Goal: Information Seeking & Learning: Learn about a topic

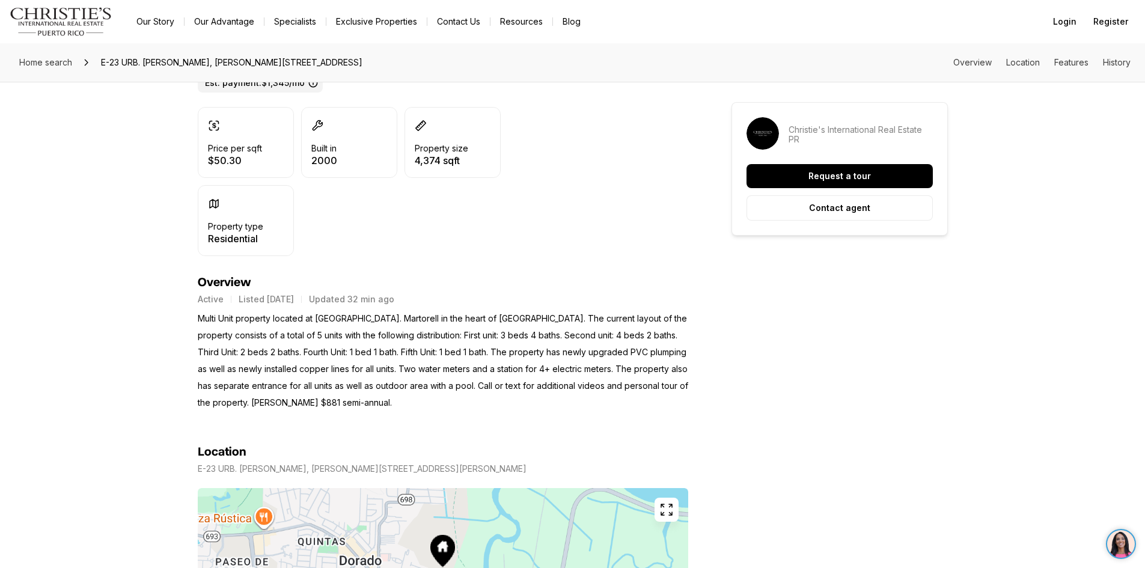
scroll to position [300, 0]
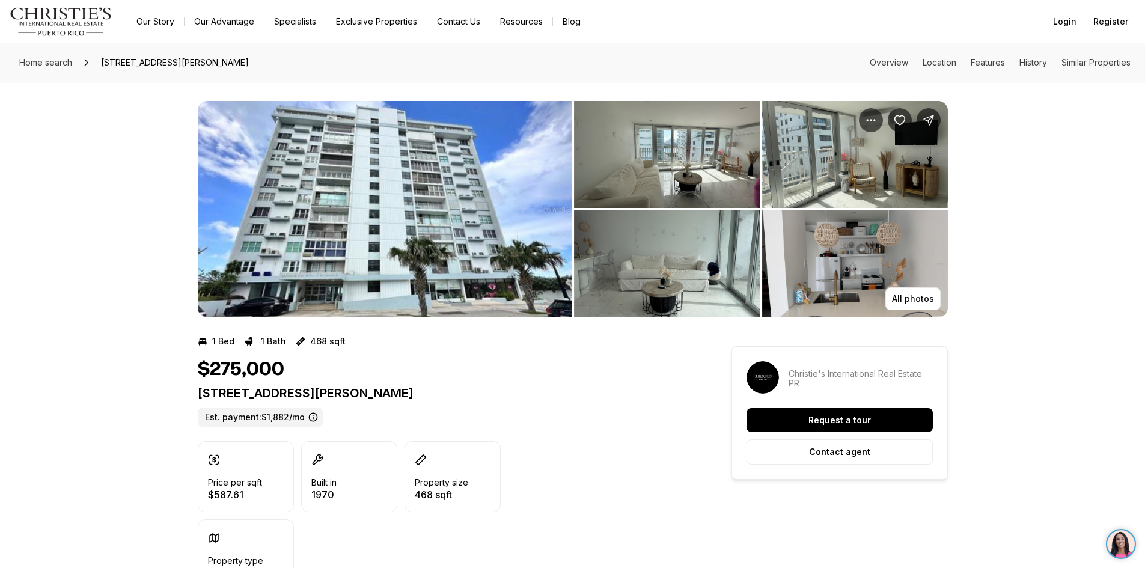
click at [672, 169] on img "View image gallery" at bounding box center [667, 154] width 186 height 107
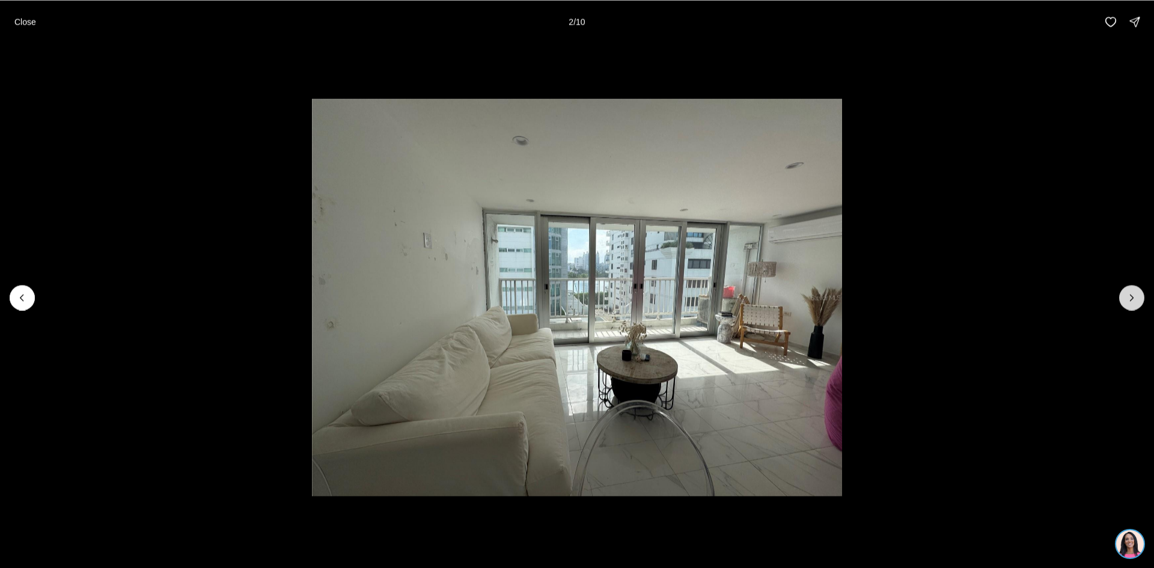
click at [1121, 300] on button "Next slide" at bounding box center [1131, 297] width 25 height 25
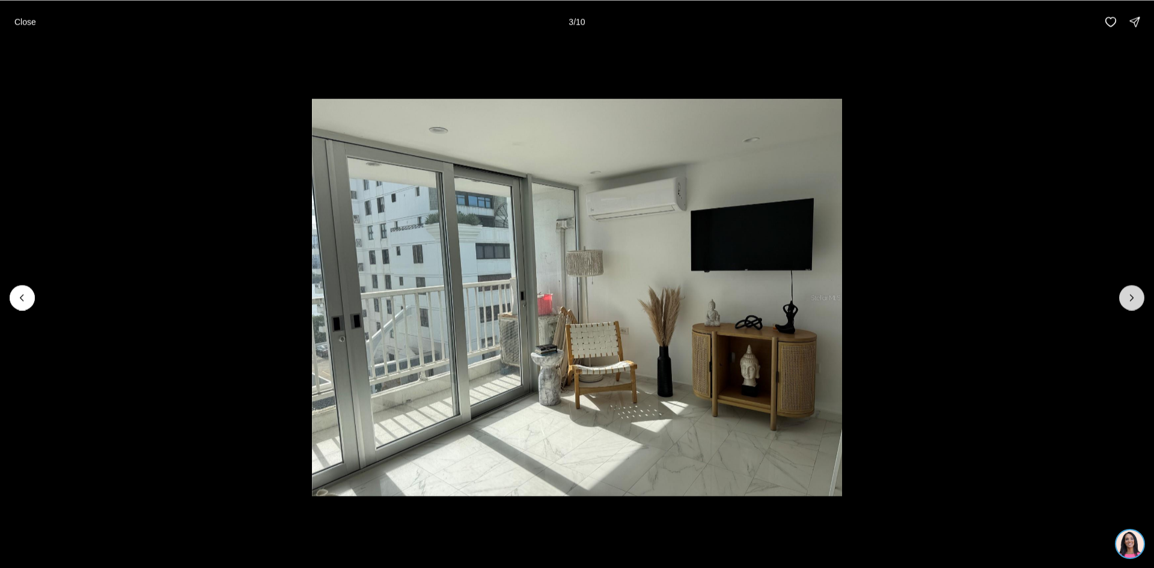
click at [1121, 300] on button "Next slide" at bounding box center [1131, 297] width 25 height 25
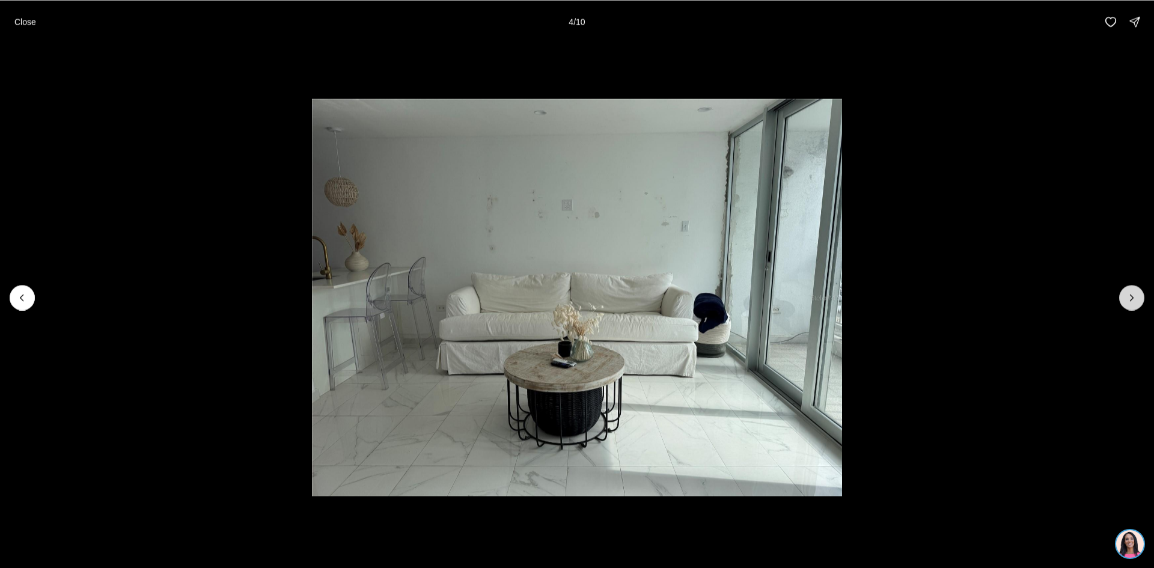
click at [1121, 300] on button "Next slide" at bounding box center [1131, 297] width 25 height 25
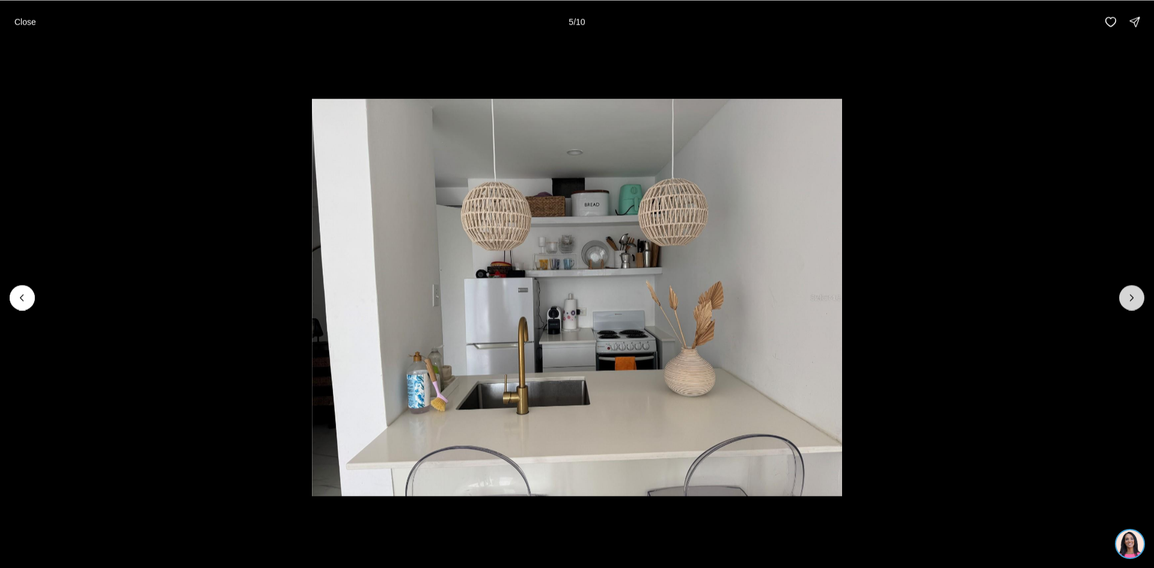
click at [1121, 300] on button "Next slide" at bounding box center [1131, 297] width 25 height 25
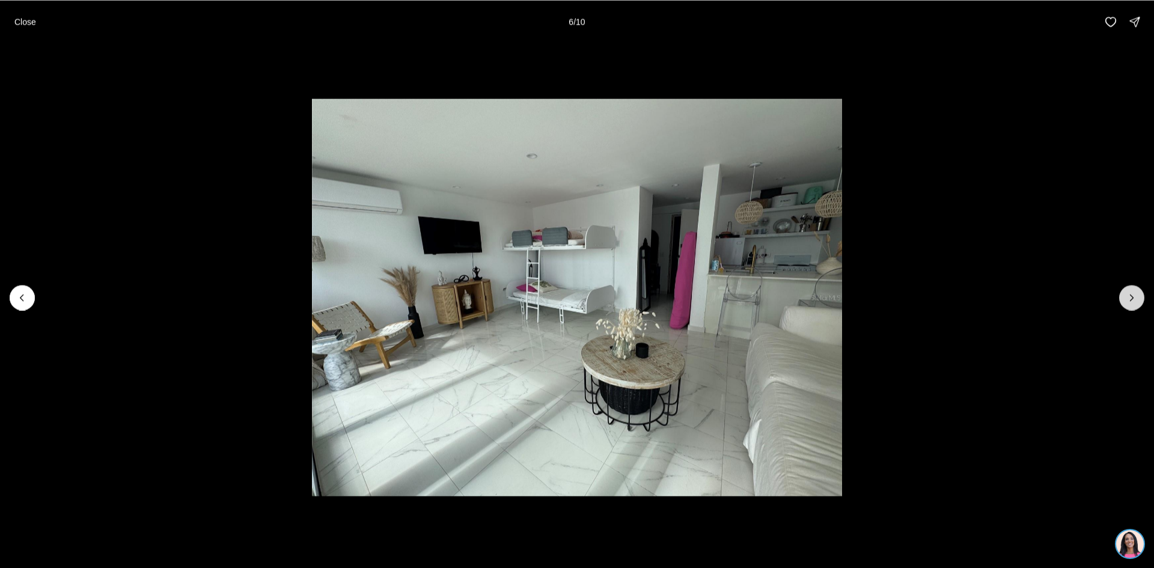
click at [1121, 300] on button "Next slide" at bounding box center [1131, 297] width 25 height 25
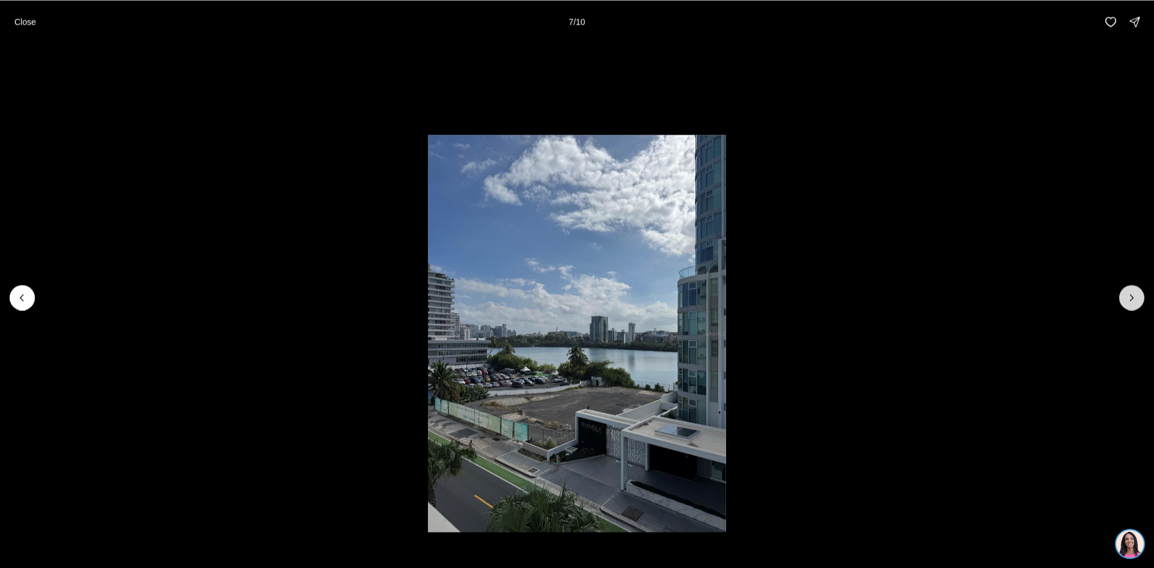
click at [1121, 300] on button "Next slide" at bounding box center [1131, 297] width 25 height 25
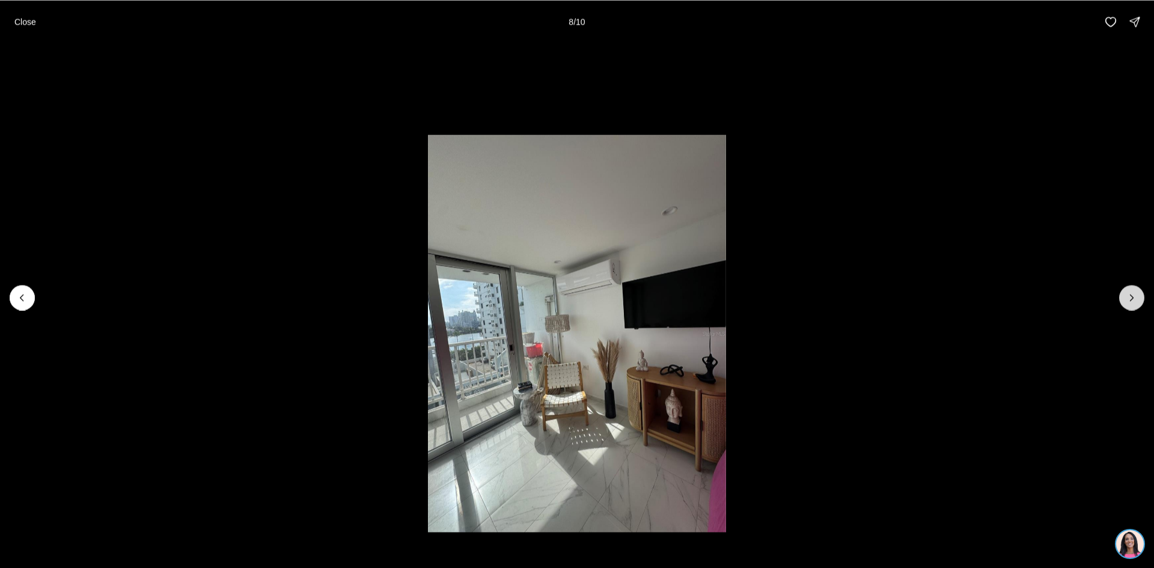
click at [1121, 300] on button "Next slide" at bounding box center [1131, 297] width 25 height 25
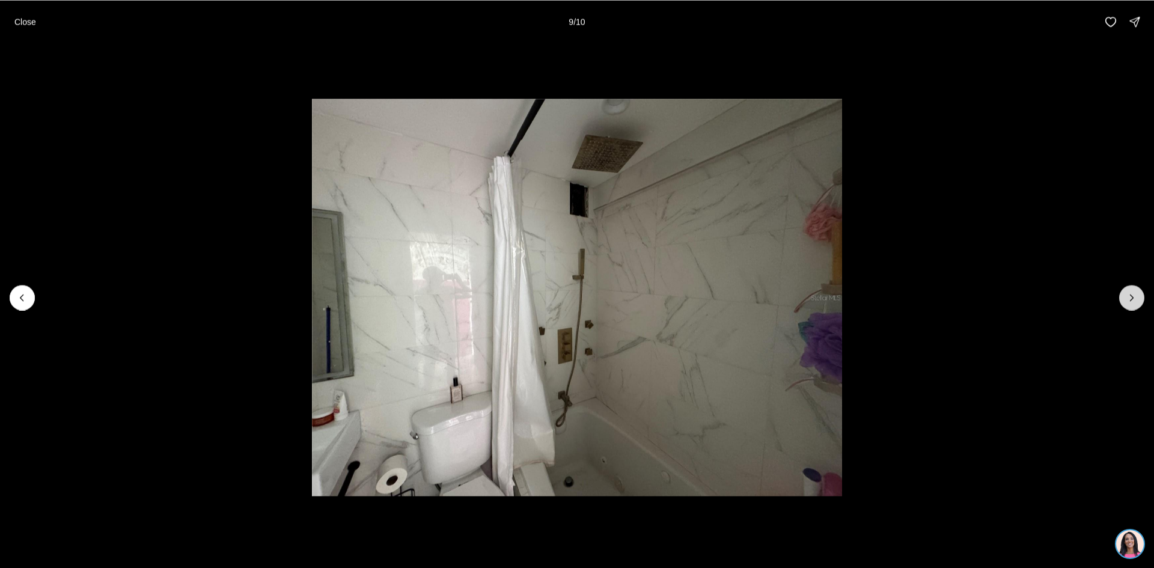
click at [1121, 300] on button "Next slide" at bounding box center [1131, 297] width 25 height 25
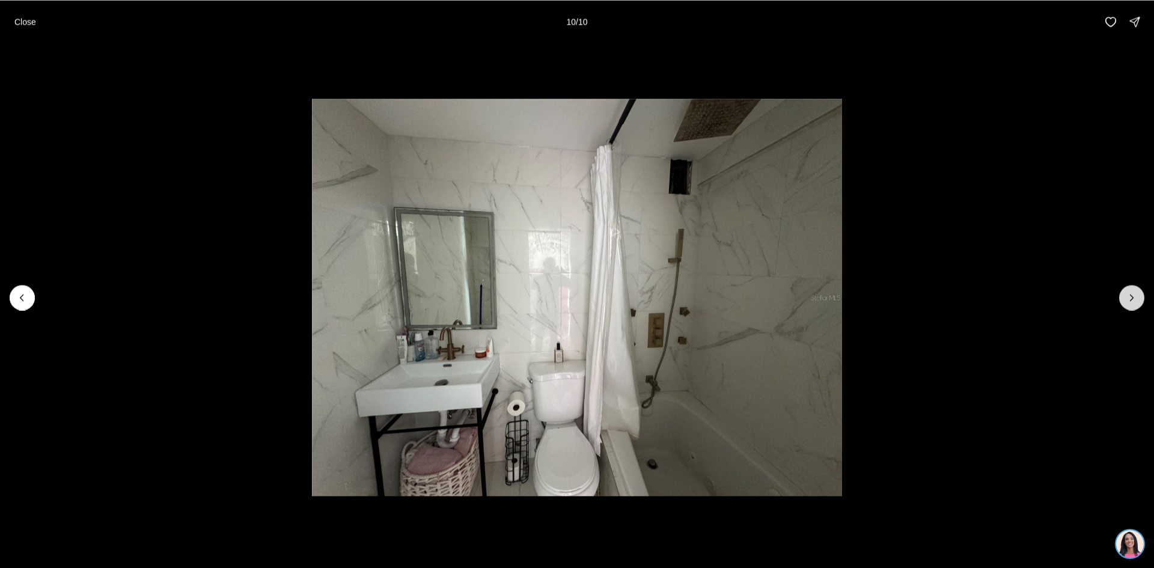
click at [1121, 300] on div at bounding box center [1131, 297] width 25 height 25
click at [20, 25] on p "Close" at bounding box center [25, 22] width 22 height 10
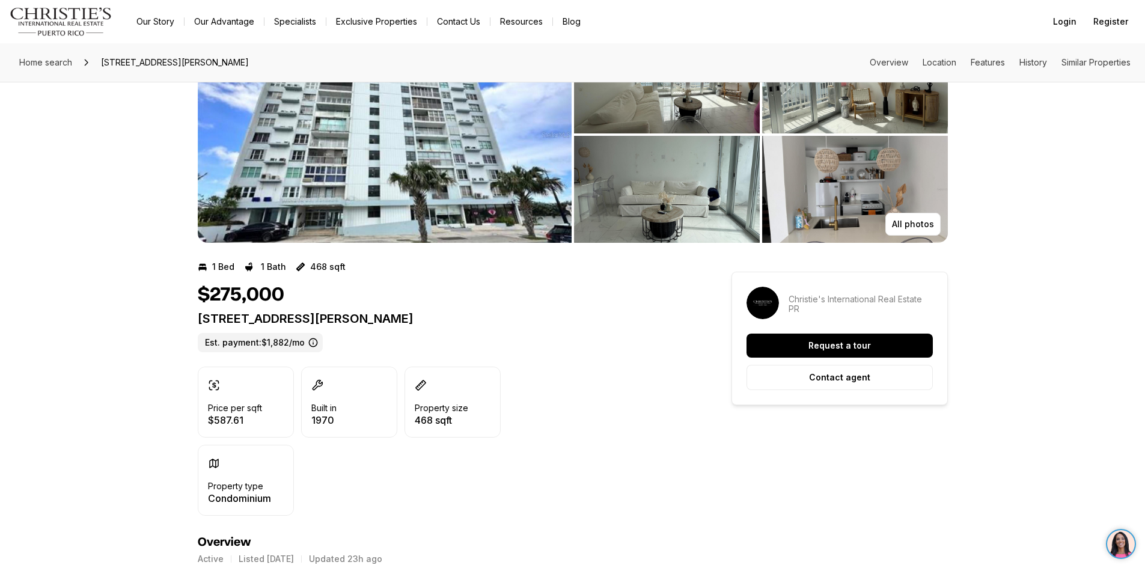
scroll to position [60, 0]
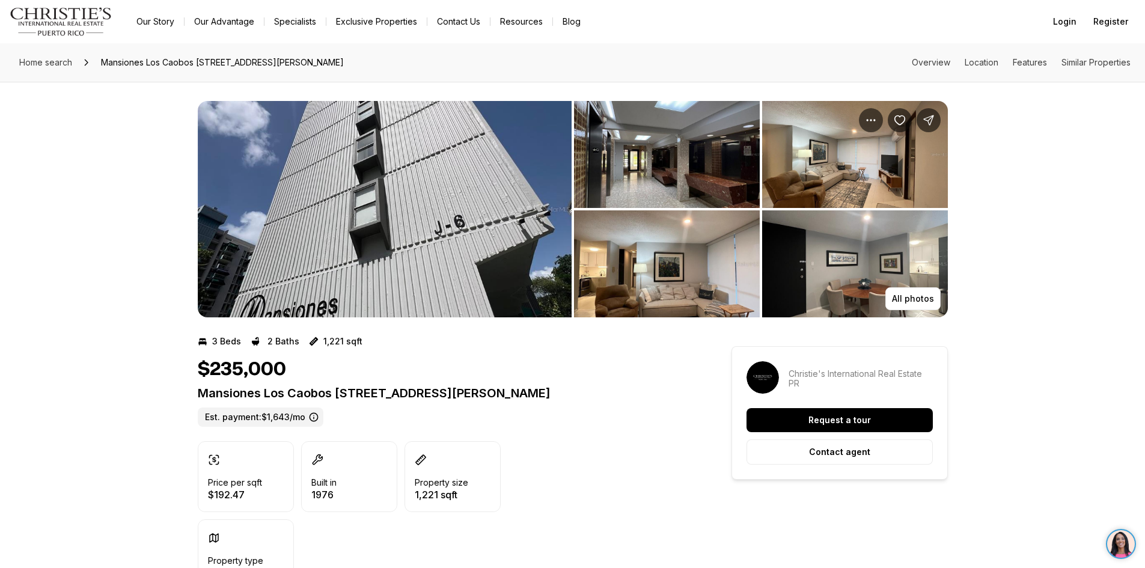
click at [656, 168] on img "View image gallery" at bounding box center [667, 154] width 186 height 107
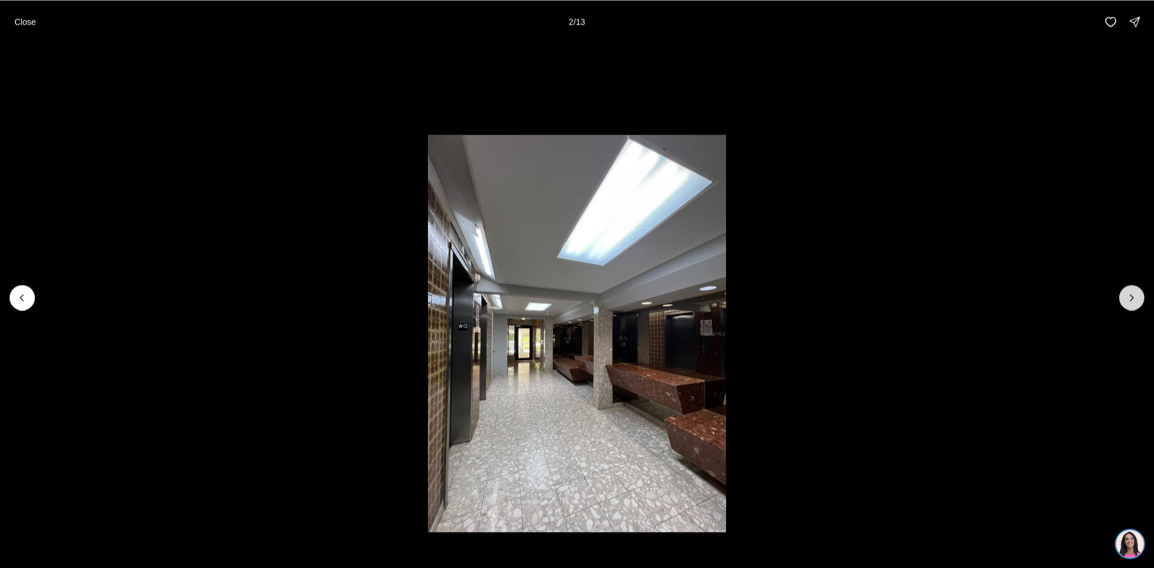
click at [1127, 299] on icon "Next slide" at bounding box center [1131, 297] width 12 height 12
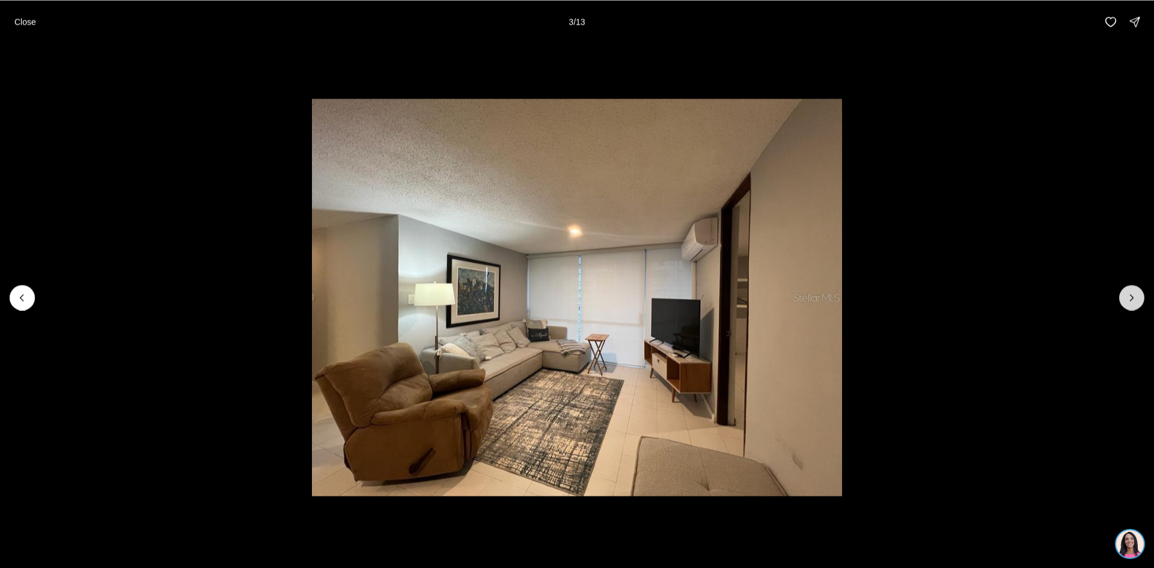
click at [1127, 299] on icon "Next slide" at bounding box center [1131, 297] width 12 height 12
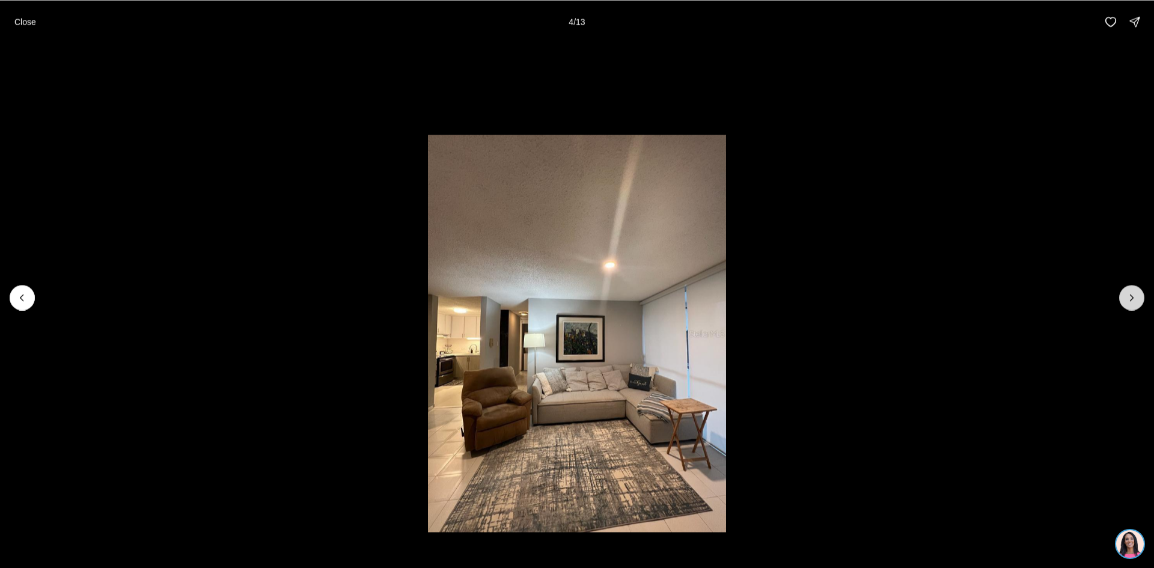
click at [1127, 299] on icon "Next slide" at bounding box center [1131, 297] width 12 height 12
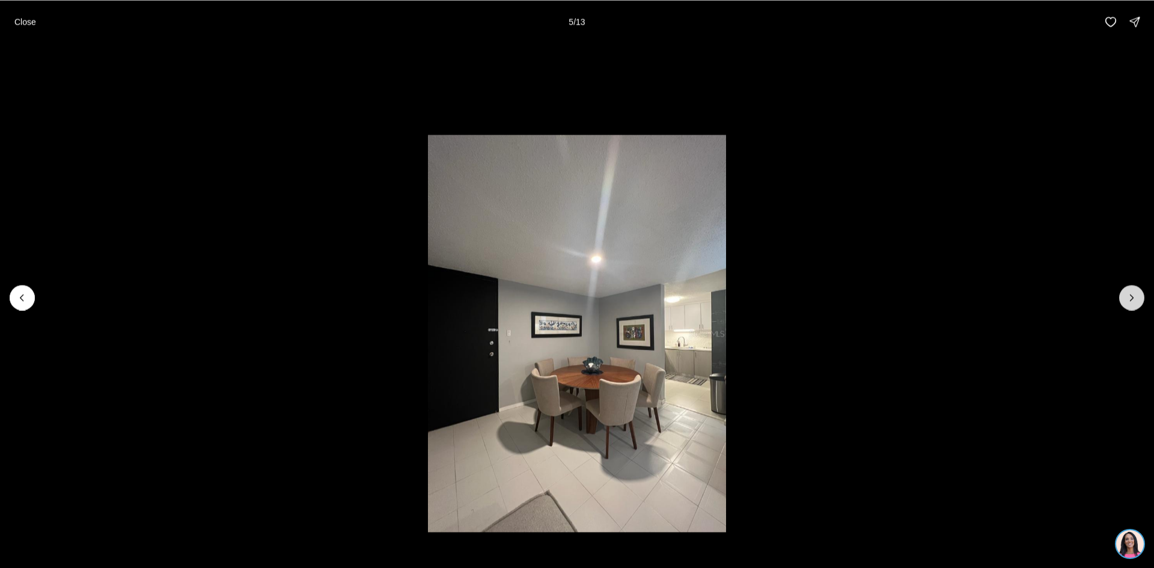
click at [1127, 299] on icon "Next slide" at bounding box center [1131, 297] width 12 height 12
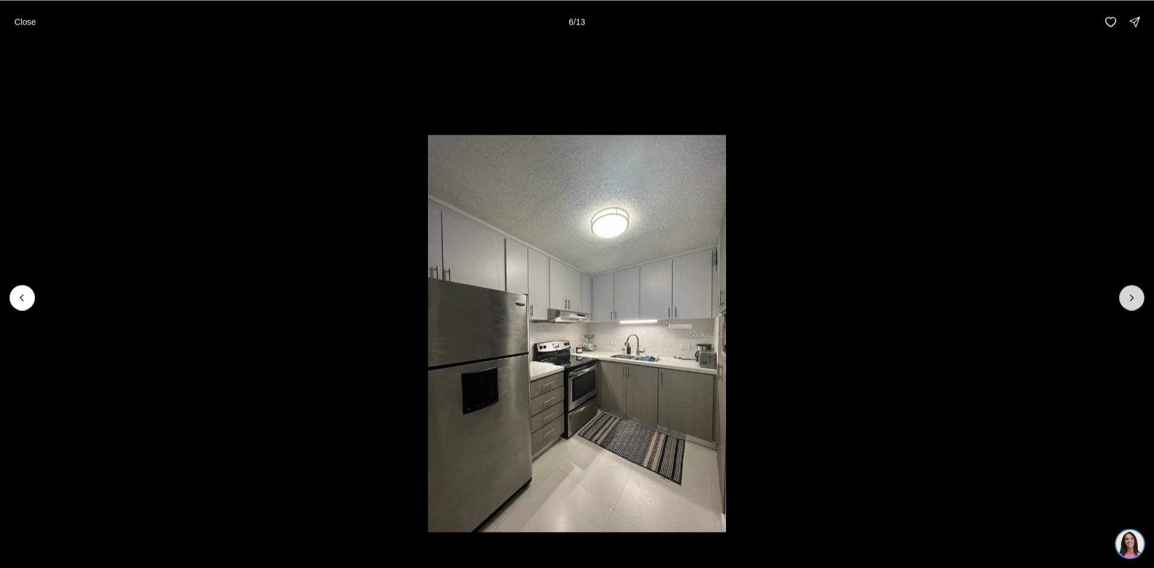
click at [1127, 299] on icon "Next slide" at bounding box center [1131, 297] width 12 height 12
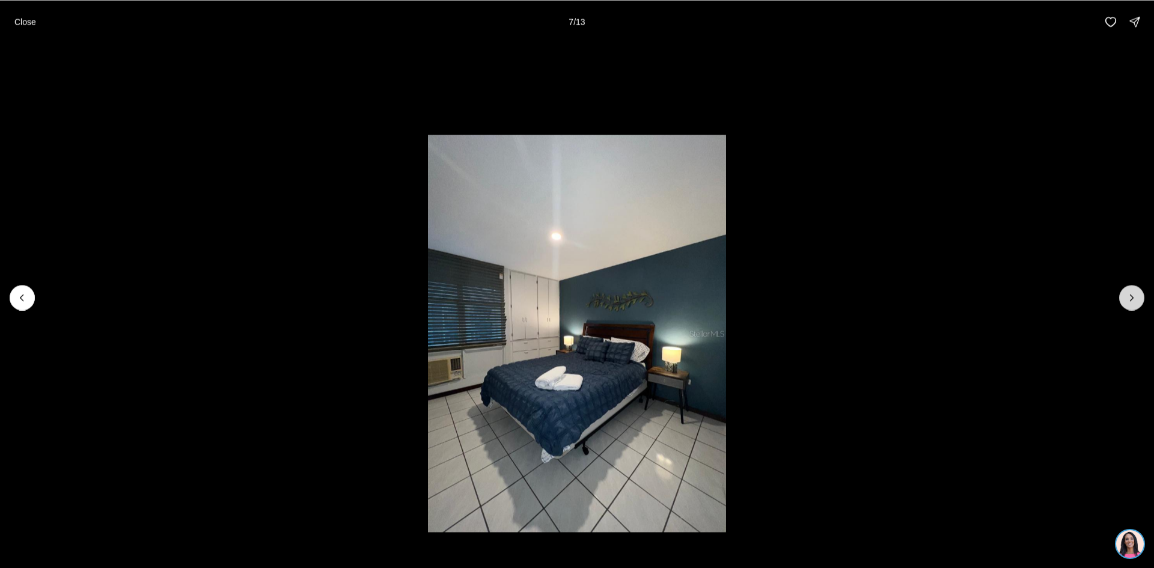
click at [1127, 299] on icon "Next slide" at bounding box center [1131, 297] width 12 height 12
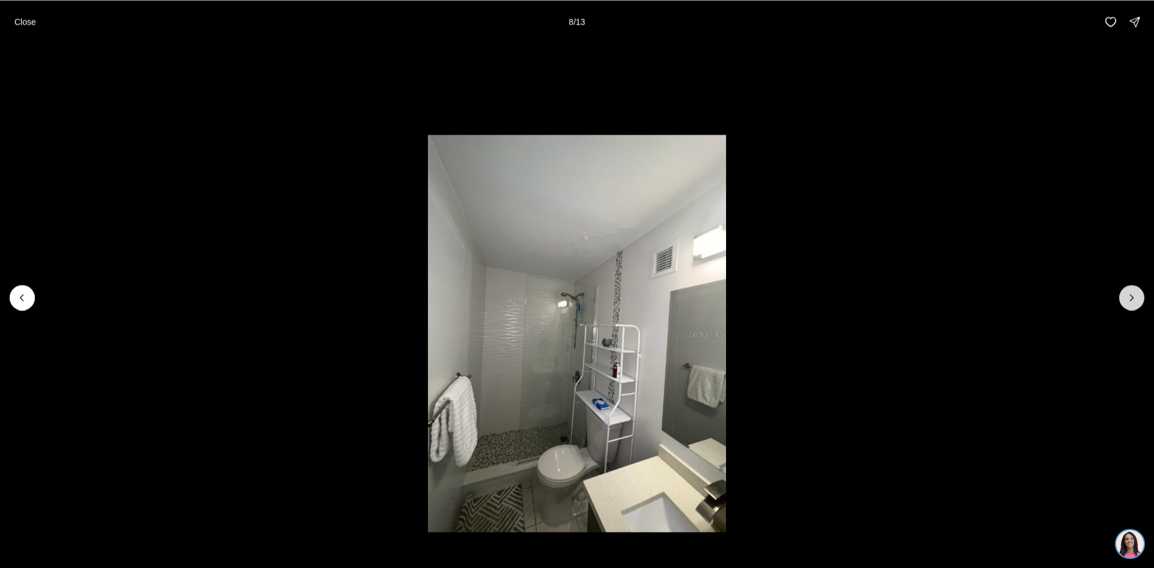
click at [1127, 299] on icon "Next slide" at bounding box center [1131, 297] width 12 height 12
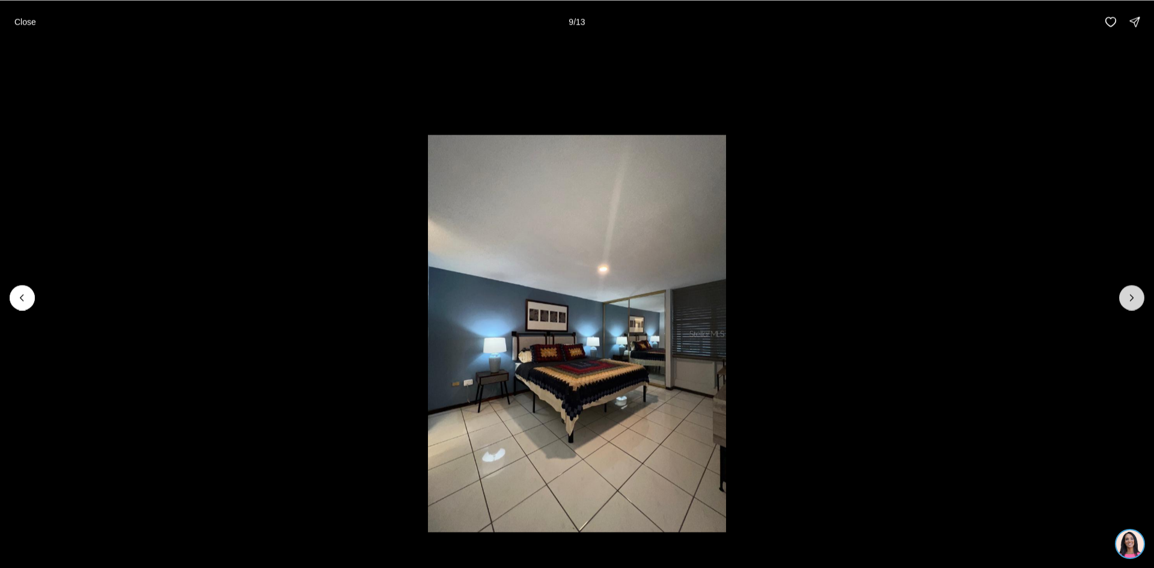
click at [1127, 299] on icon "Next slide" at bounding box center [1131, 297] width 12 height 12
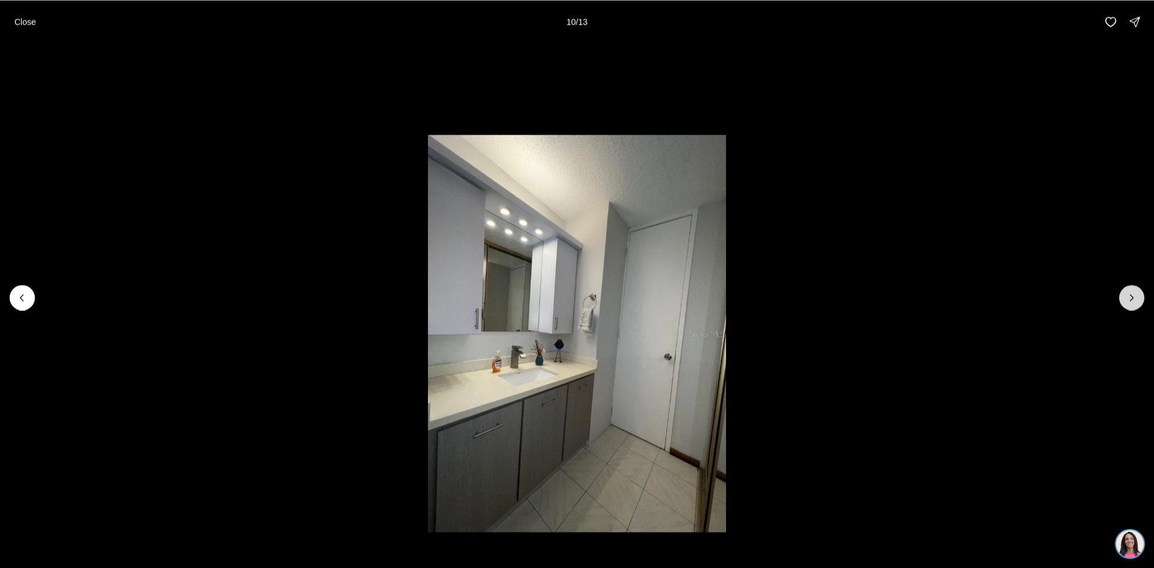
click at [1127, 299] on icon "Next slide" at bounding box center [1131, 297] width 12 height 12
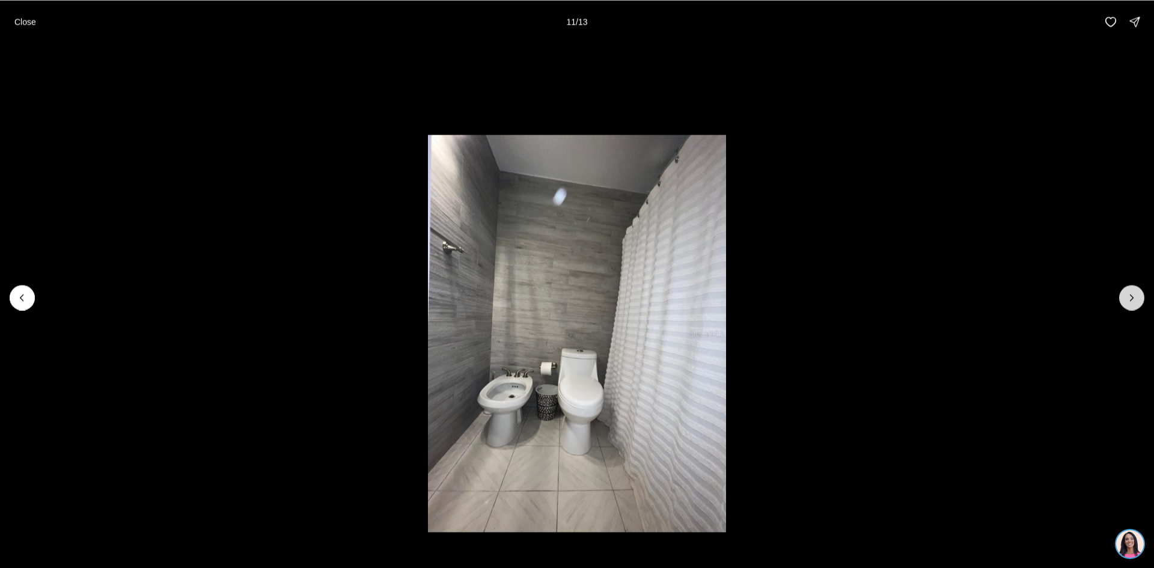
click at [1127, 299] on icon "Next slide" at bounding box center [1131, 297] width 12 height 12
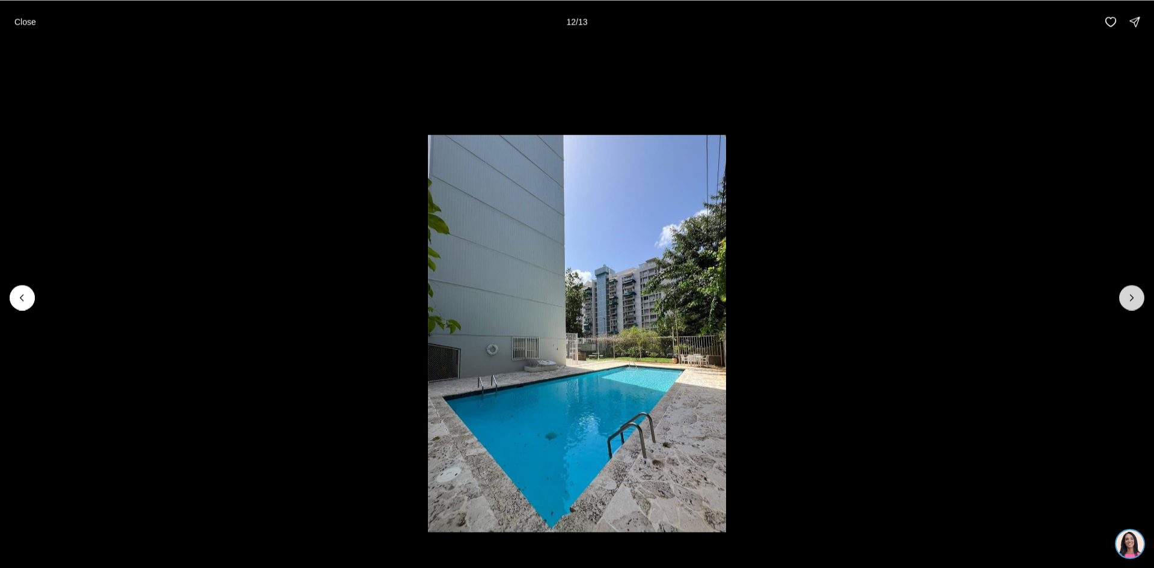
click at [1127, 299] on icon "Next slide" at bounding box center [1131, 297] width 12 height 12
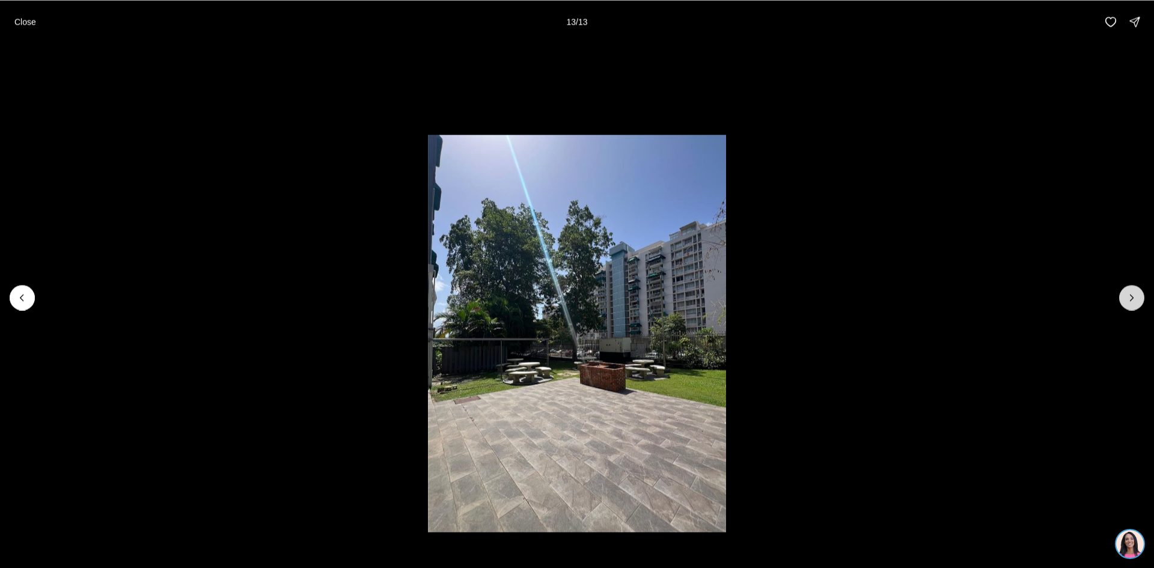
click at [1127, 299] on div at bounding box center [1131, 297] width 25 height 25
click at [31, 18] on p "Close" at bounding box center [25, 22] width 22 height 10
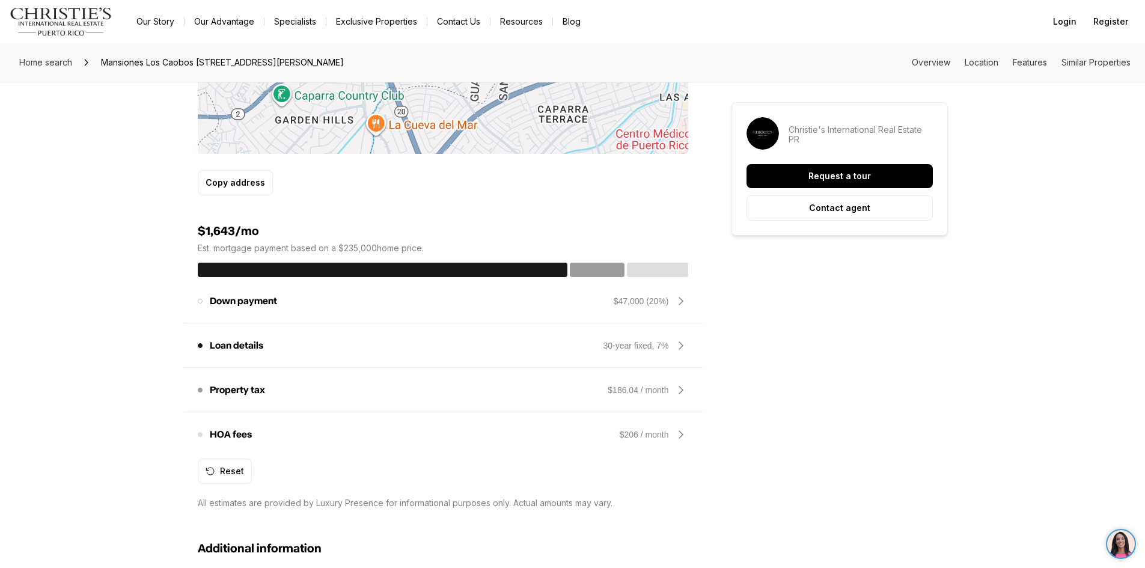
scroll to position [901, 0]
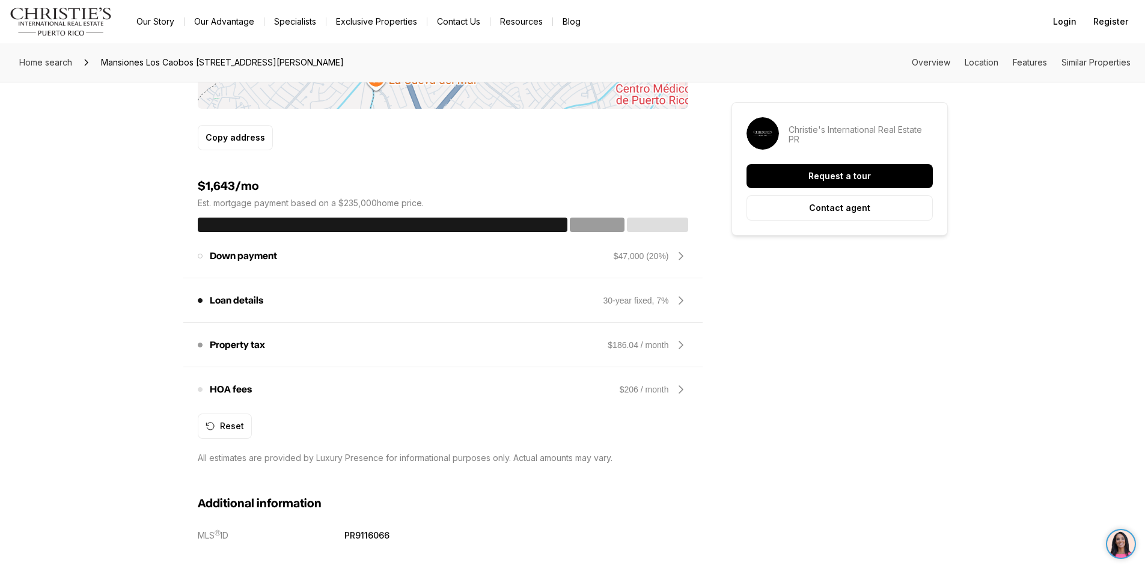
click at [678, 389] on icon at bounding box center [681, 389] width 14 height 14
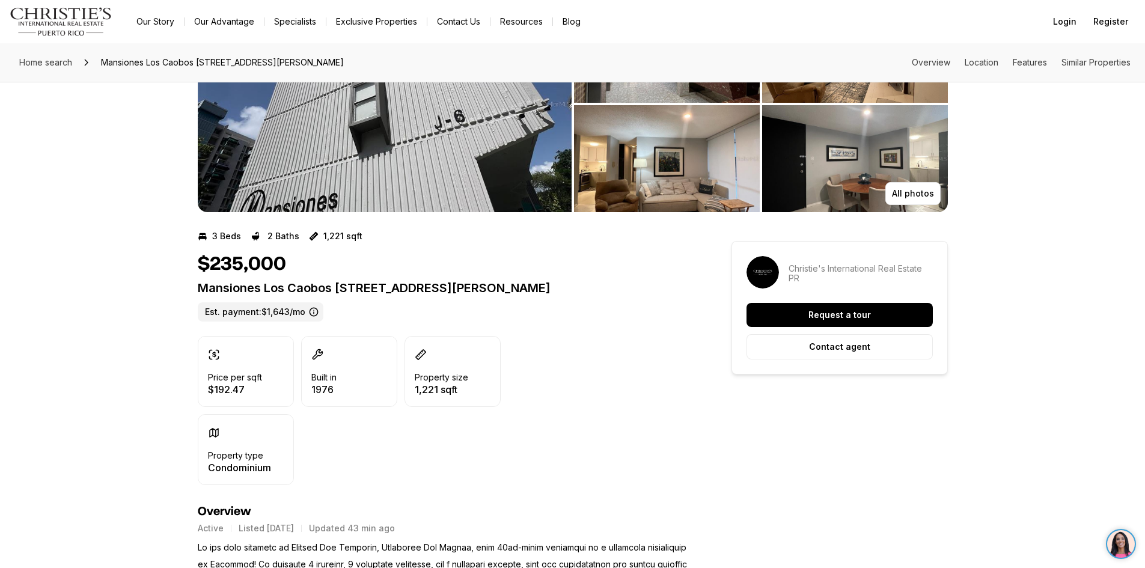
scroll to position [60, 0]
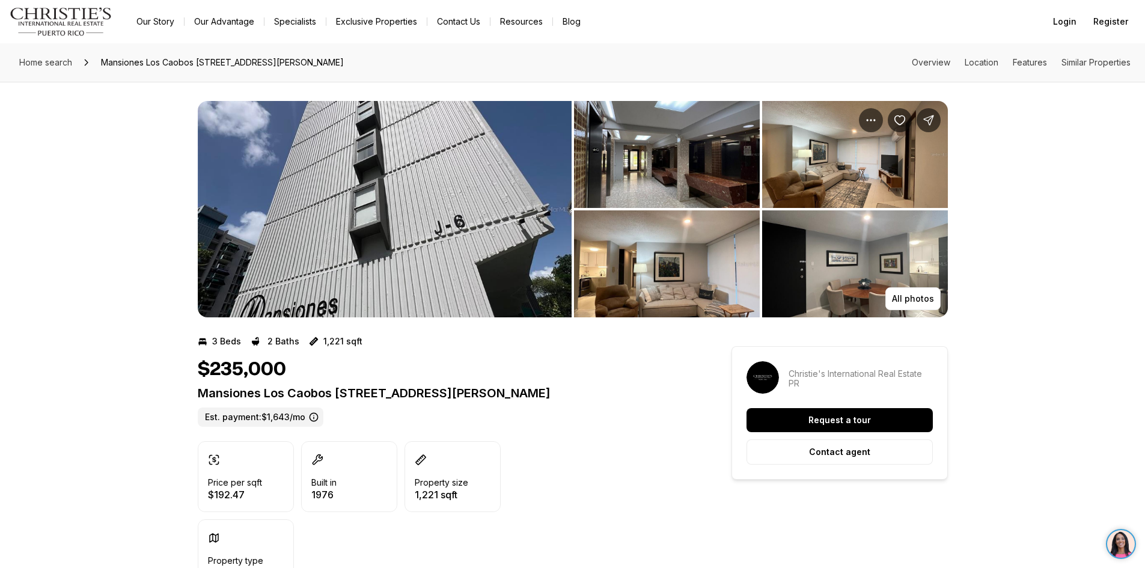
click at [689, 167] on img "View image gallery" at bounding box center [667, 154] width 186 height 107
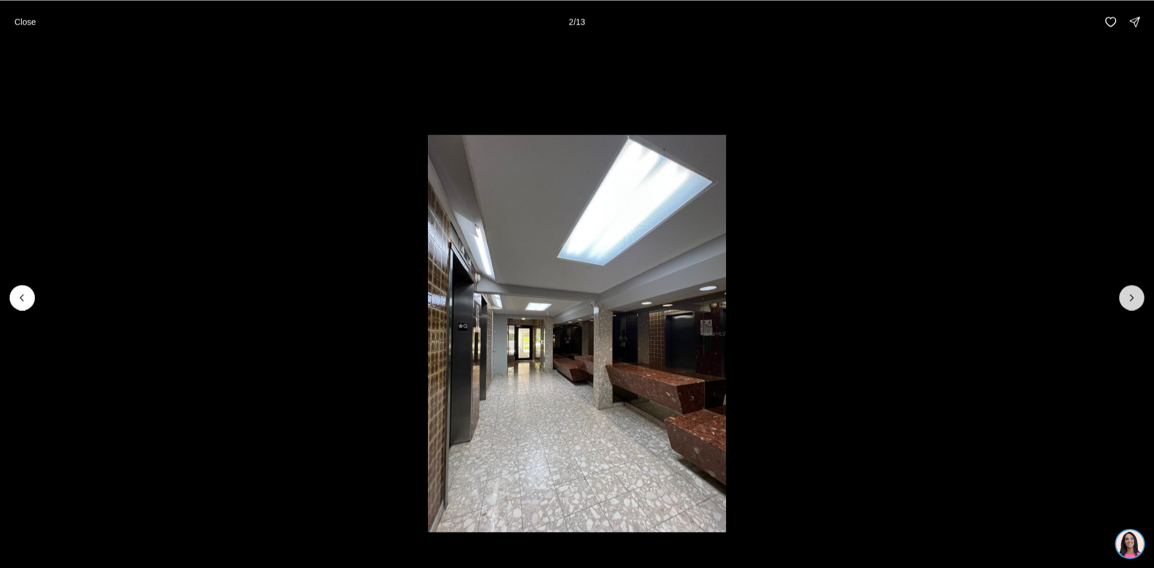
click at [1128, 295] on icon "Next slide" at bounding box center [1131, 297] width 12 height 12
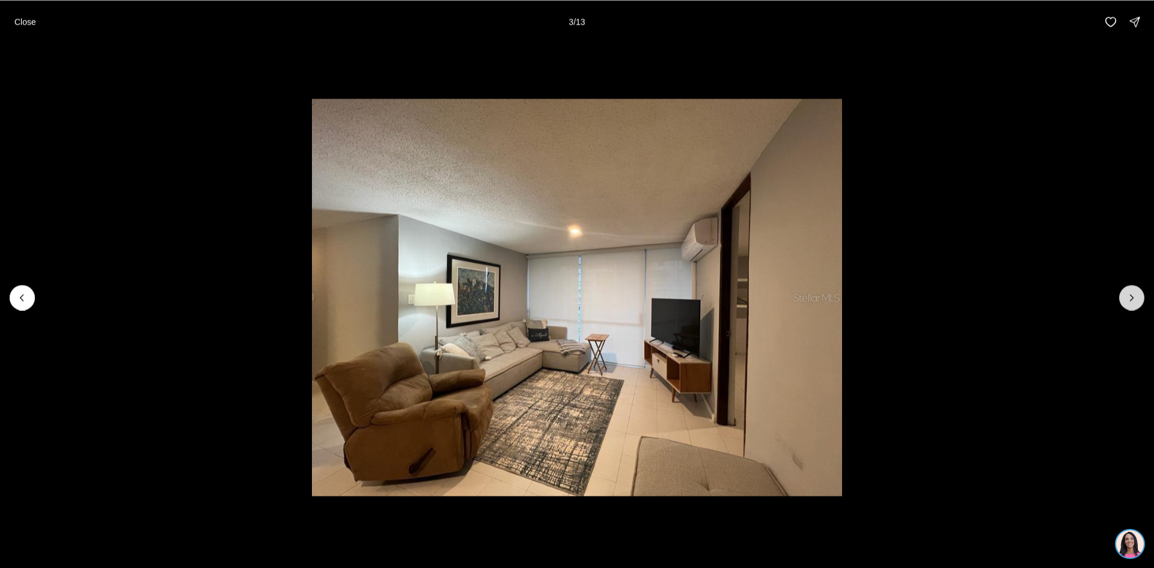
click at [1128, 295] on icon "Next slide" at bounding box center [1131, 297] width 12 height 12
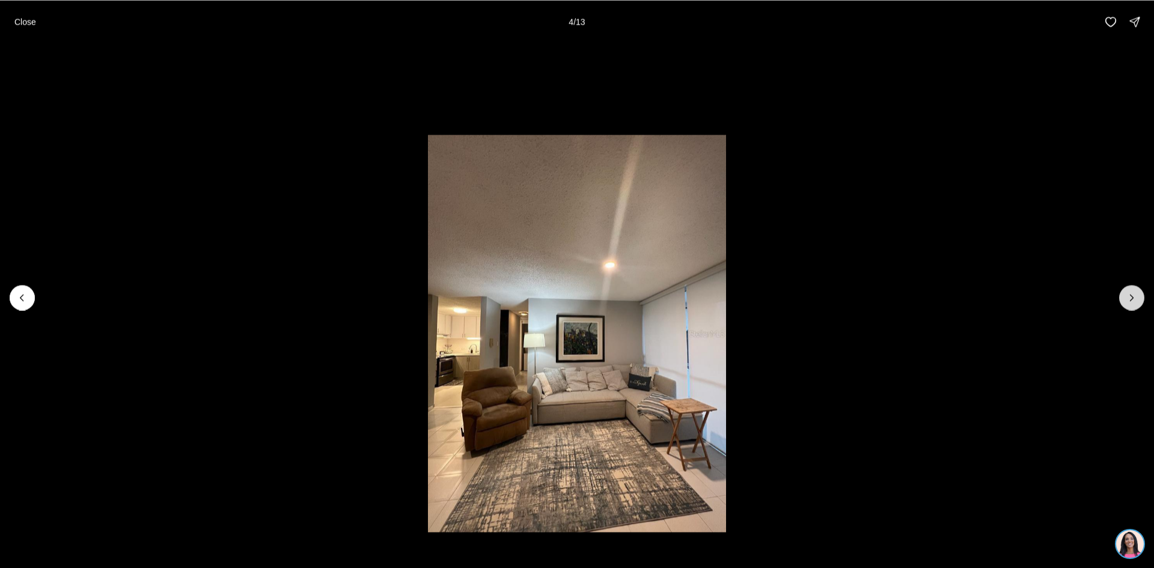
click at [1128, 295] on icon "Next slide" at bounding box center [1131, 297] width 12 height 12
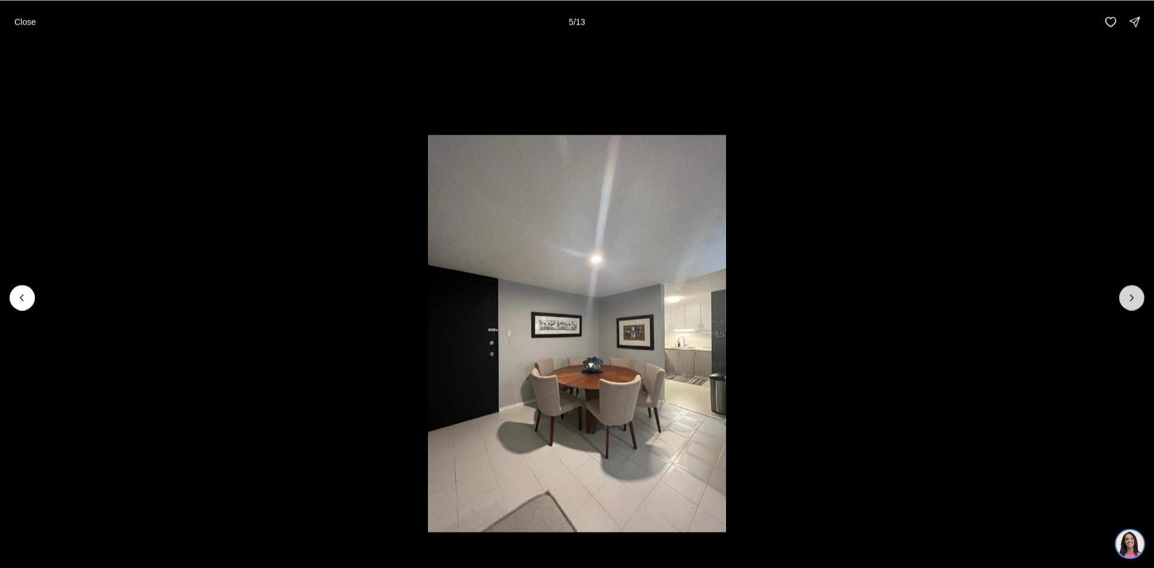
click at [1128, 295] on icon "Next slide" at bounding box center [1131, 297] width 12 height 12
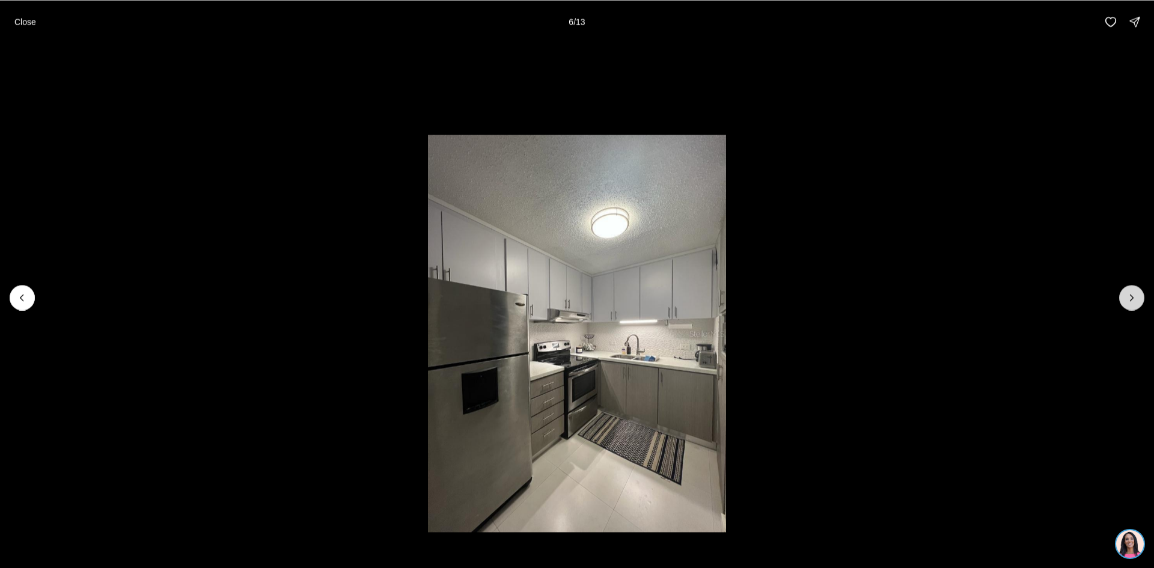
click at [1128, 295] on icon "Next slide" at bounding box center [1131, 297] width 12 height 12
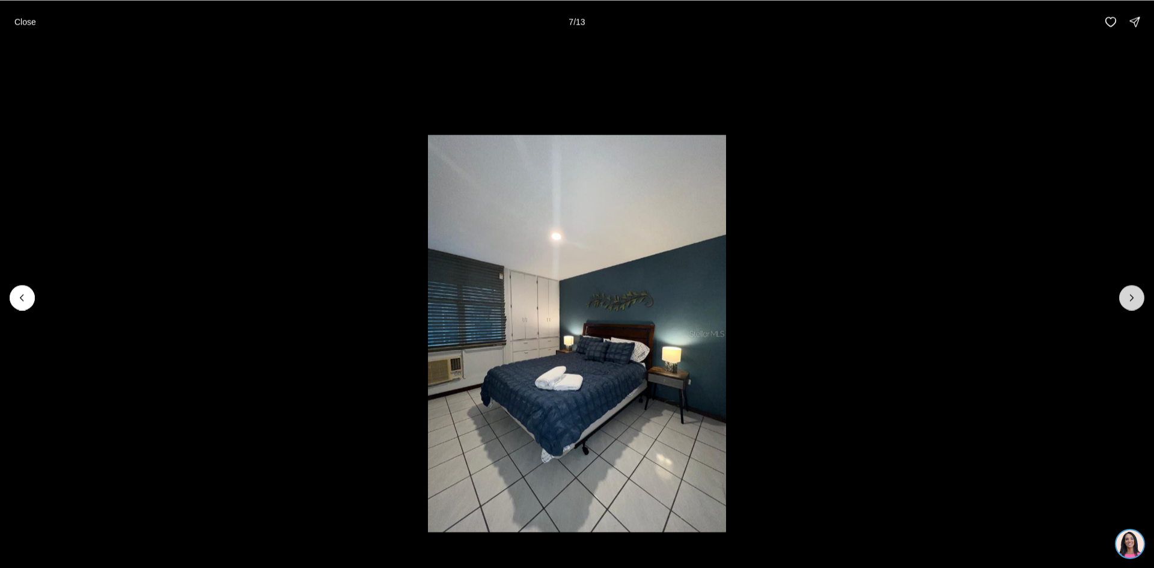
click at [1128, 295] on icon "Next slide" at bounding box center [1131, 297] width 12 height 12
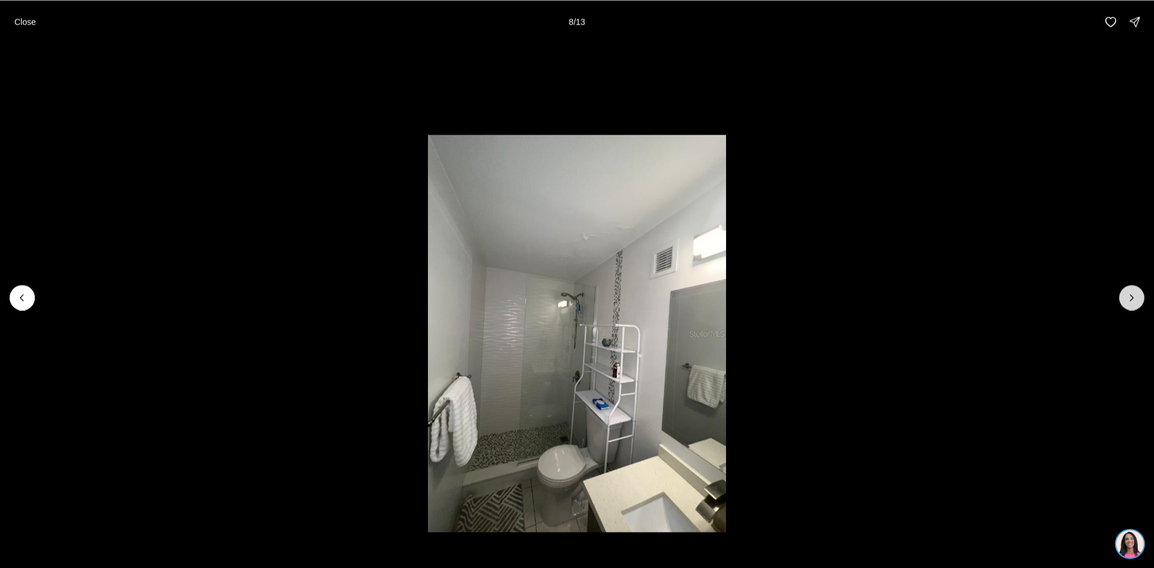
click at [1128, 295] on icon "Next slide" at bounding box center [1131, 297] width 12 height 12
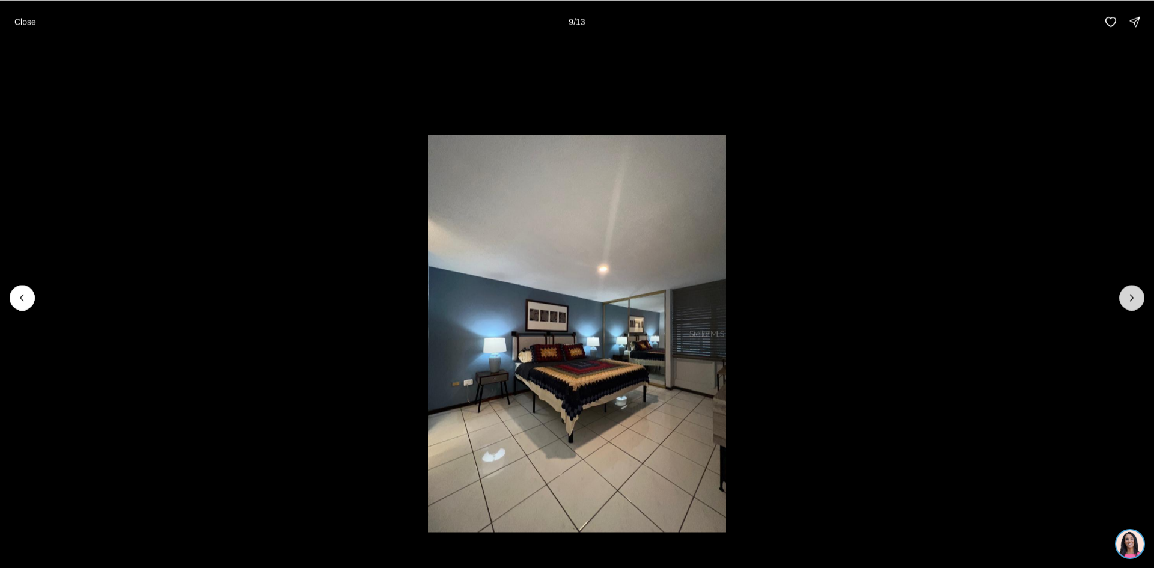
click at [1128, 295] on icon "Next slide" at bounding box center [1131, 297] width 12 height 12
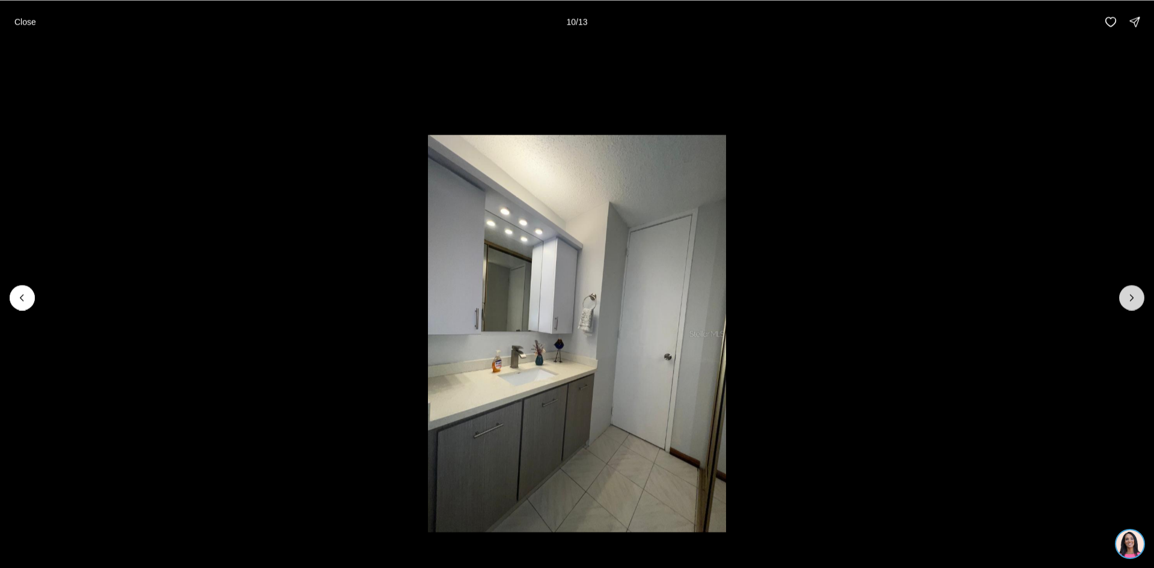
click at [1128, 295] on icon "Next slide" at bounding box center [1131, 297] width 12 height 12
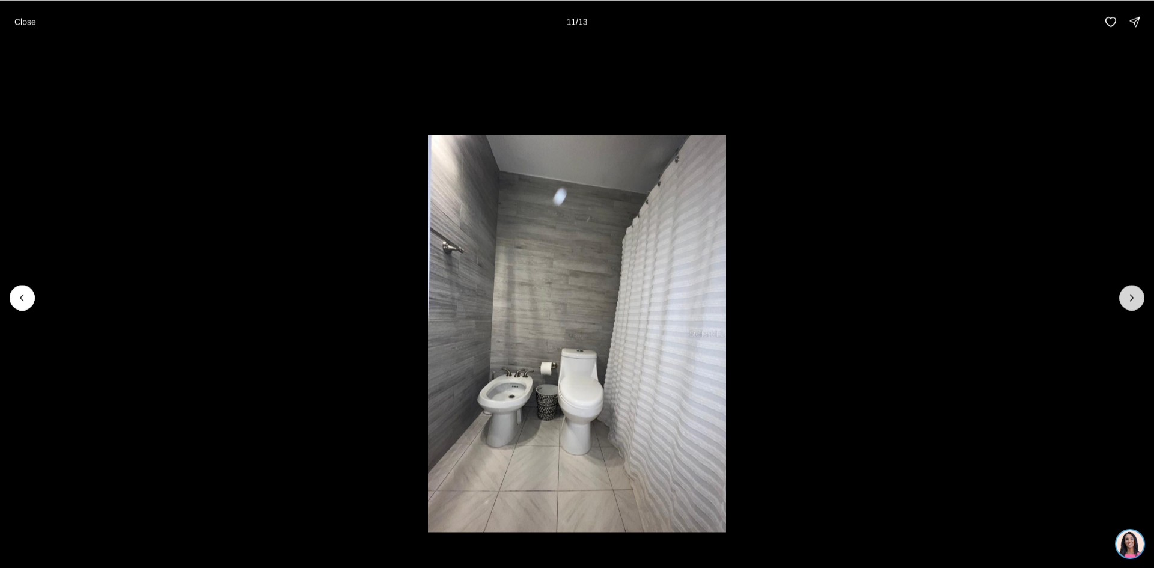
click at [1128, 295] on icon "Next slide" at bounding box center [1131, 297] width 12 height 12
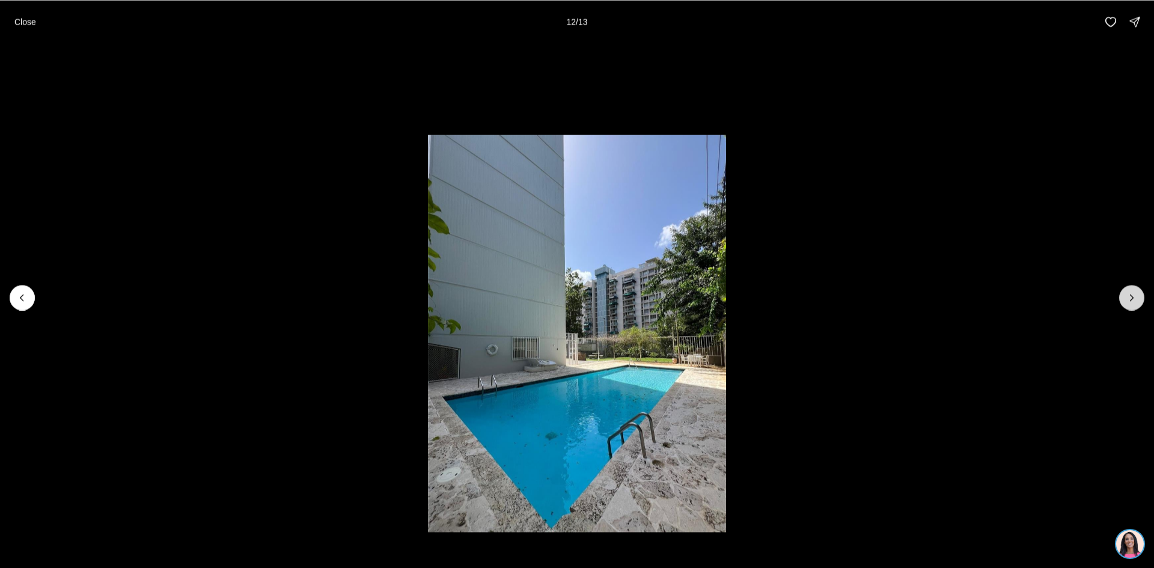
click at [1128, 295] on icon "Next slide" at bounding box center [1131, 297] width 12 height 12
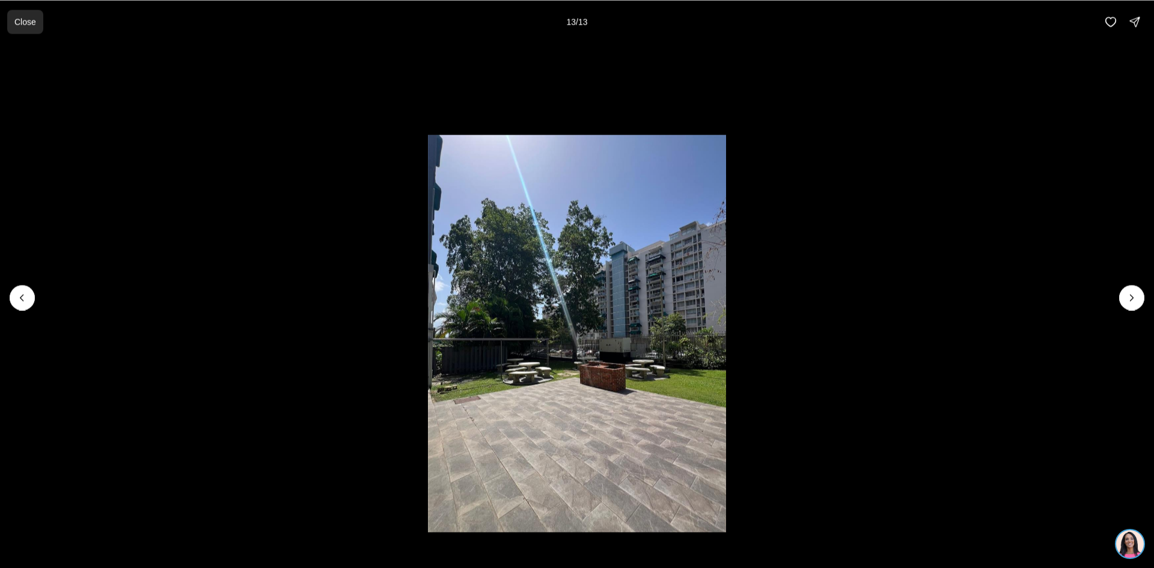
click at [29, 22] on p "Close" at bounding box center [25, 22] width 22 height 10
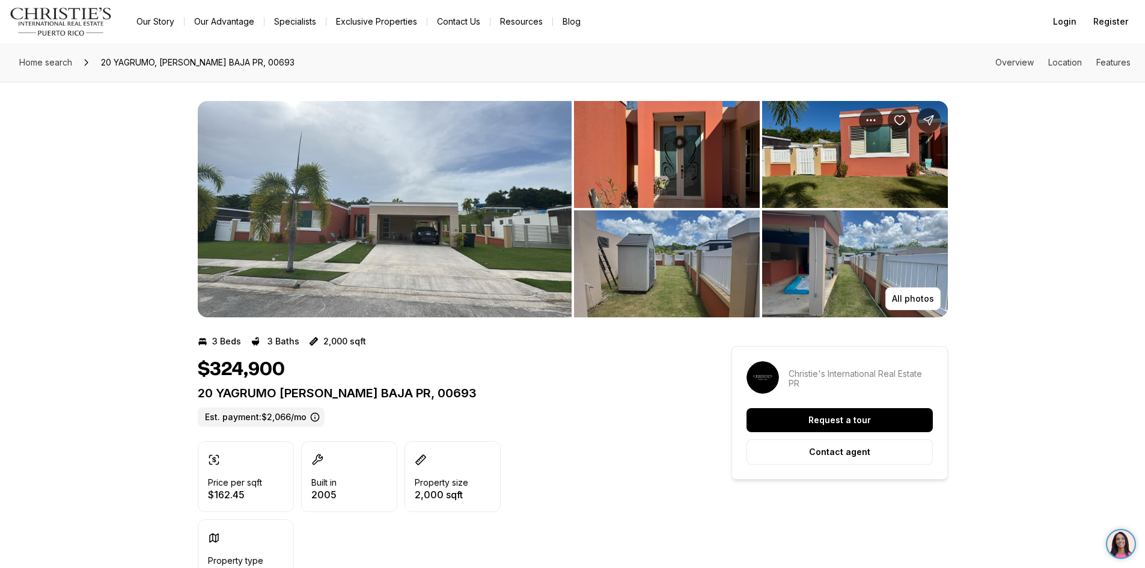
click at [672, 236] on img "View image gallery" at bounding box center [667, 263] width 186 height 107
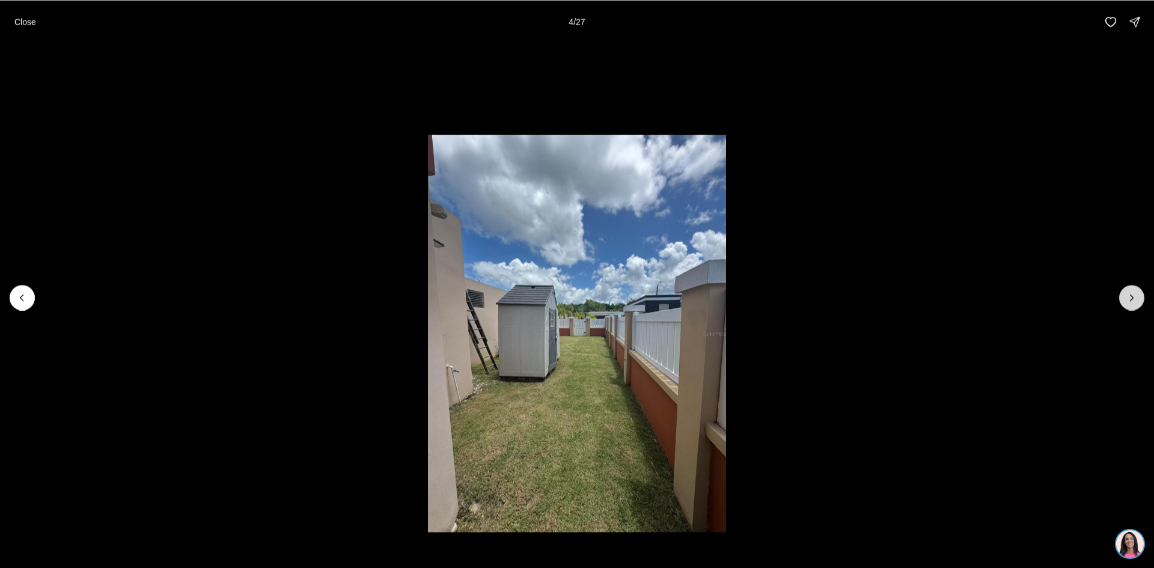
click at [1130, 294] on icon "Next slide" at bounding box center [1131, 297] width 12 height 12
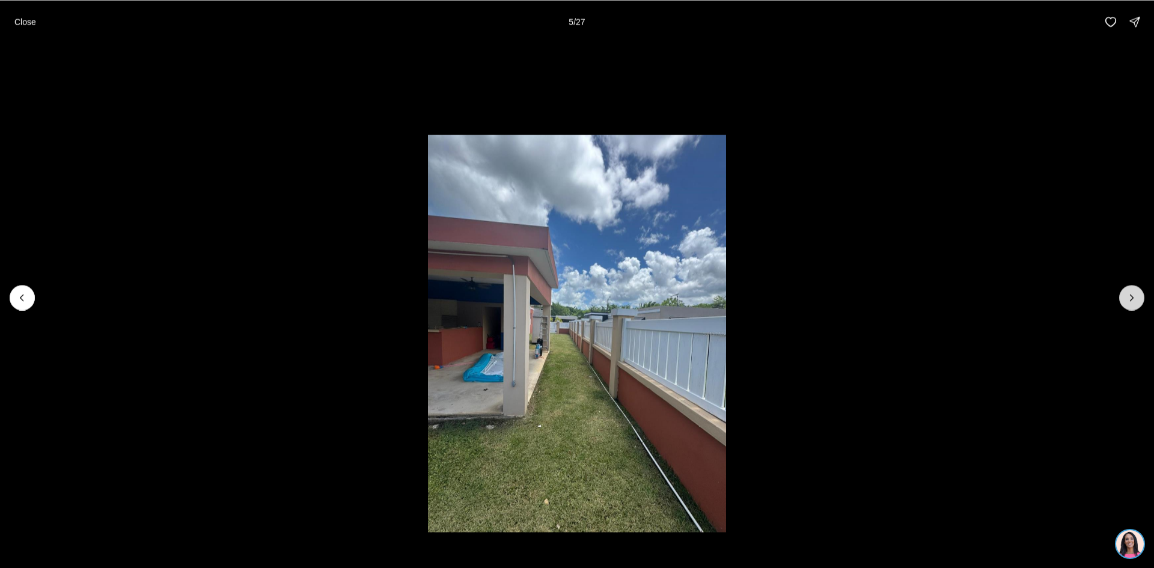
click at [1130, 294] on icon "Next slide" at bounding box center [1131, 297] width 12 height 12
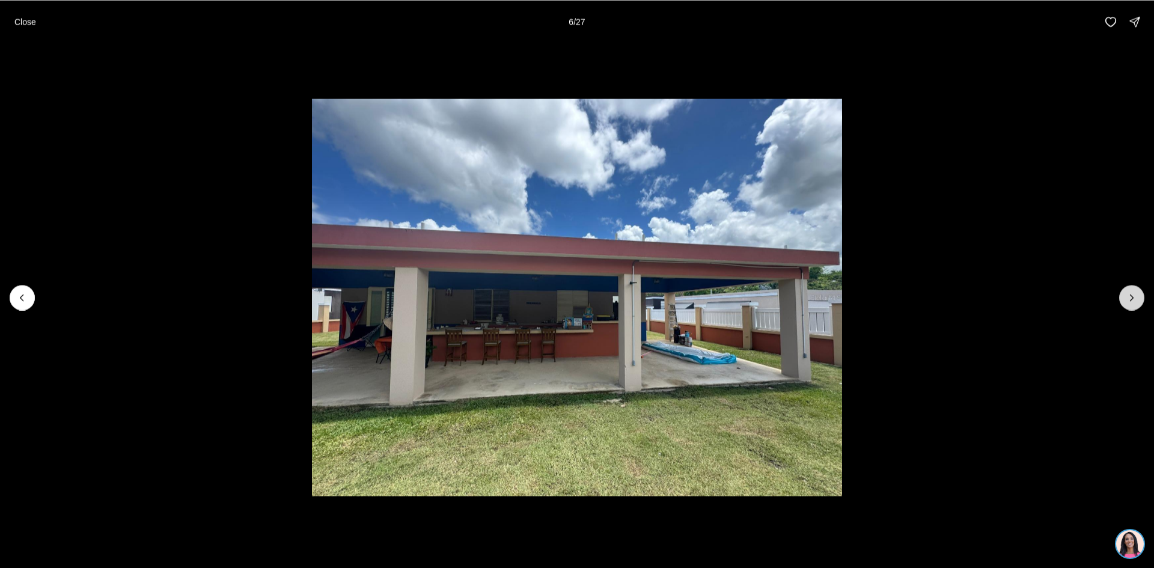
click at [1130, 294] on icon "Next slide" at bounding box center [1131, 297] width 12 height 12
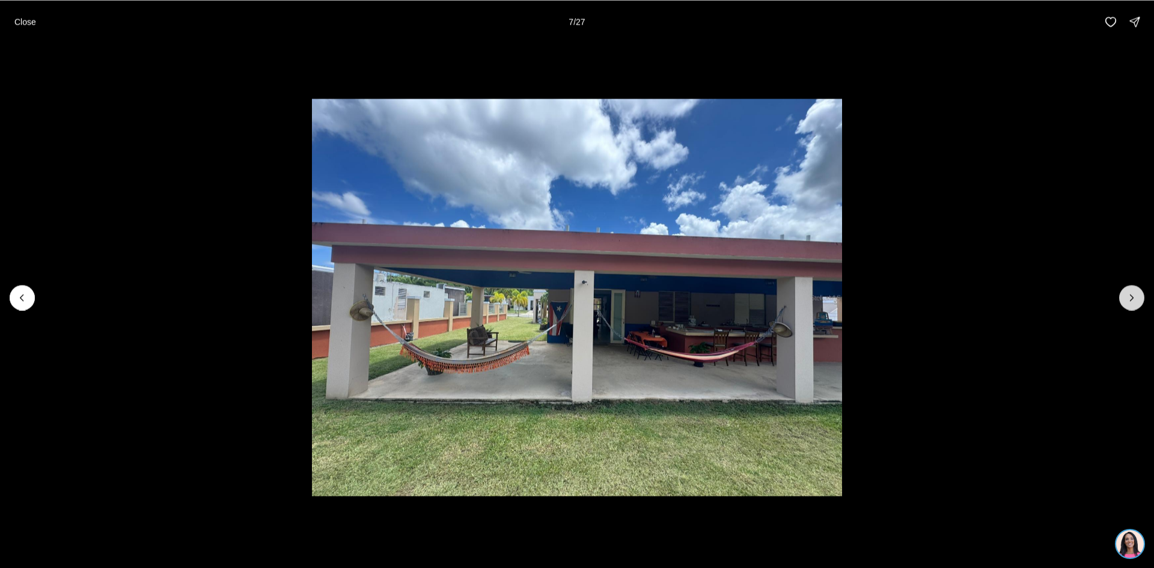
click at [1130, 294] on icon "Next slide" at bounding box center [1131, 297] width 12 height 12
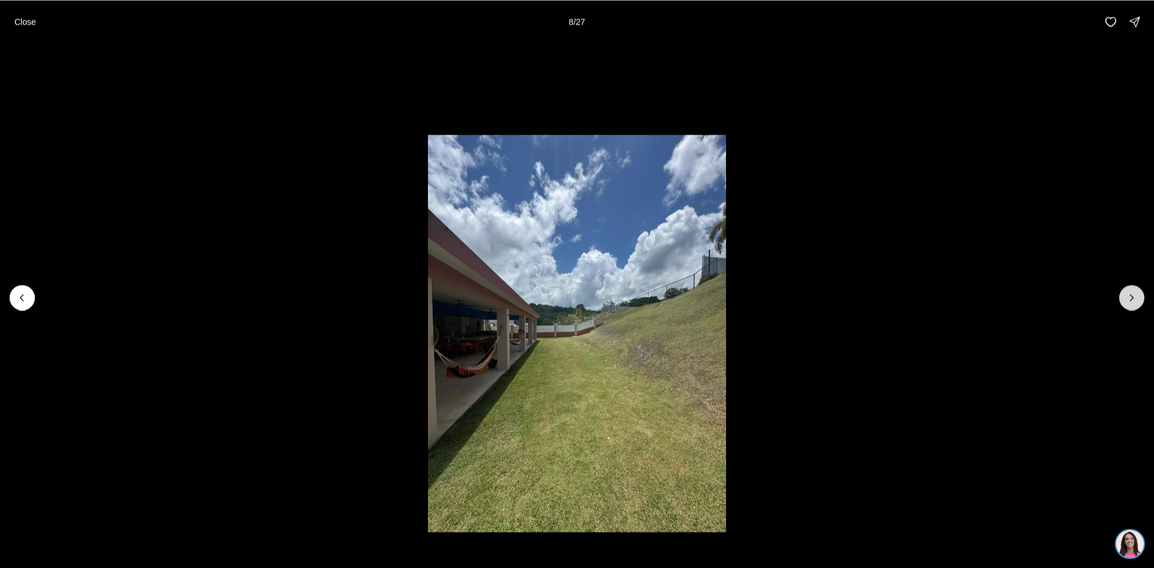
click at [1130, 294] on icon "Next slide" at bounding box center [1131, 297] width 12 height 12
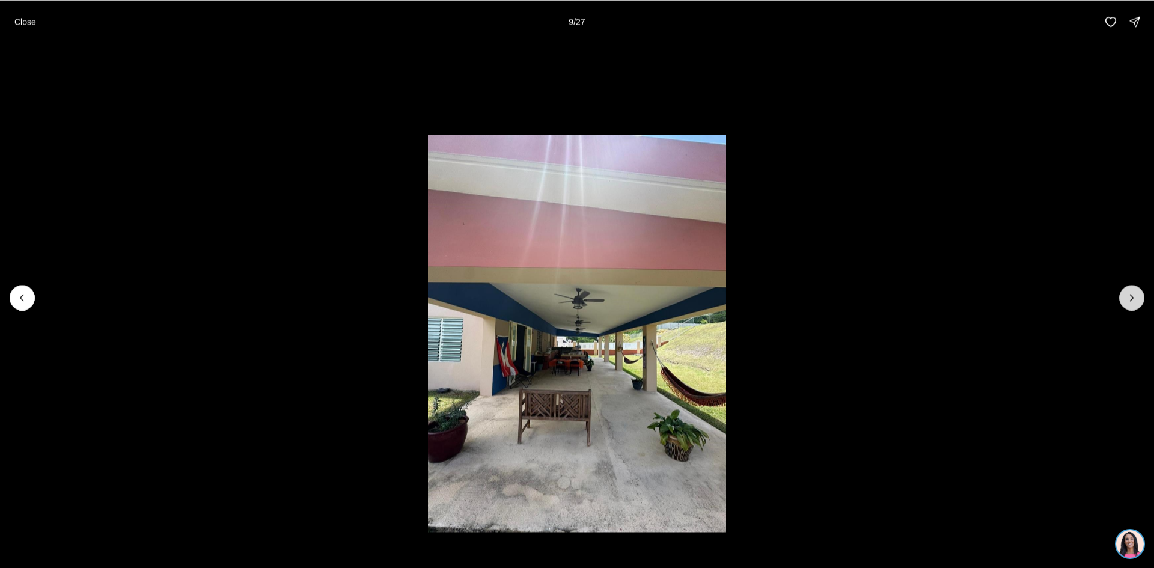
click at [1130, 294] on icon "Next slide" at bounding box center [1131, 297] width 12 height 12
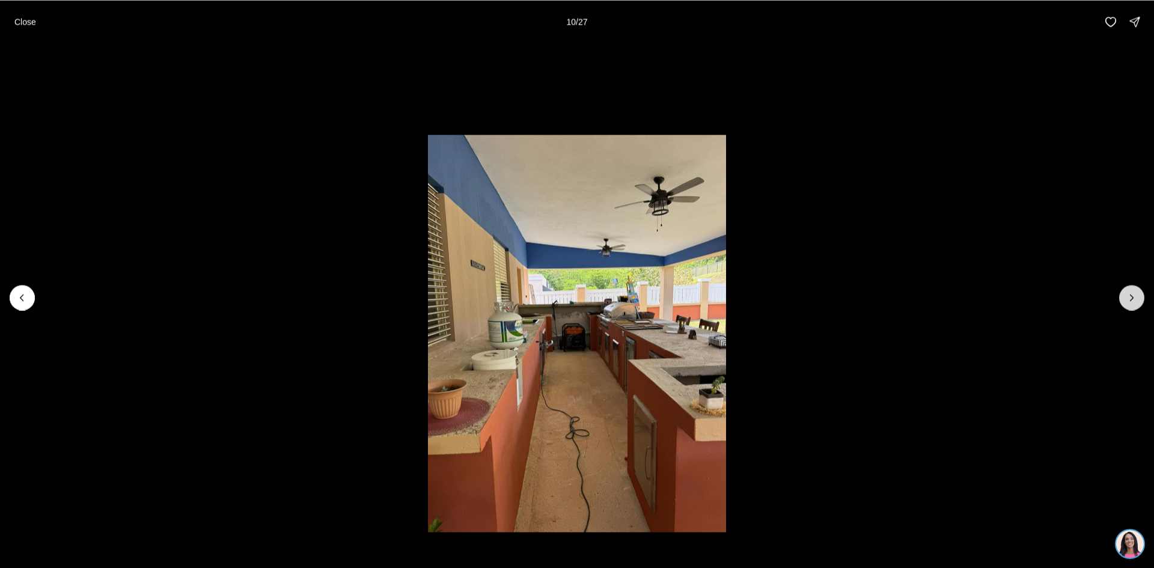
click at [1130, 294] on icon "Next slide" at bounding box center [1131, 297] width 12 height 12
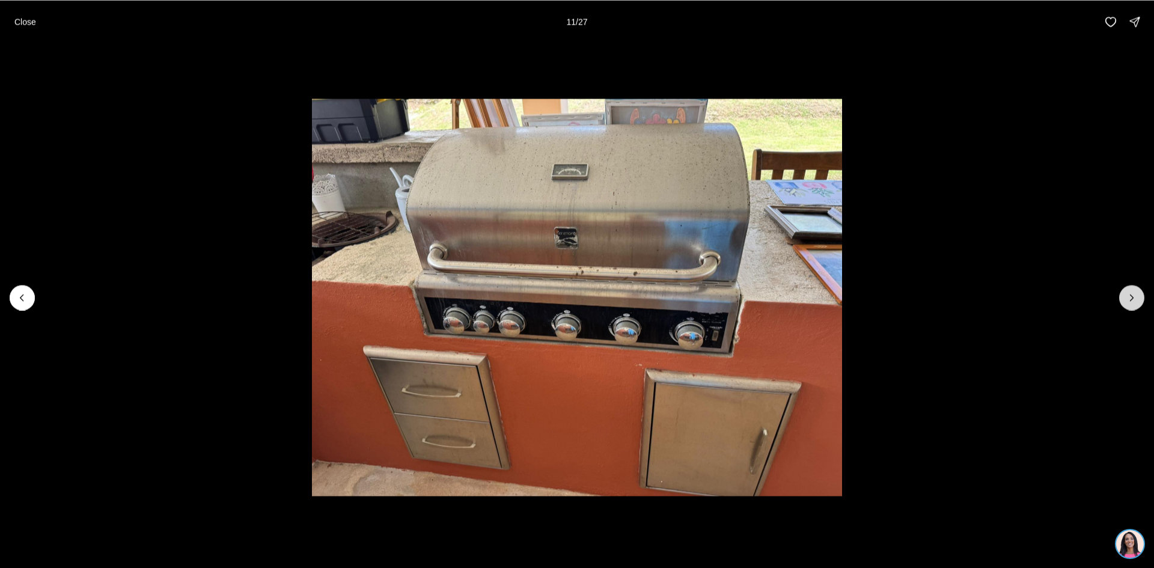
click at [1130, 294] on icon "Next slide" at bounding box center [1131, 297] width 12 height 12
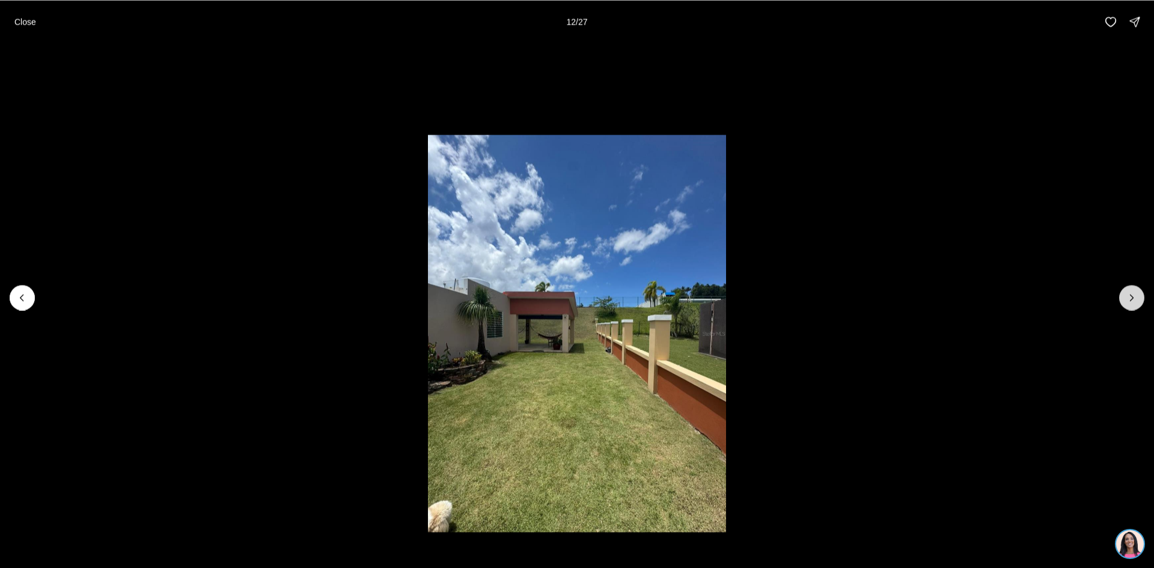
click at [1130, 294] on icon "Next slide" at bounding box center [1131, 297] width 12 height 12
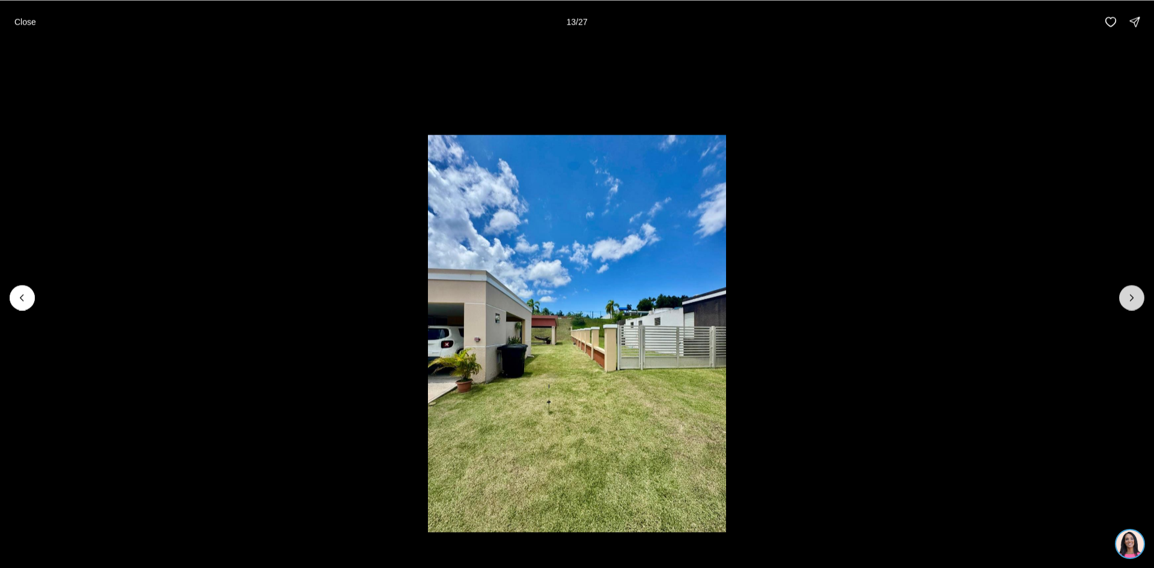
click at [1130, 294] on icon "Next slide" at bounding box center [1131, 297] width 12 height 12
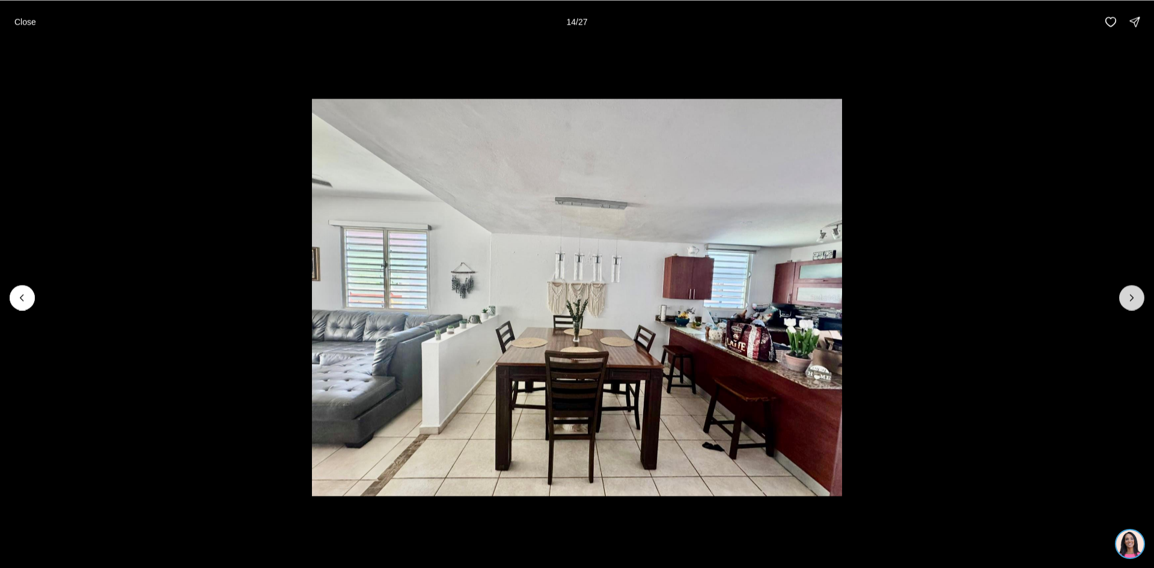
click at [1130, 294] on icon "Next slide" at bounding box center [1131, 297] width 12 height 12
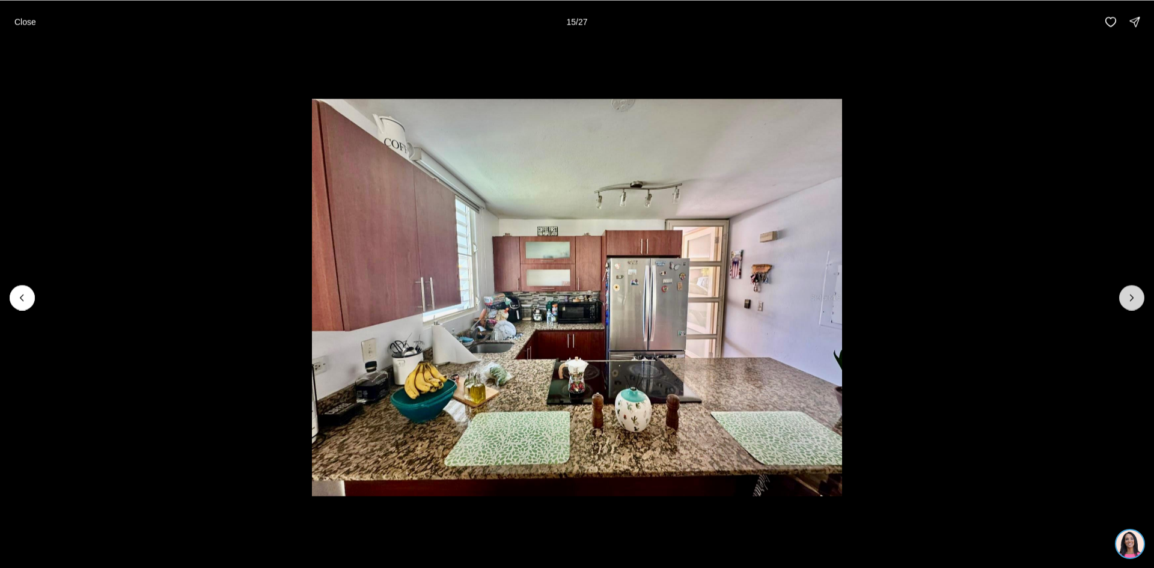
click at [1130, 294] on icon "Next slide" at bounding box center [1131, 297] width 12 height 12
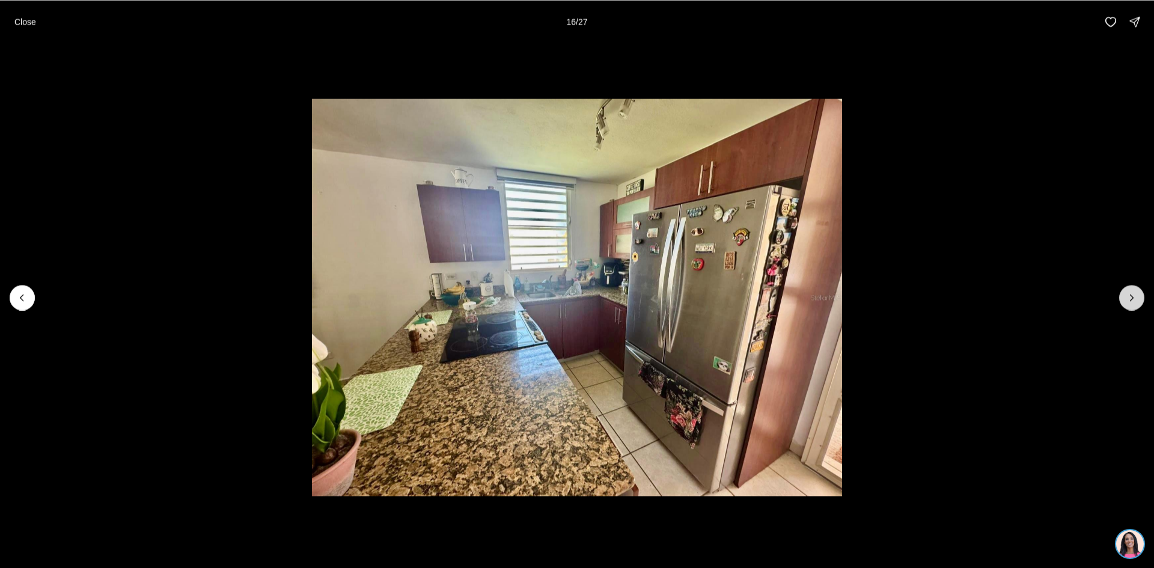
click at [1130, 294] on icon "Next slide" at bounding box center [1131, 297] width 12 height 12
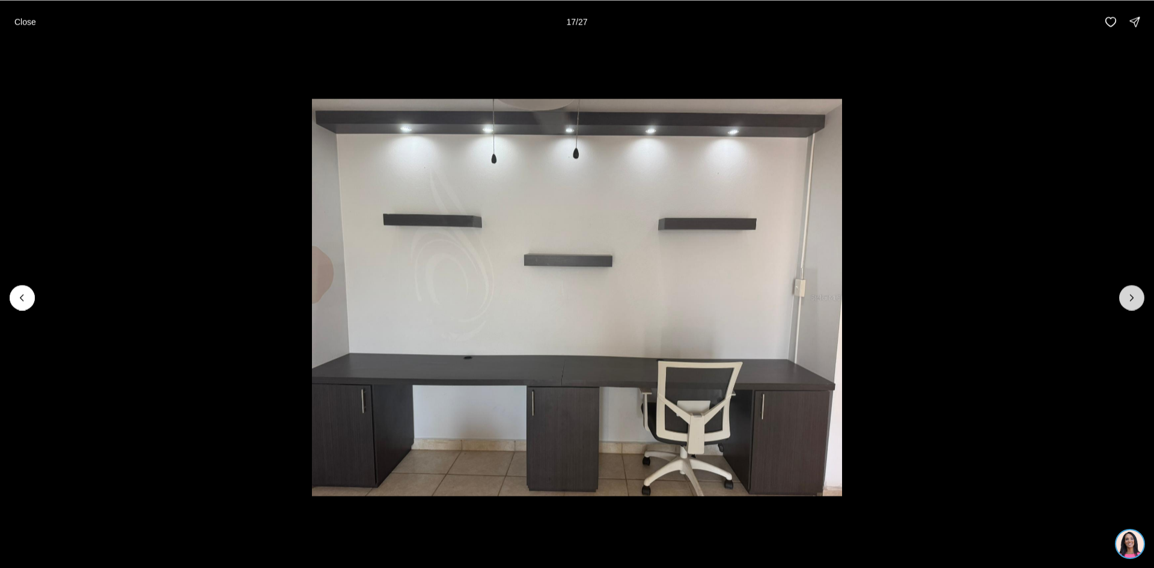
click at [1130, 294] on icon "Next slide" at bounding box center [1131, 297] width 12 height 12
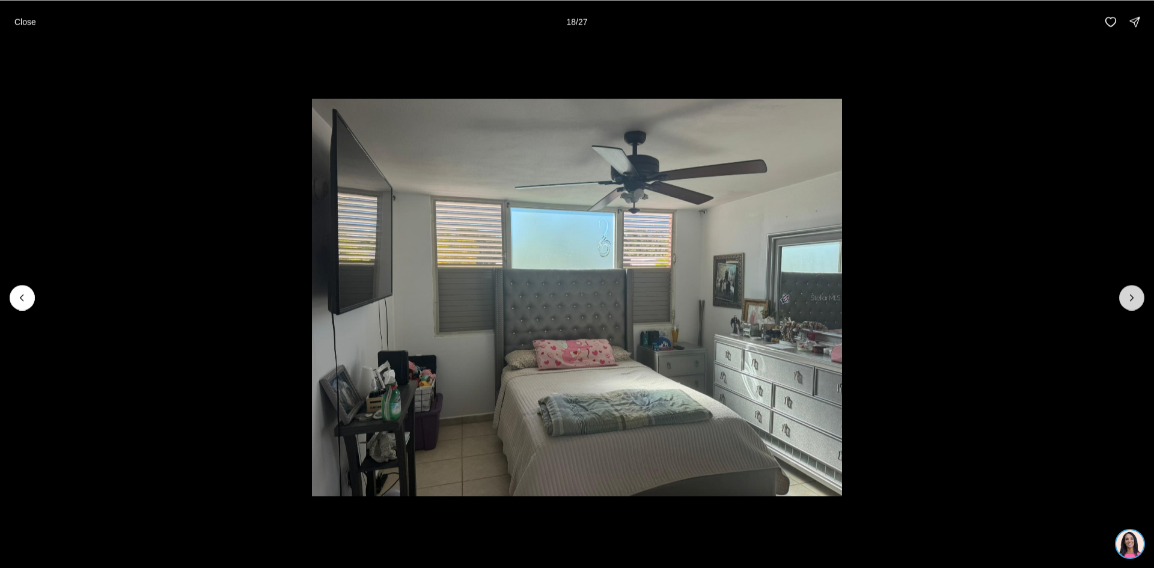
click at [1130, 294] on icon "Next slide" at bounding box center [1131, 297] width 12 height 12
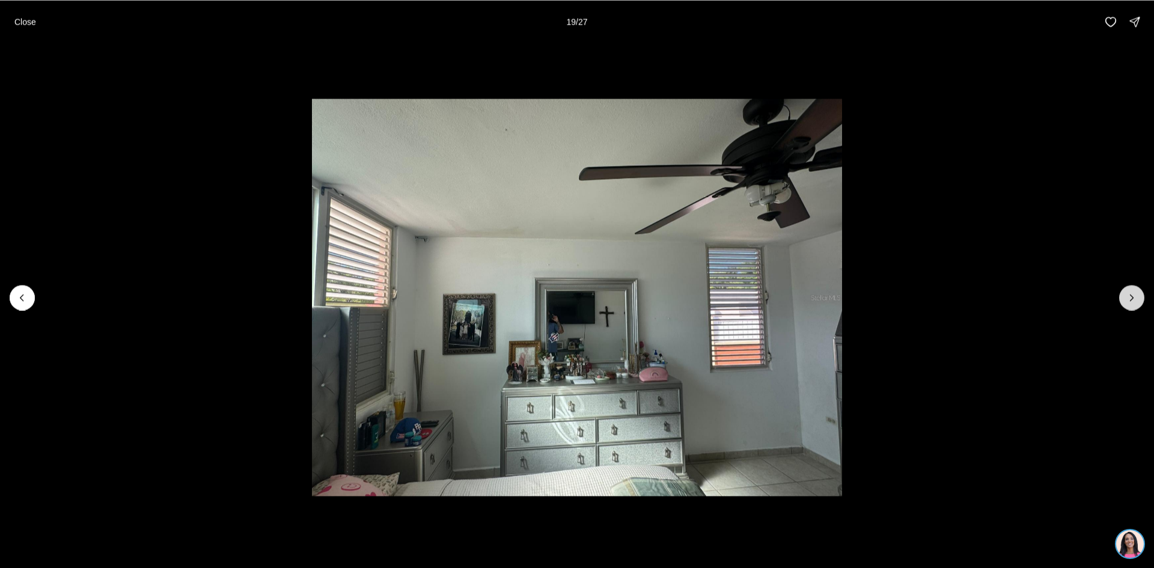
click at [1130, 294] on icon "Next slide" at bounding box center [1131, 297] width 12 height 12
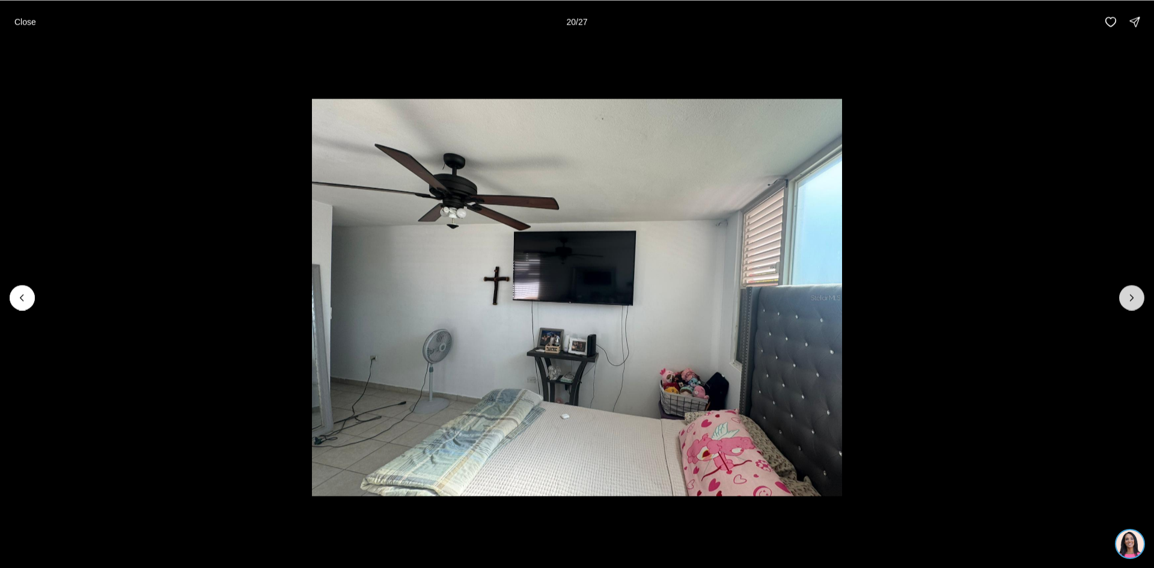
click at [1130, 294] on icon "Next slide" at bounding box center [1131, 297] width 12 height 12
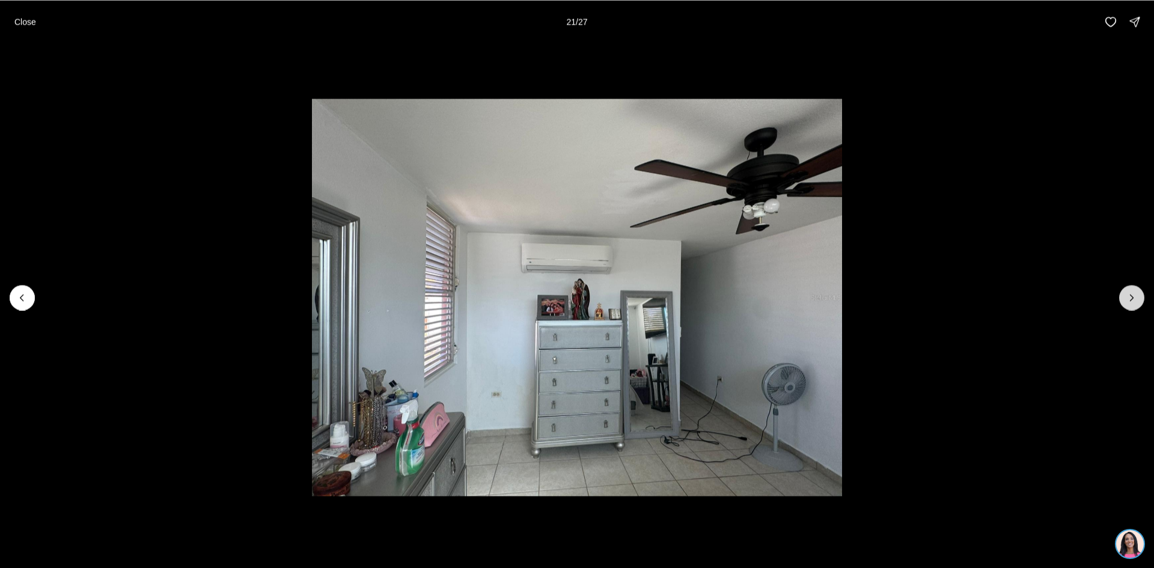
click at [1130, 294] on icon "Next slide" at bounding box center [1131, 297] width 12 height 12
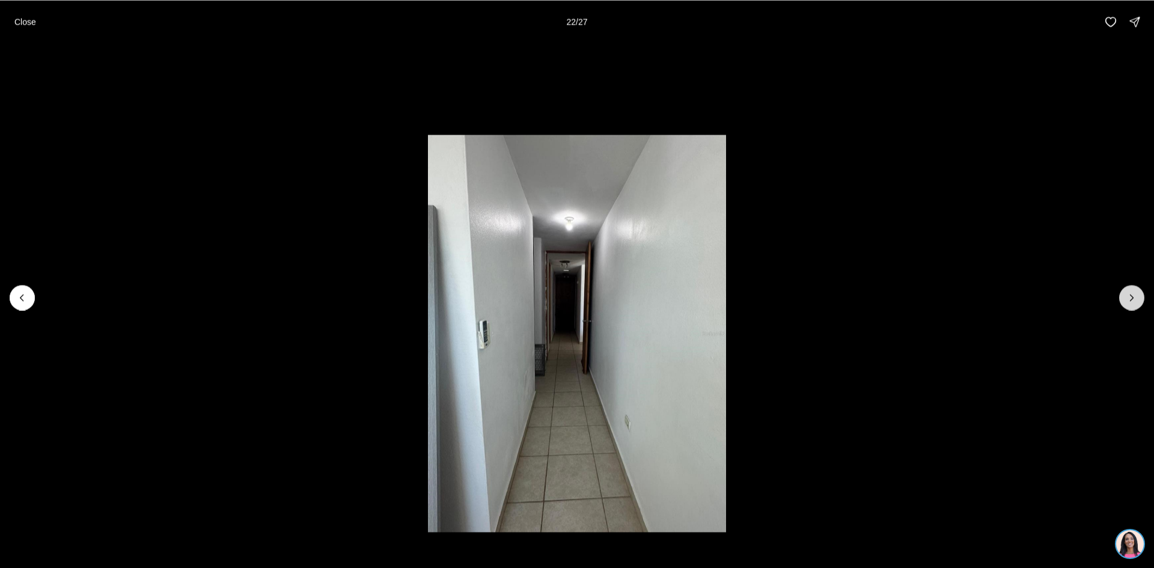
click at [1130, 294] on icon "Next slide" at bounding box center [1131, 297] width 12 height 12
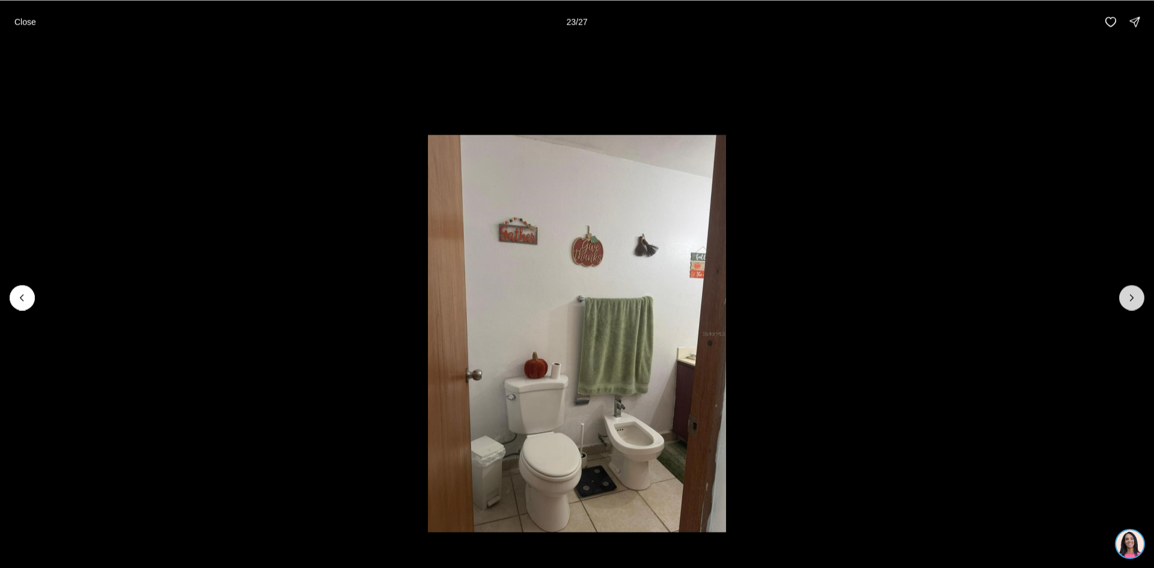
click at [1130, 294] on icon "Next slide" at bounding box center [1131, 297] width 12 height 12
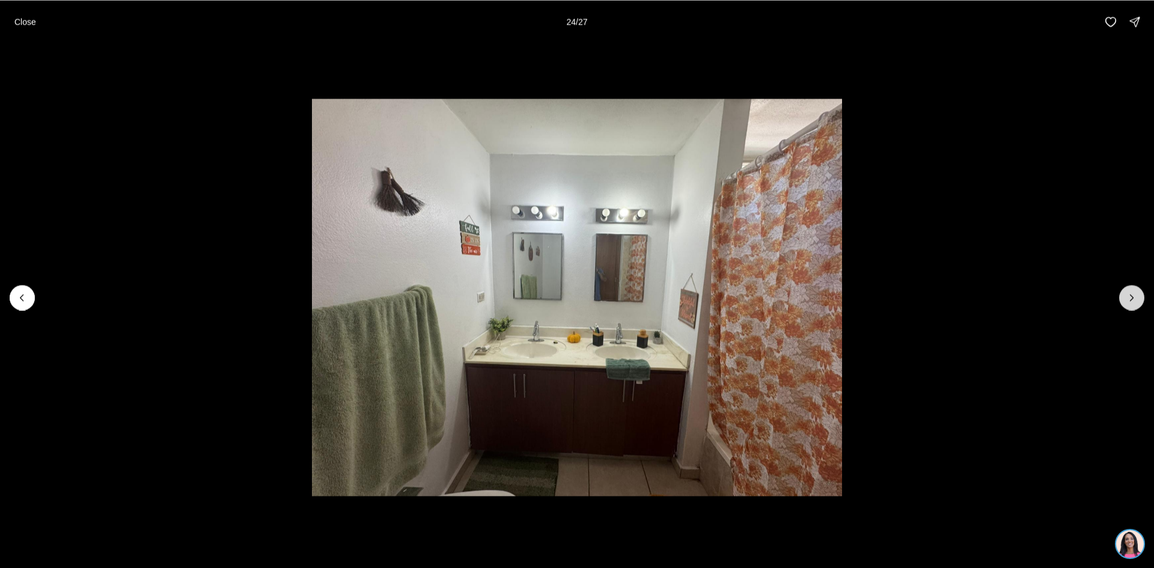
click at [1130, 294] on icon "Next slide" at bounding box center [1131, 297] width 12 height 12
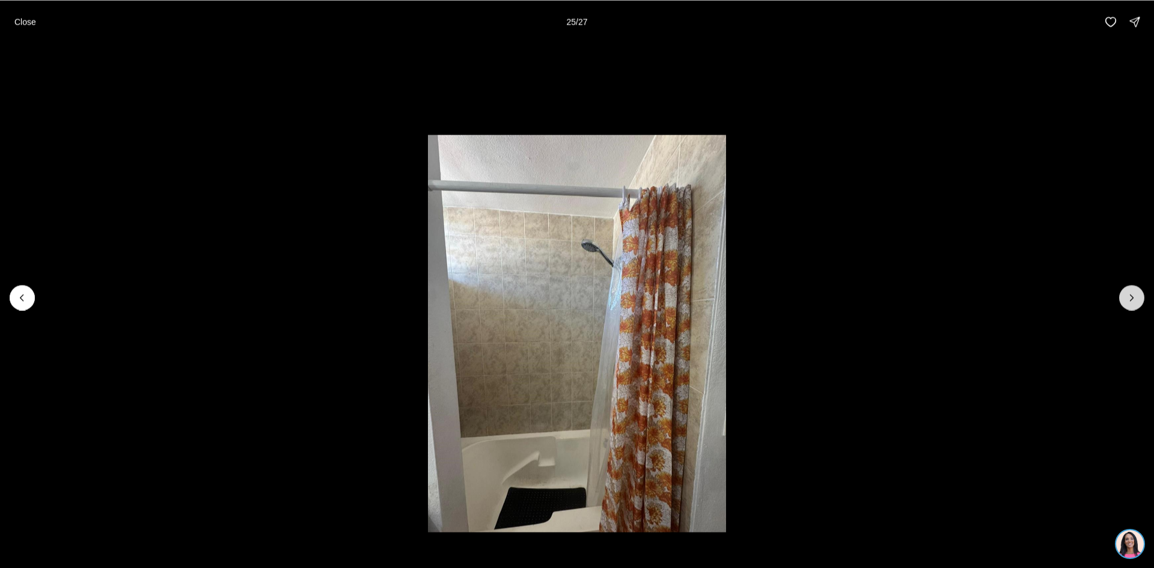
click at [1130, 294] on icon "Next slide" at bounding box center [1131, 297] width 12 height 12
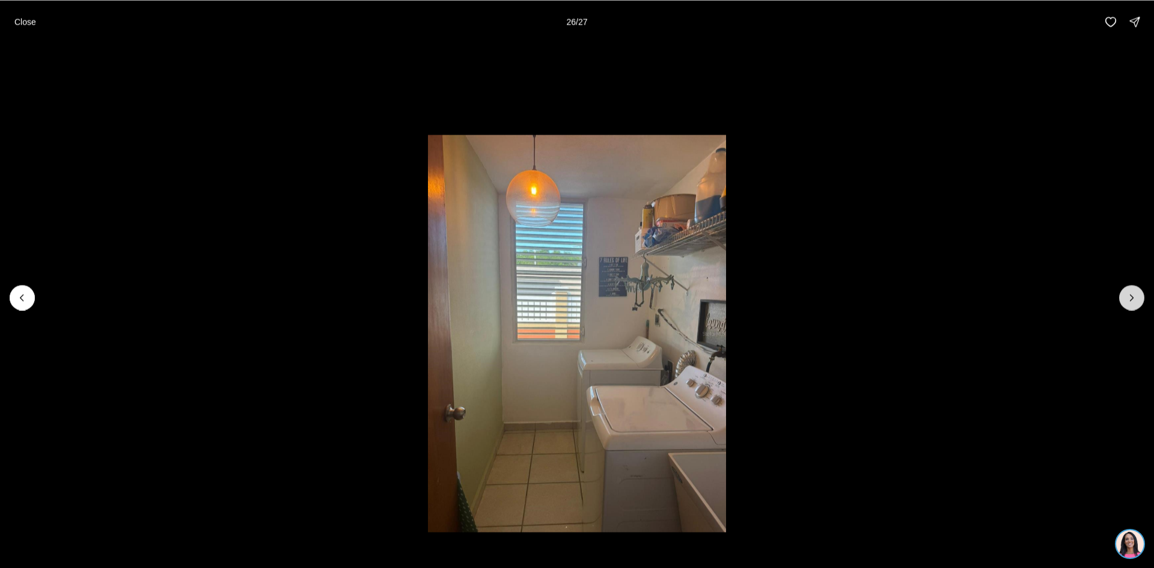
click at [1130, 294] on icon "Next slide" at bounding box center [1131, 297] width 12 height 12
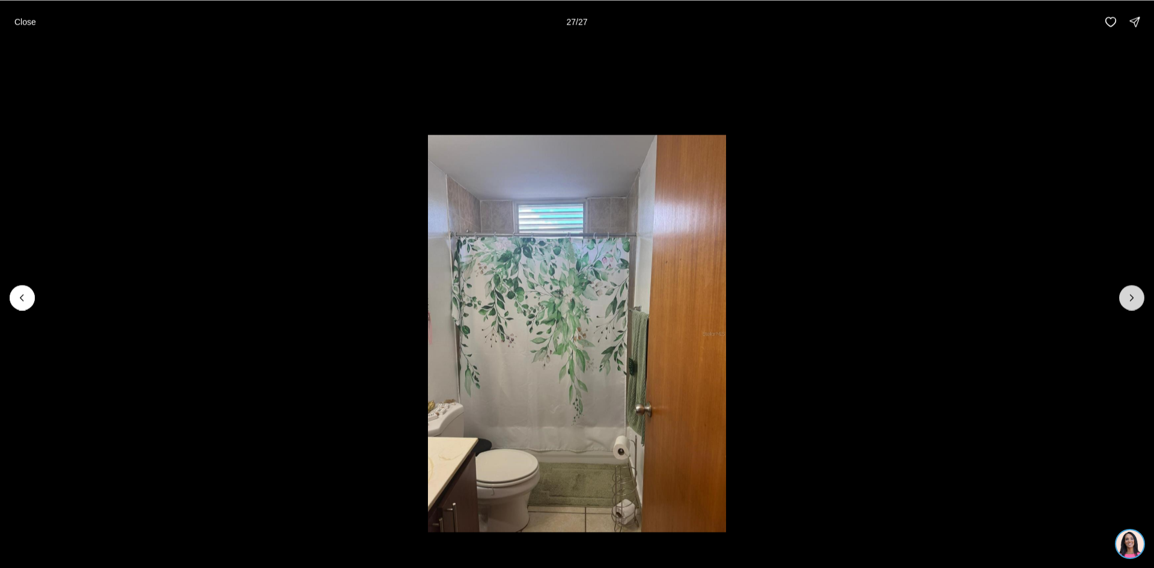
click at [1130, 294] on div at bounding box center [1131, 297] width 25 height 25
click at [28, 21] on p "Close" at bounding box center [25, 22] width 22 height 10
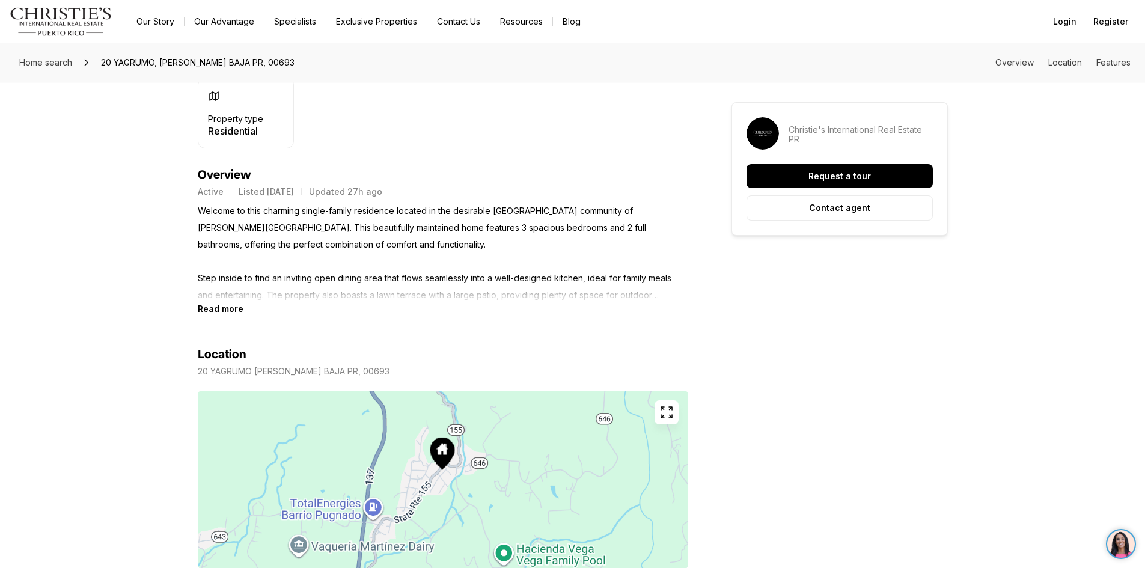
scroll to position [481, 0]
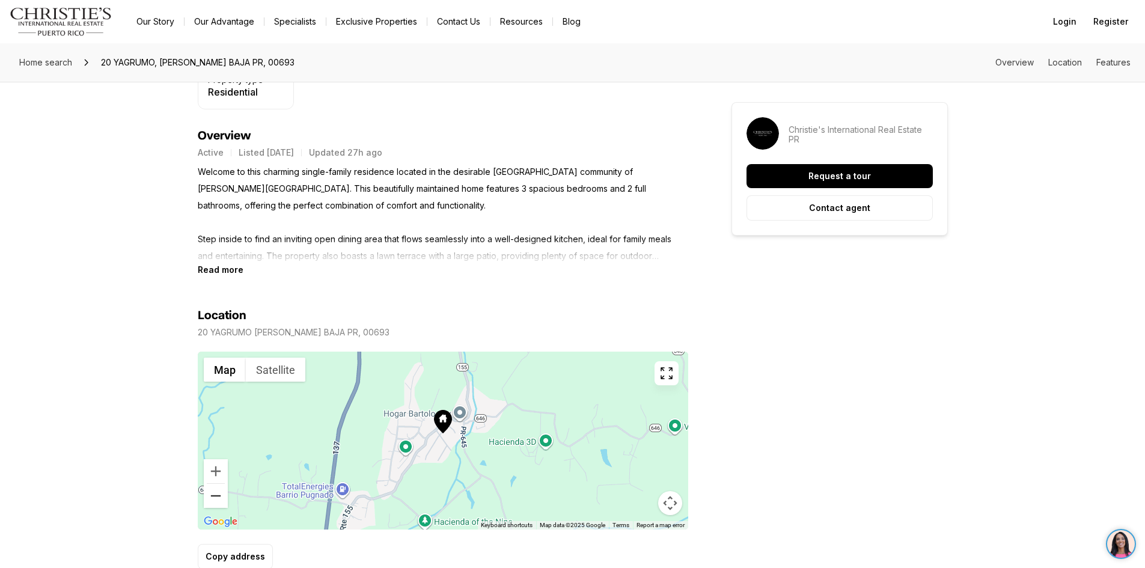
click at [213, 492] on button "Zoom out" at bounding box center [216, 496] width 24 height 24
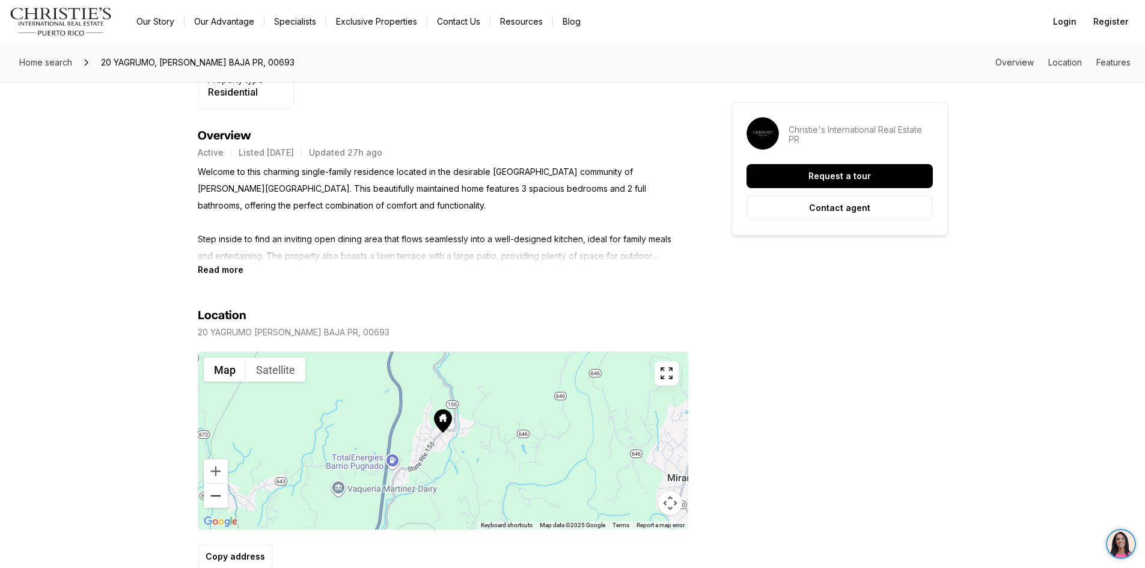
click at [213, 492] on button "Zoom out" at bounding box center [216, 496] width 24 height 24
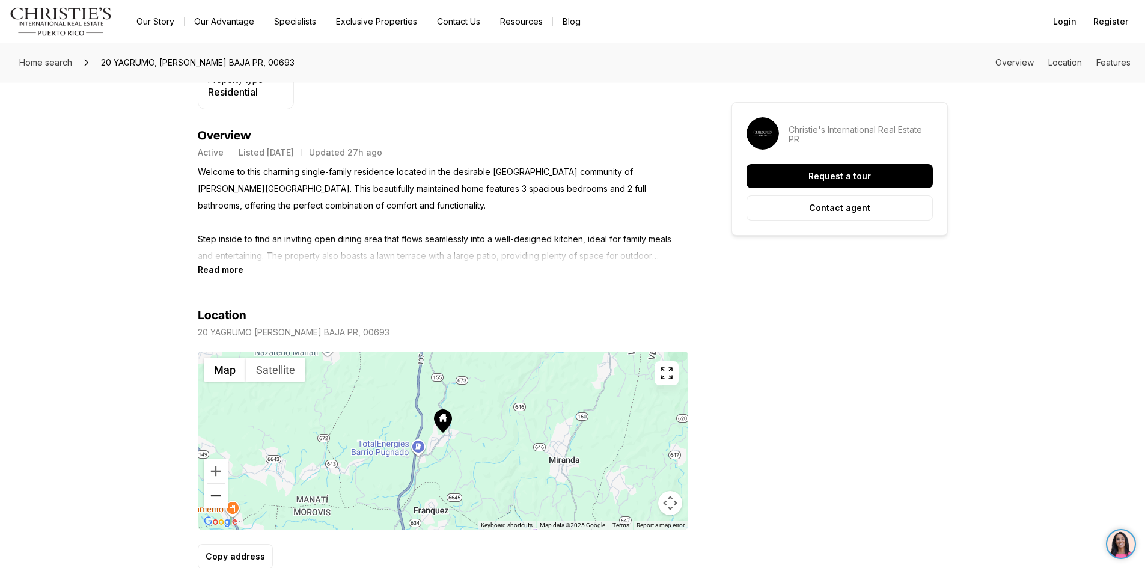
click at [215, 491] on button "Zoom out" at bounding box center [216, 496] width 24 height 24
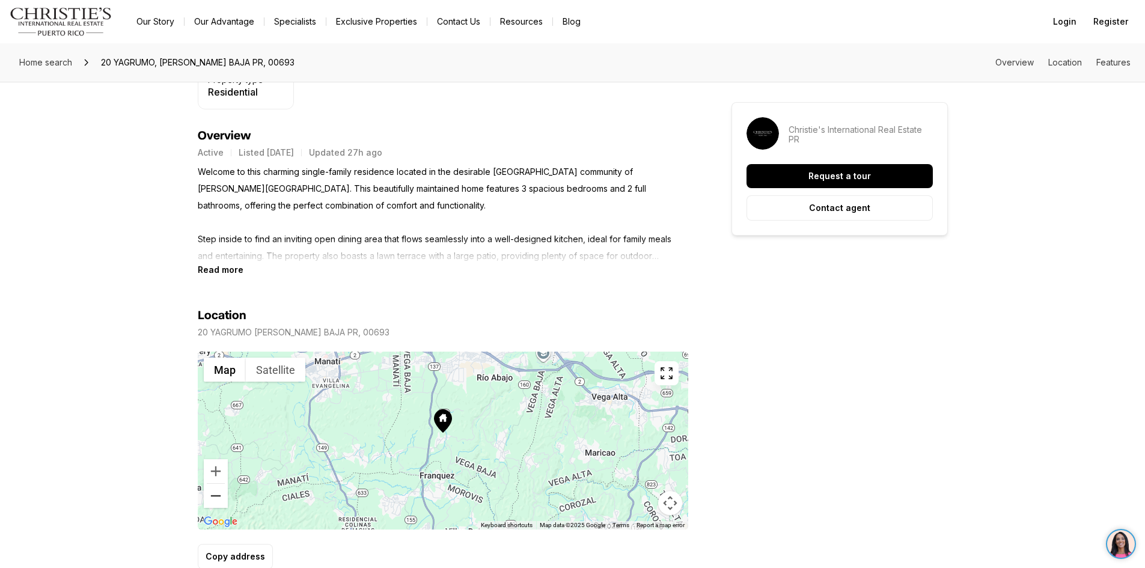
click at [215, 491] on button "Zoom out" at bounding box center [216, 496] width 24 height 24
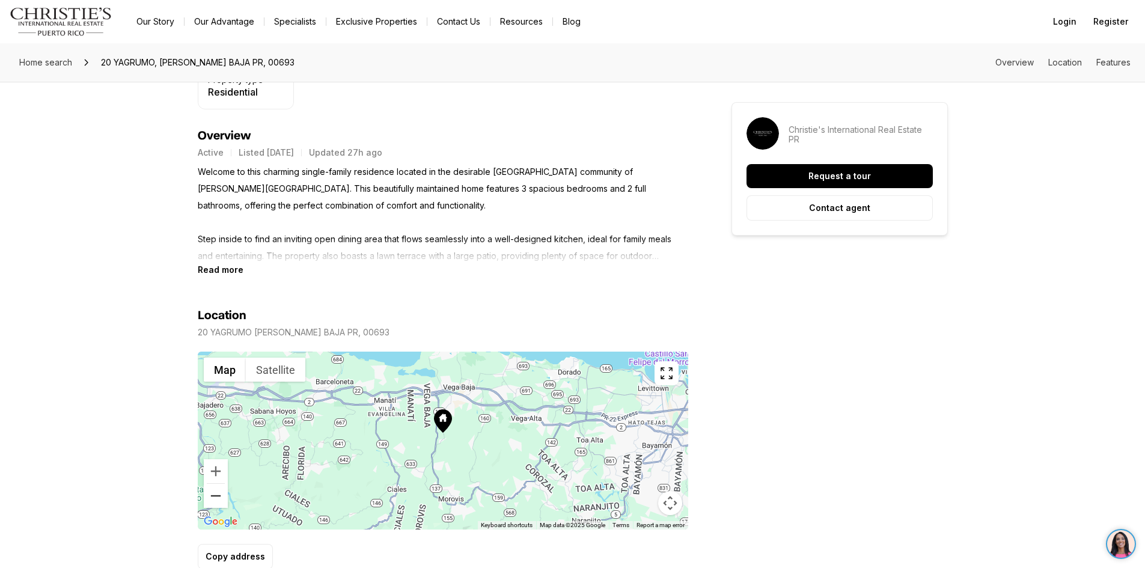
click at [215, 491] on button "Zoom out" at bounding box center [216, 496] width 24 height 24
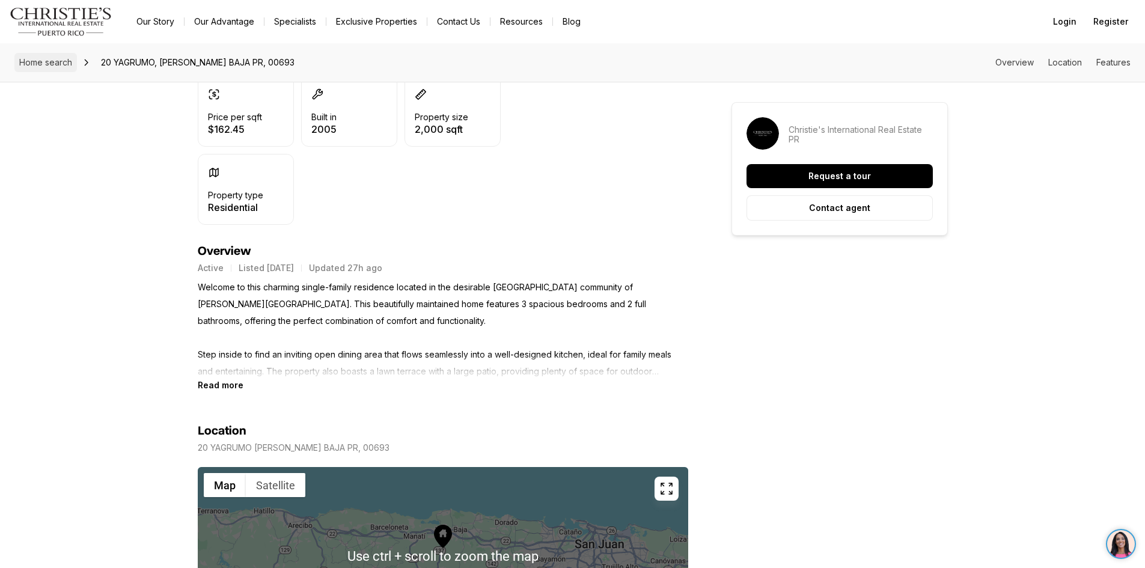
scroll to position [361, 0]
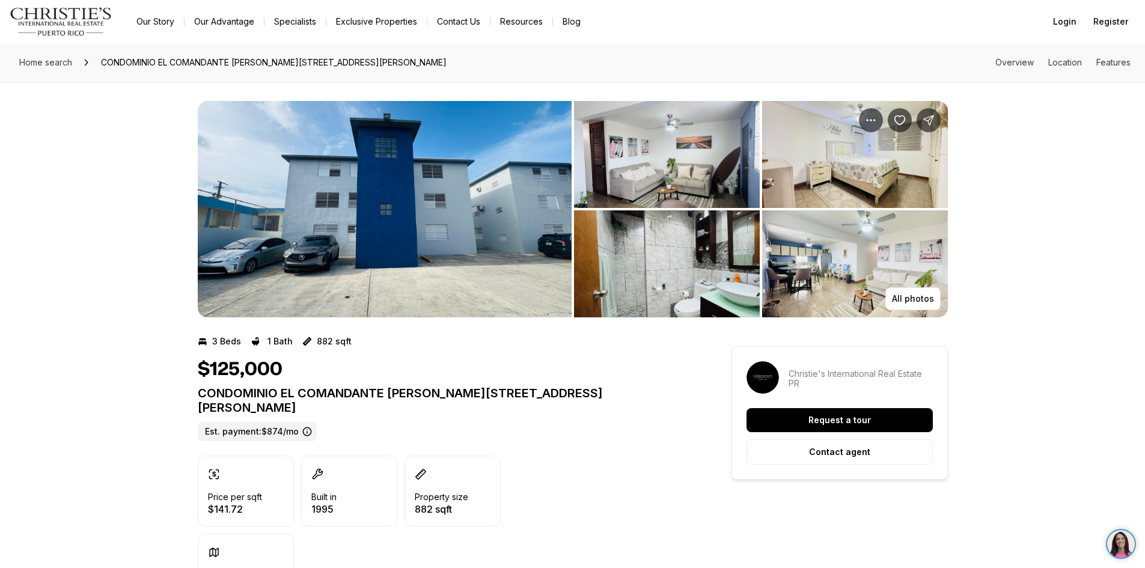
click at [399, 227] on img "View image gallery" at bounding box center [385, 209] width 374 height 216
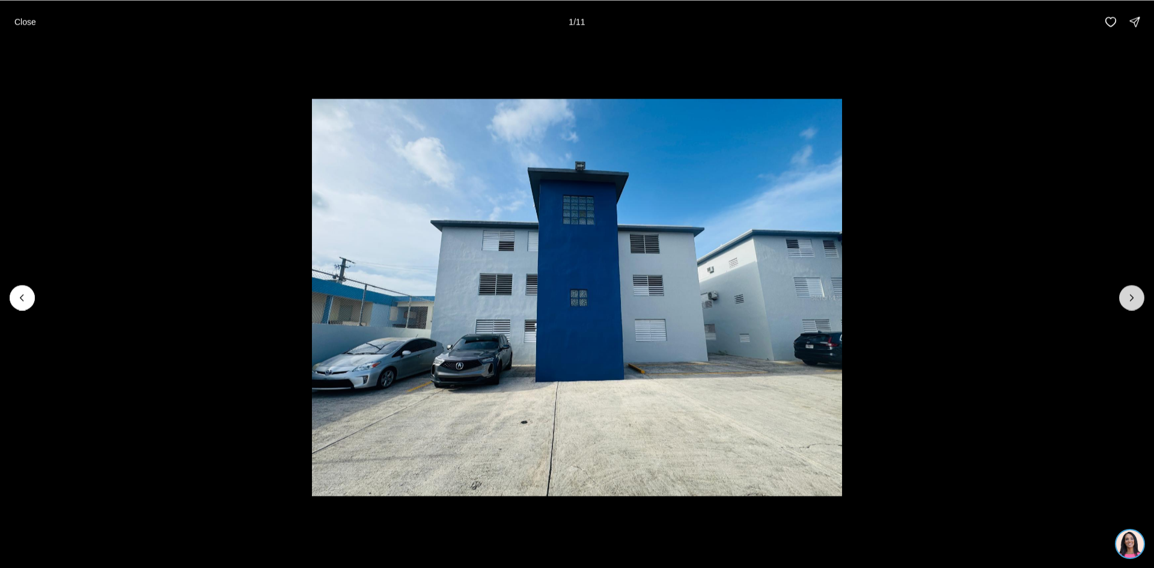
click at [1129, 294] on icon "Next slide" at bounding box center [1131, 297] width 12 height 12
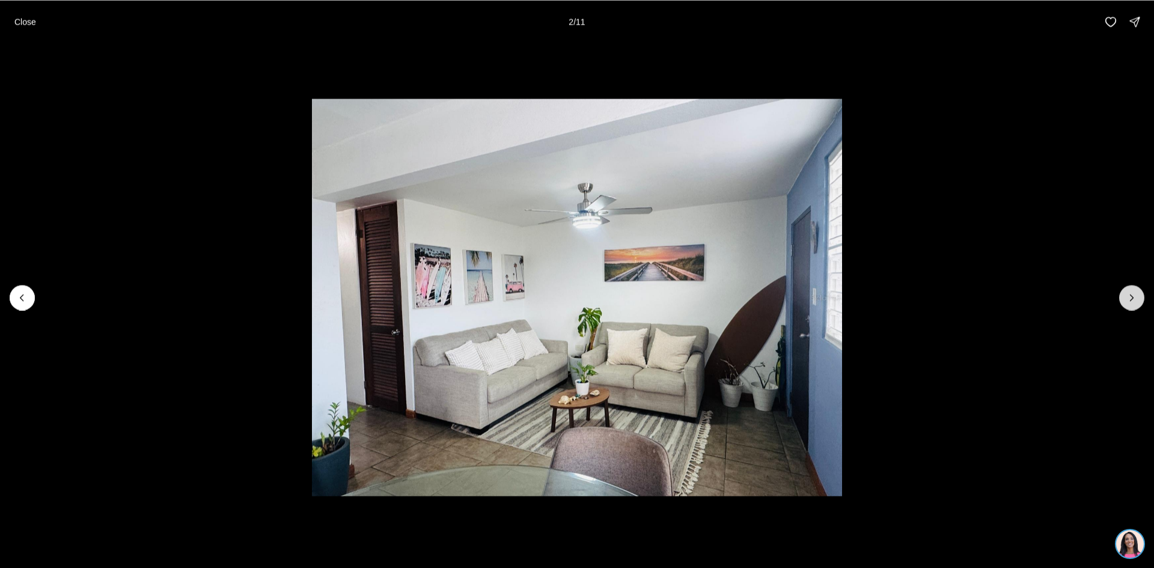
click at [1129, 294] on icon "Next slide" at bounding box center [1131, 297] width 12 height 12
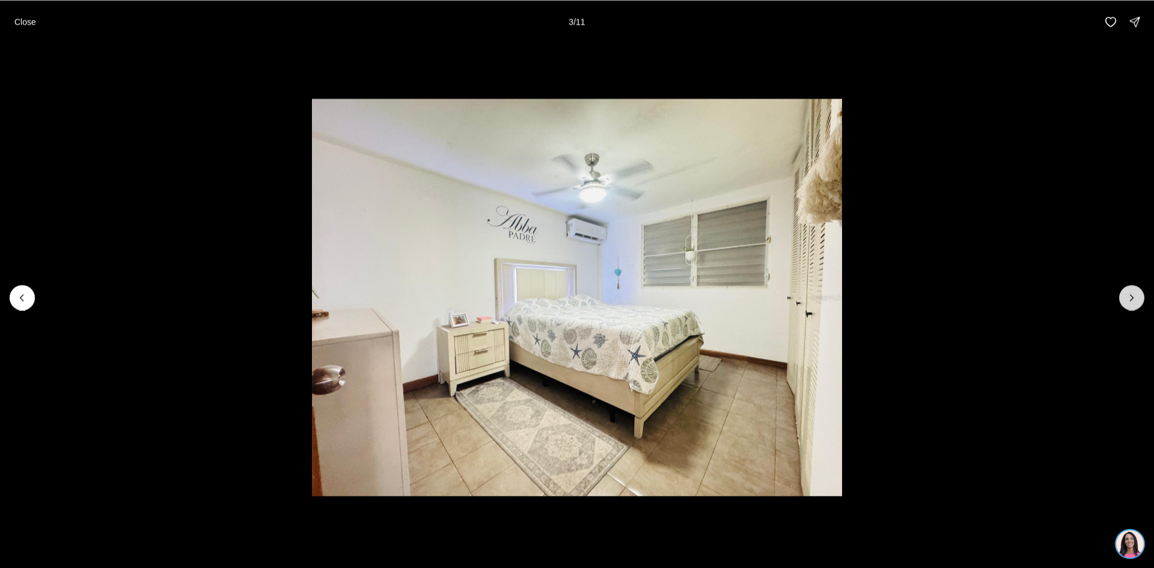
click at [1129, 294] on icon "Next slide" at bounding box center [1131, 297] width 12 height 12
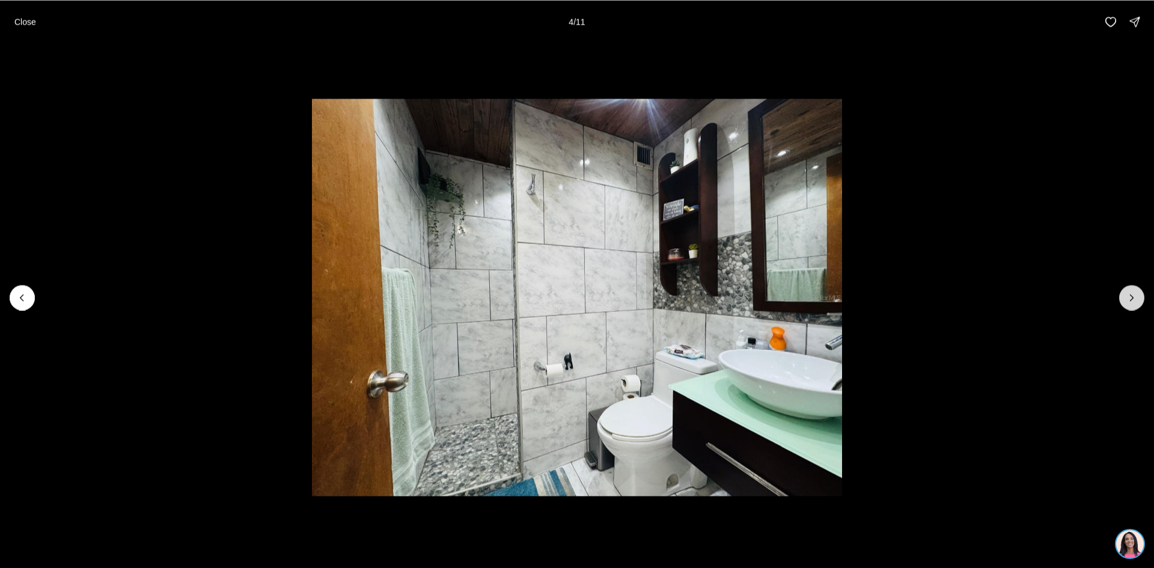
click at [1129, 294] on icon "Next slide" at bounding box center [1131, 297] width 12 height 12
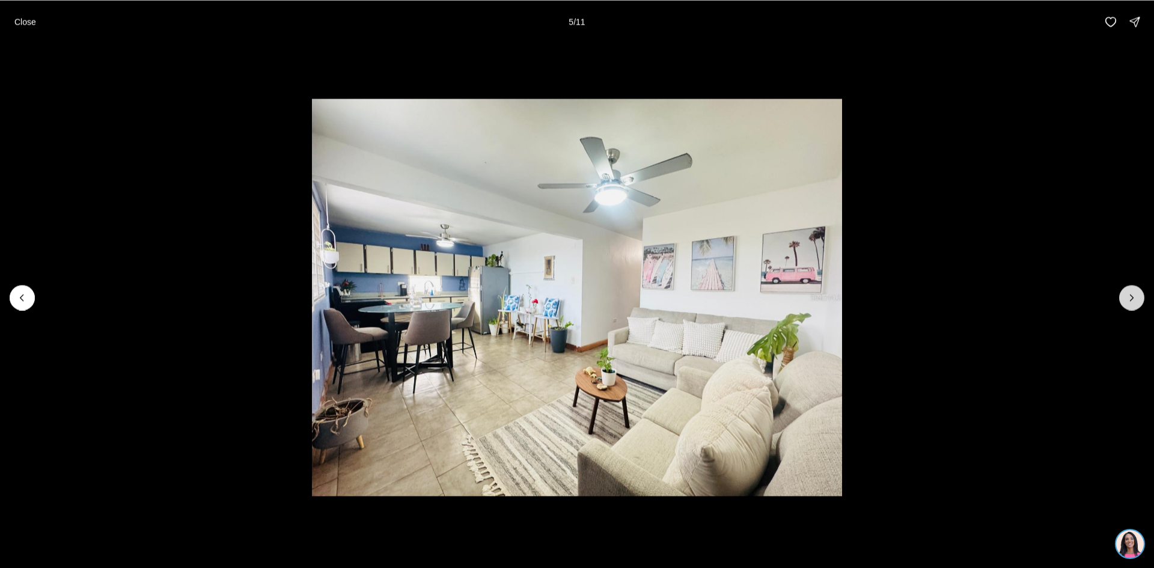
click at [1129, 294] on icon "Next slide" at bounding box center [1131, 297] width 12 height 12
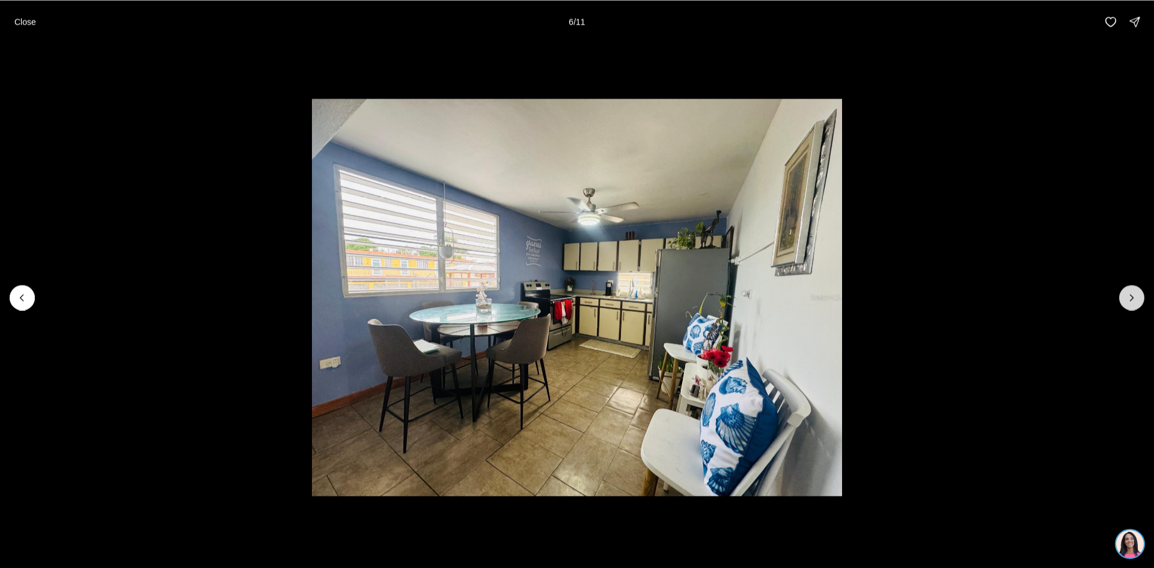
click at [1129, 294] on icon "Next slide" at bounding box center [1131, 297] width 12 height 12
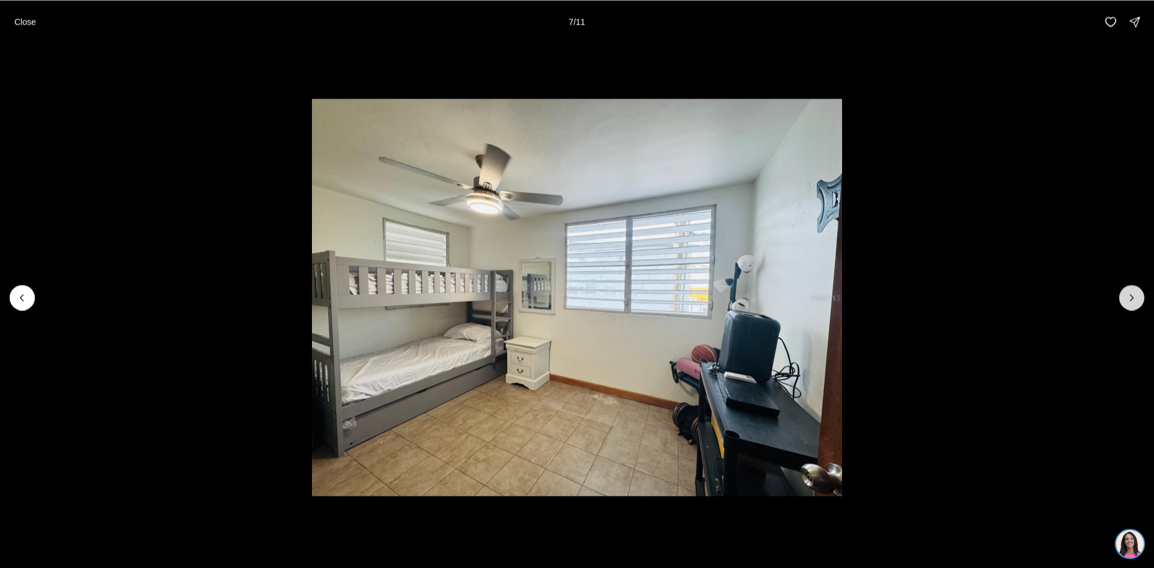
click at [1129, 294] on icon "Next slide" at bounding box center [1131, 297] width 12 height 12
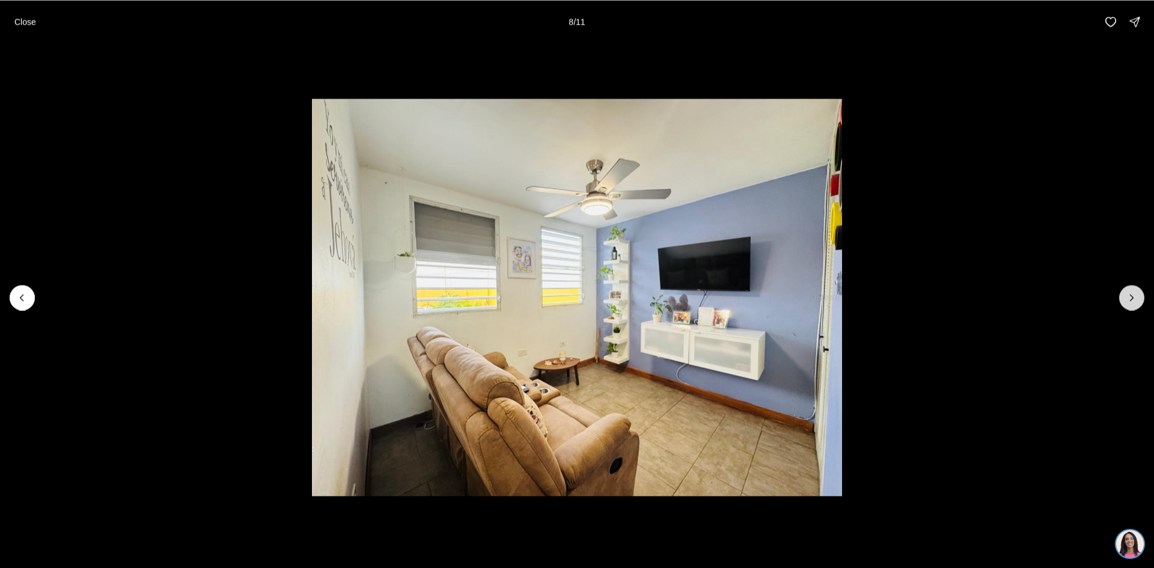
click at [1129, 294] on icon "Next slide" at bounding box center [1131, 297] width 12 height 12
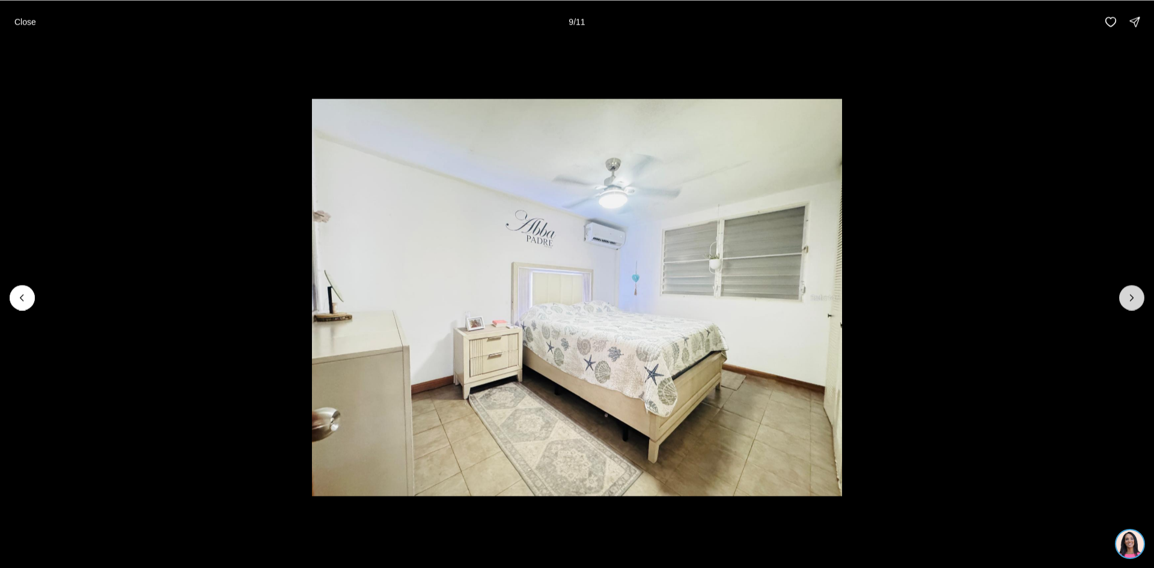
click at [1129, 294] on icon "Next slide" at bounding box center [1131, 297] width 12 height 12
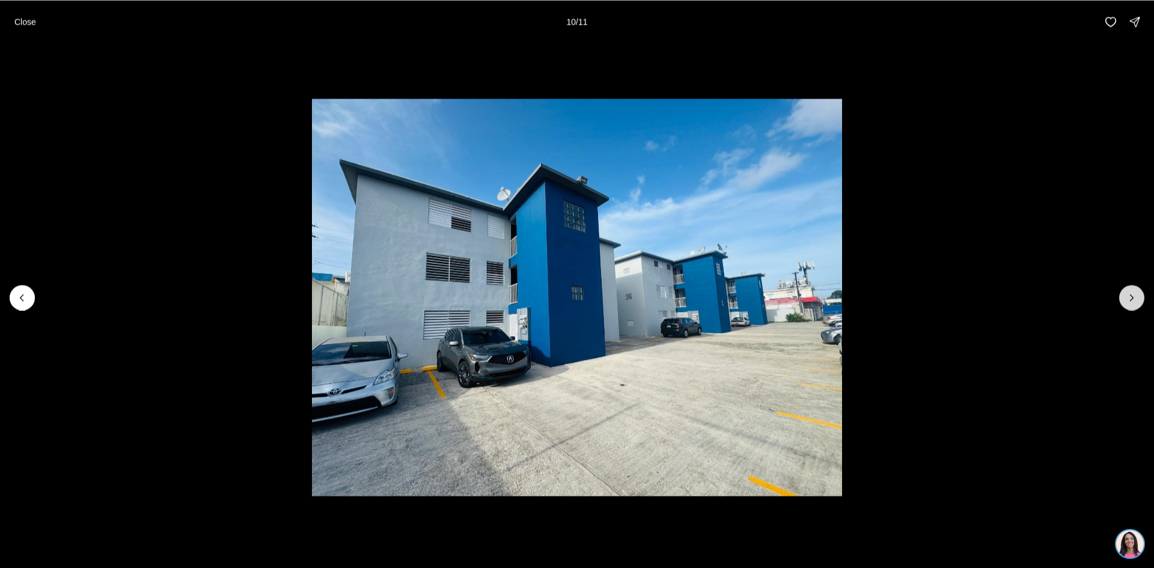
click at [1129, 294] on icon "Next slide" at bounding box center [1131, 297] width 12 height 12
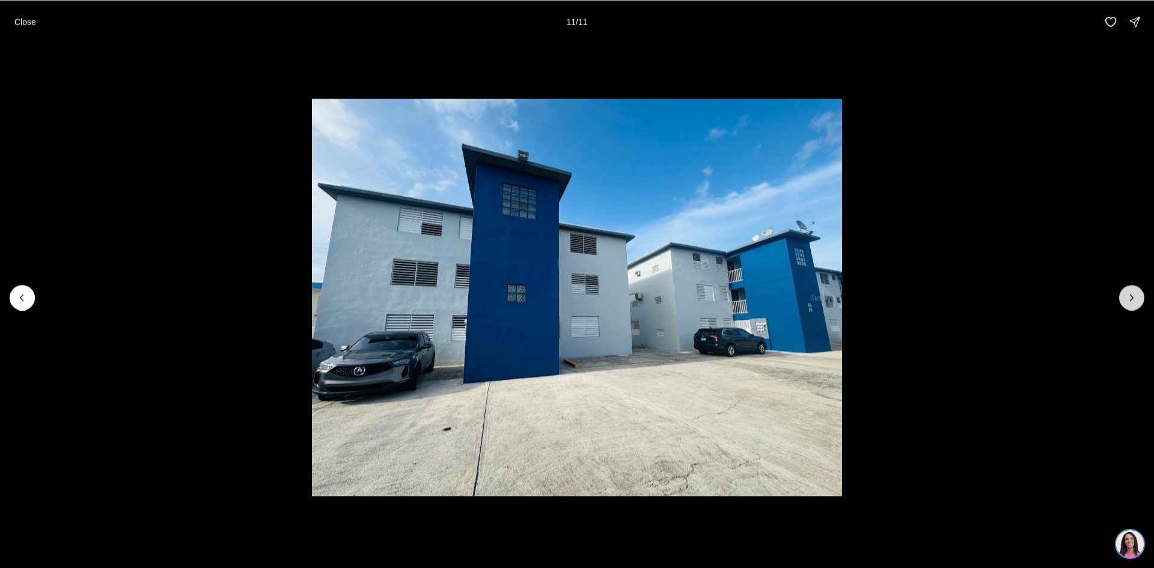
click at [1129, 294] on div at bounding box center [1131, 297] width 25 height 25
click at [1, 9] on div "Close 11 / 11" at bounding box center [577, 21] width 1154 height 43
click at [23, 23] on p "Close" at bounding box center [25, 22] width 22 height 10
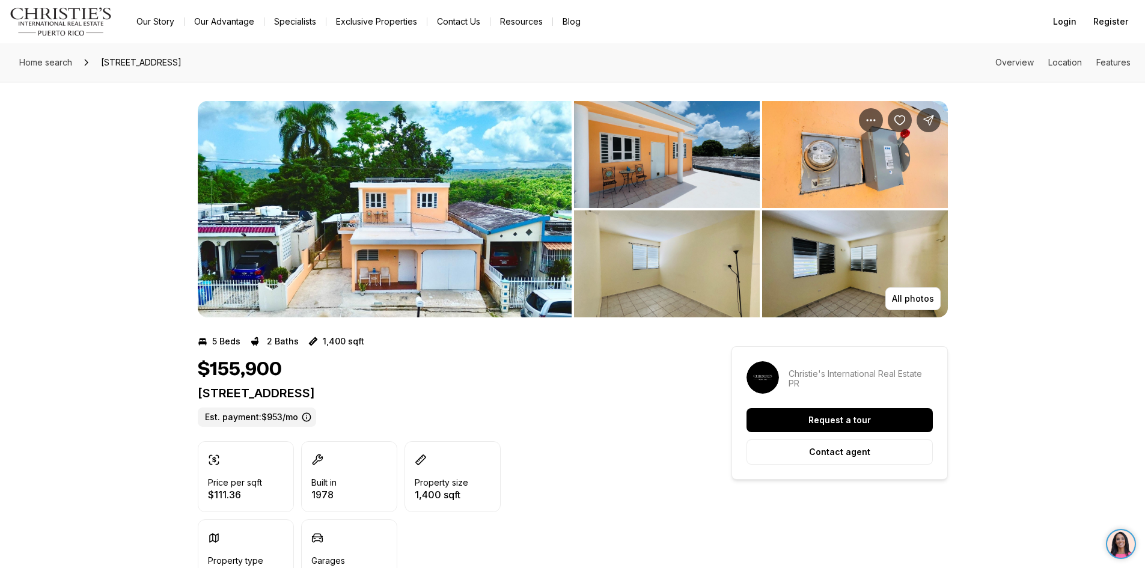
click at [453, 291] on img "View image gallery" at bounding box center [385, 209] width 374 height 216
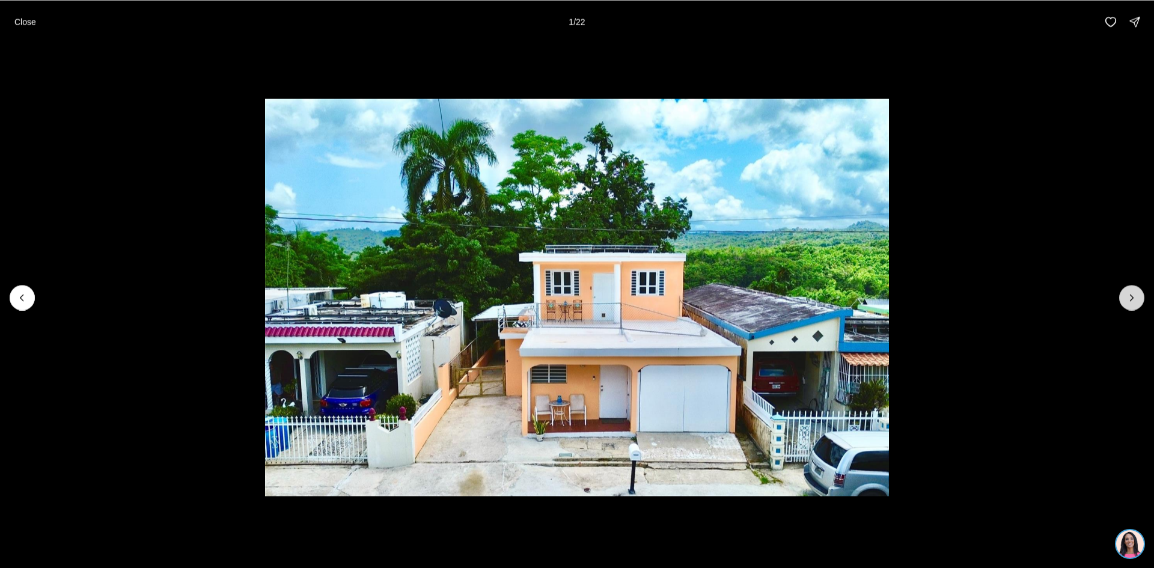
click at [1130, 295] on icon "Next slide" at bounding box center [1131, 297] width 12 height 12
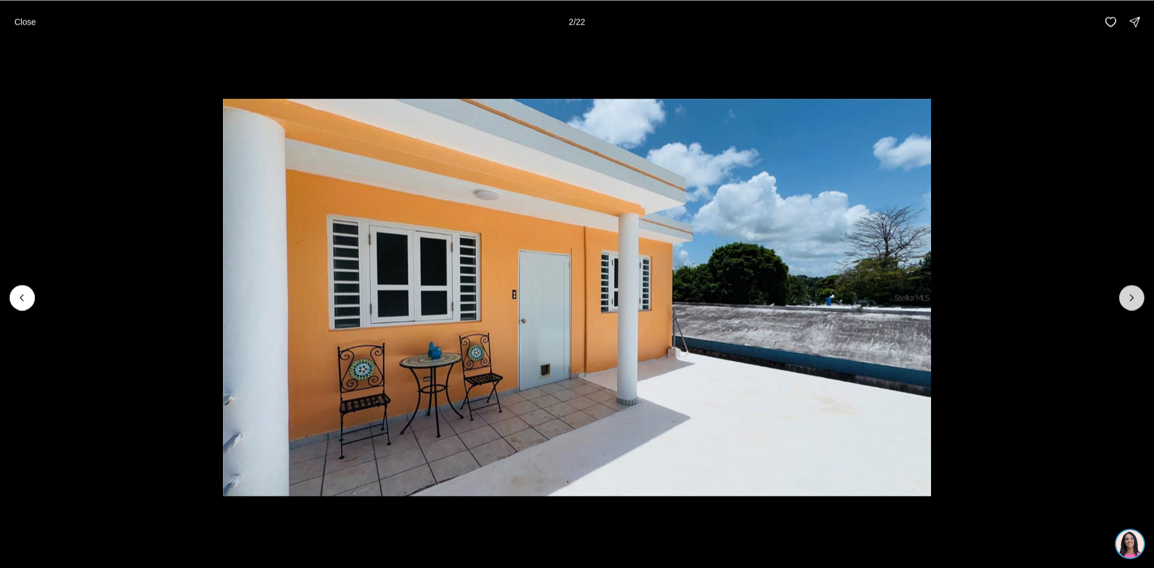
click at [1130, 295] on icon "Next slide" at bounding box center [1131, 297] width 12 height 12
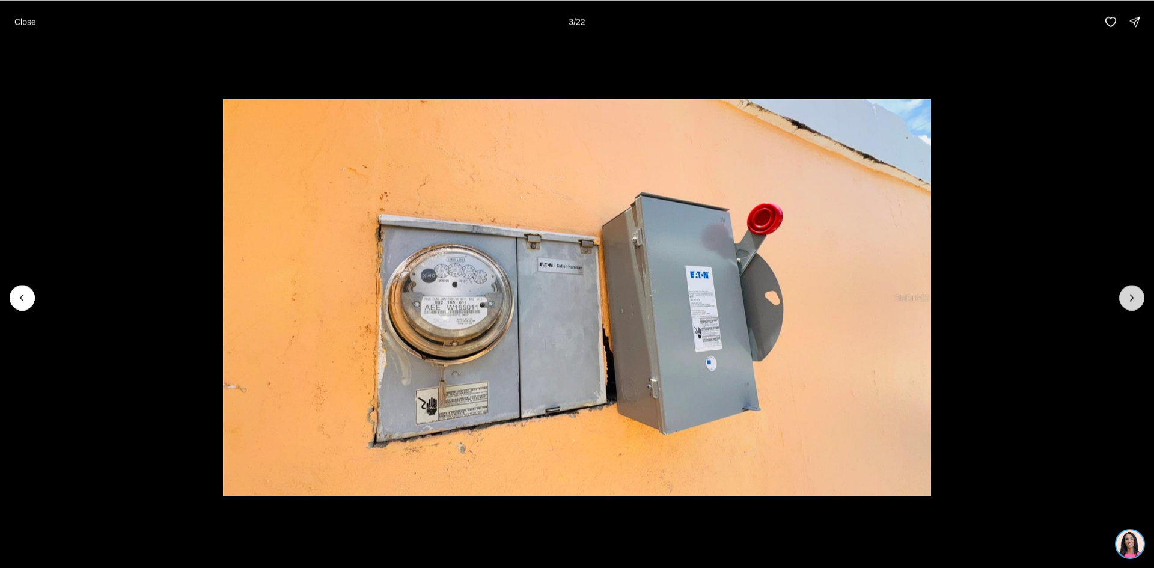
click at [1130, 295] on icon "Next slide" at bounding box center [1131, 297] width 12 height 12
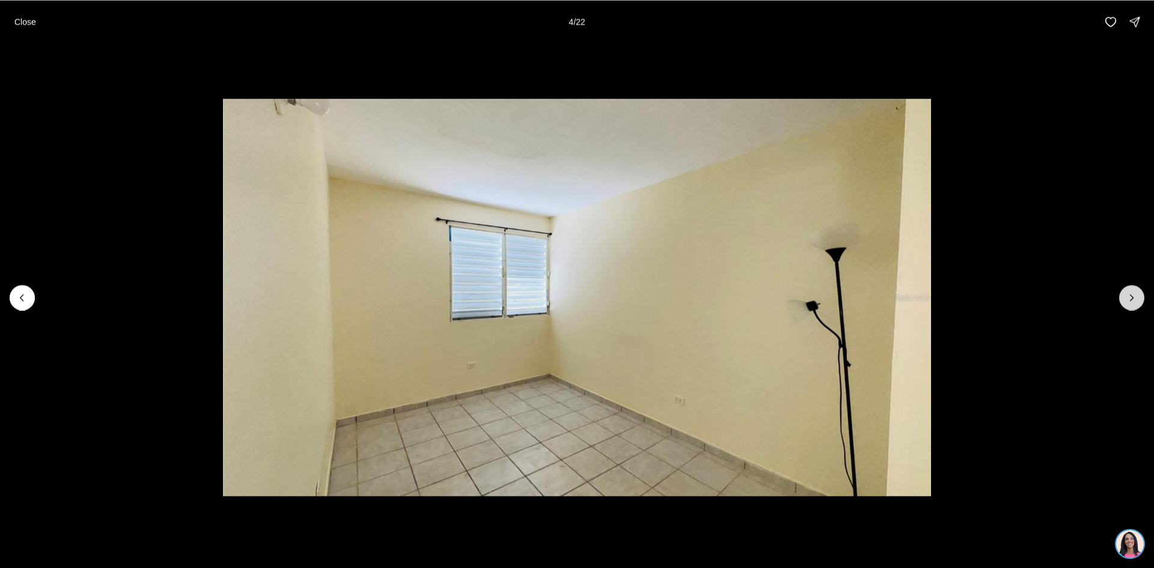
click at [1130, 295] on icon "Next slide" at bounding box center [1131, 297] width 12 height 12
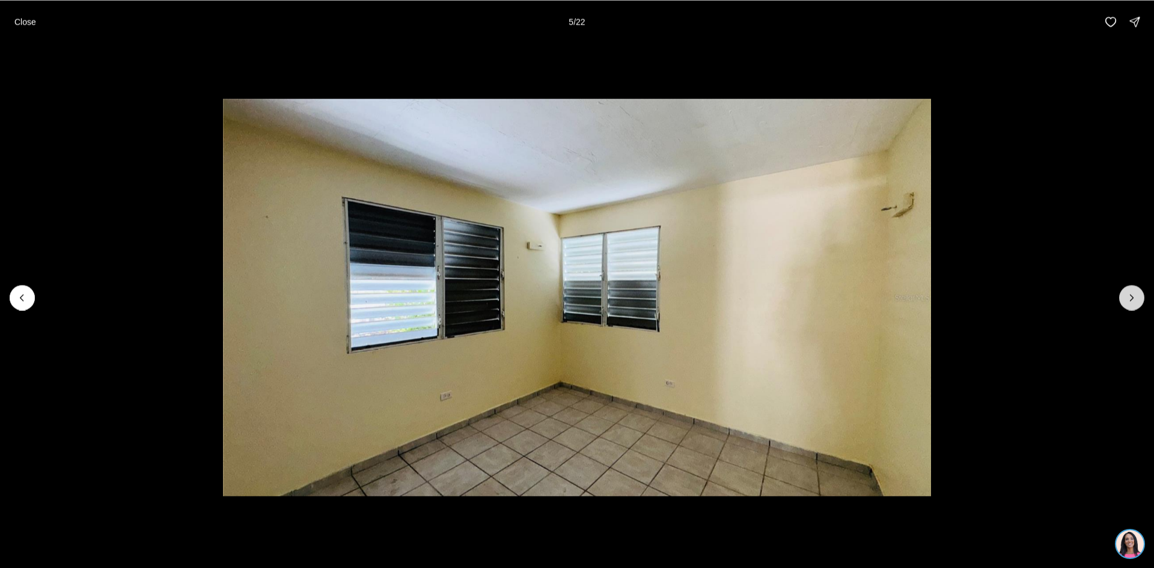
click at [1130, 295] on icon "Next slide" at bounding box center [1131, 297] width 12 height 12
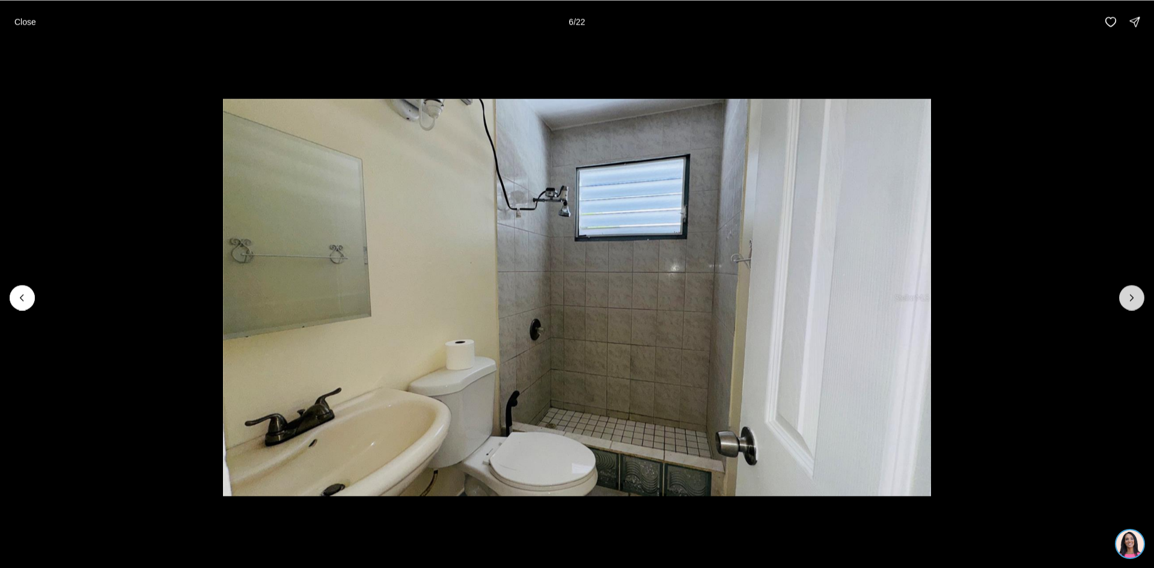
click at [1130, 295] on icon "Next slide" at bounding box center [1131, 297] width 12 height 12
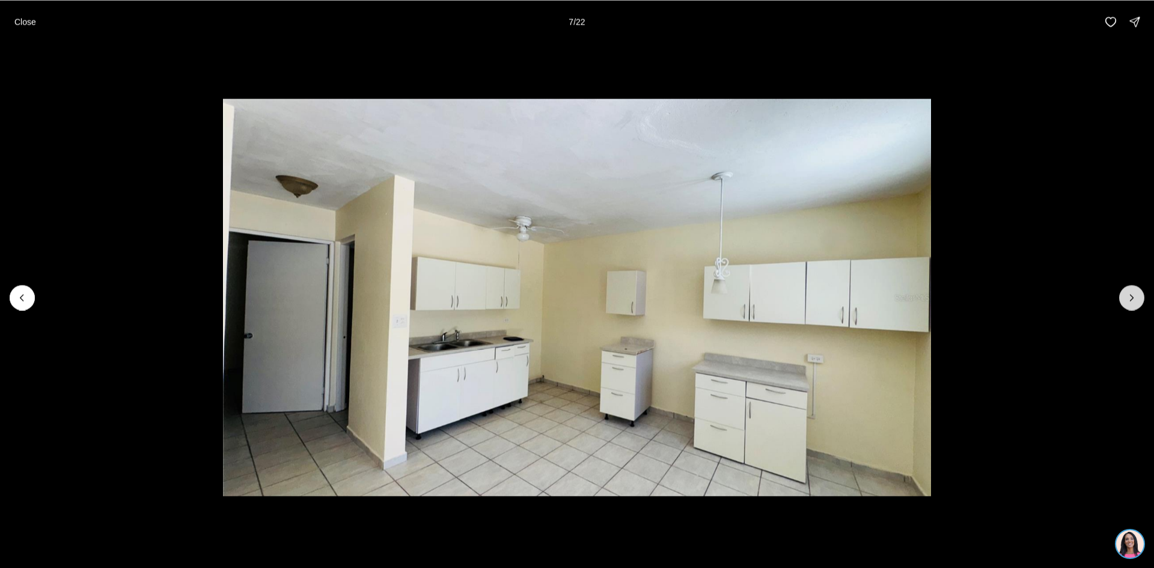
click at [1130, 295] on icon "Next slide" at bounding box center [1131, 297] width 12 height 12
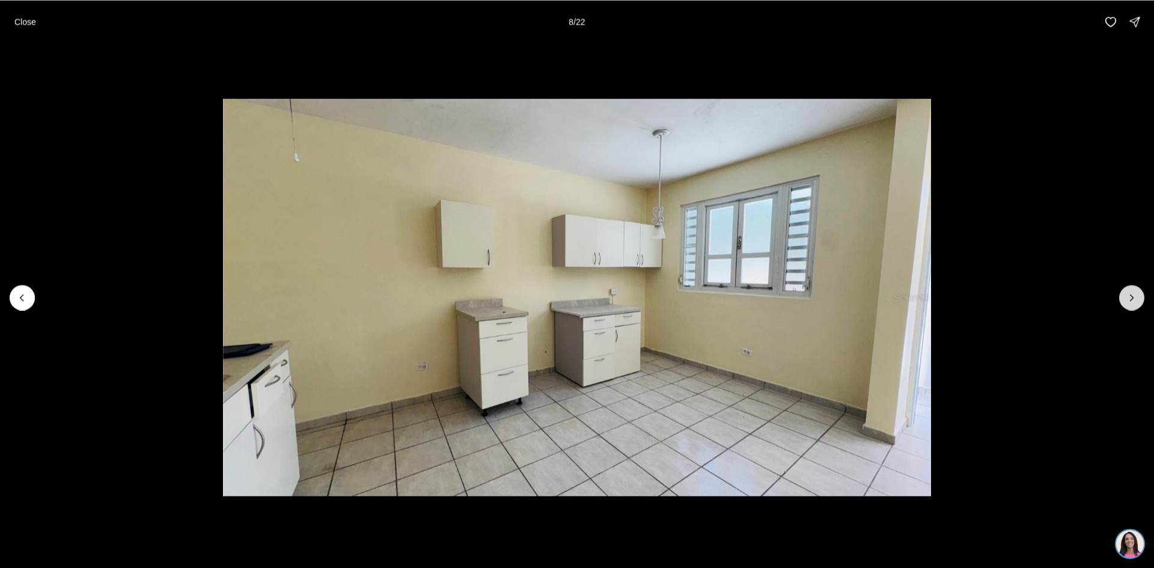
click at [1128, 295] on icon "Next slide" at bounding box center [1131, 297] width 12 height 12
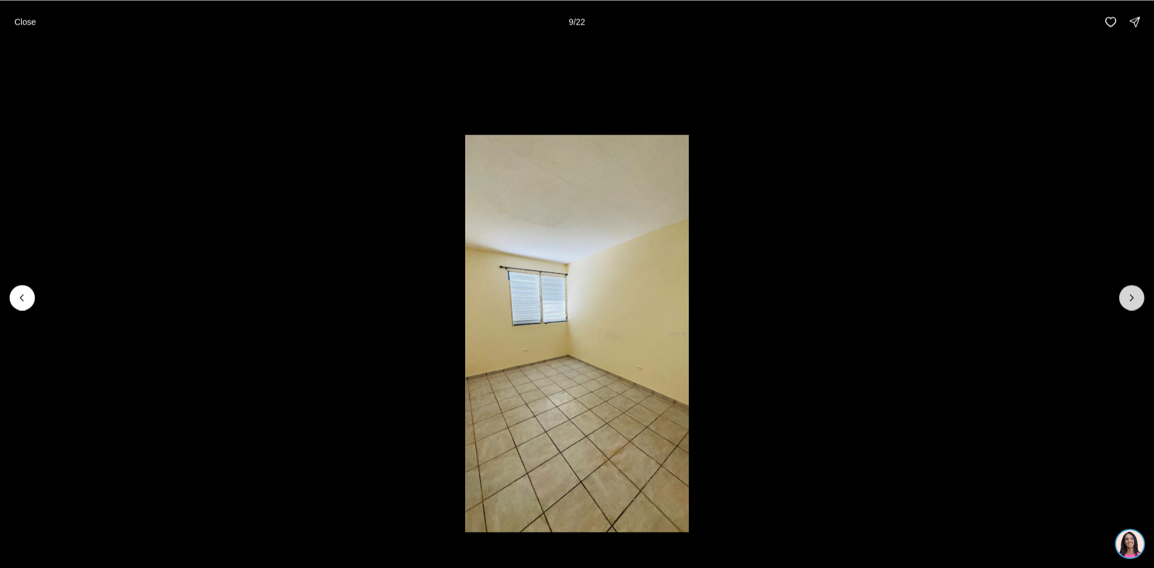
click at [1128, 295] on icon "Next slide" at bounding box center [1131, 297] width 12 height 12
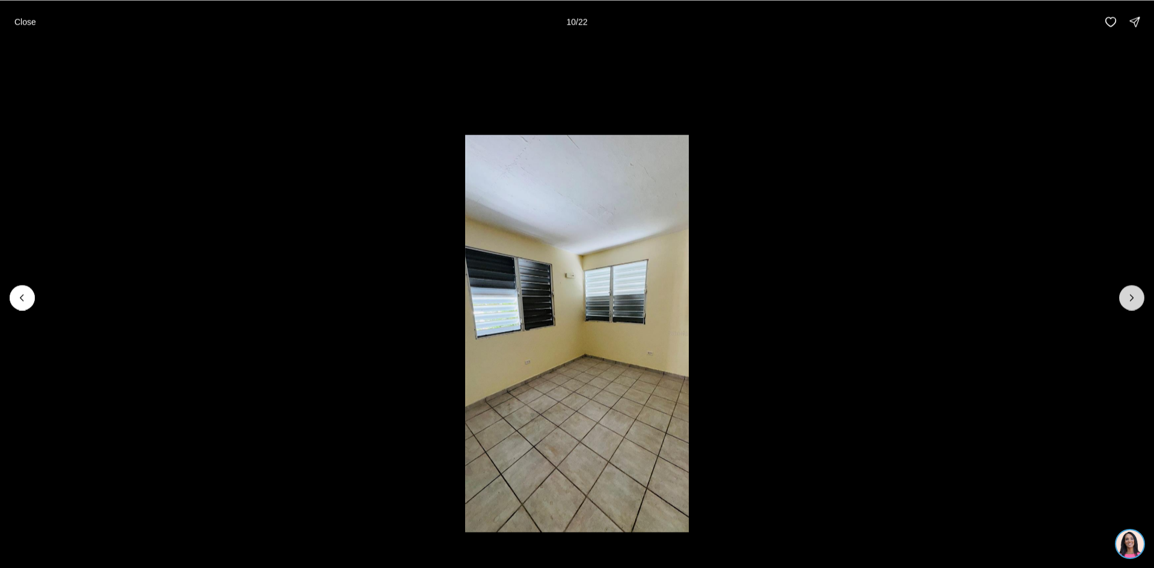
click at [1128, 295] on icon "Next slide" at bounding box center [1131, 297] width 12 height 12
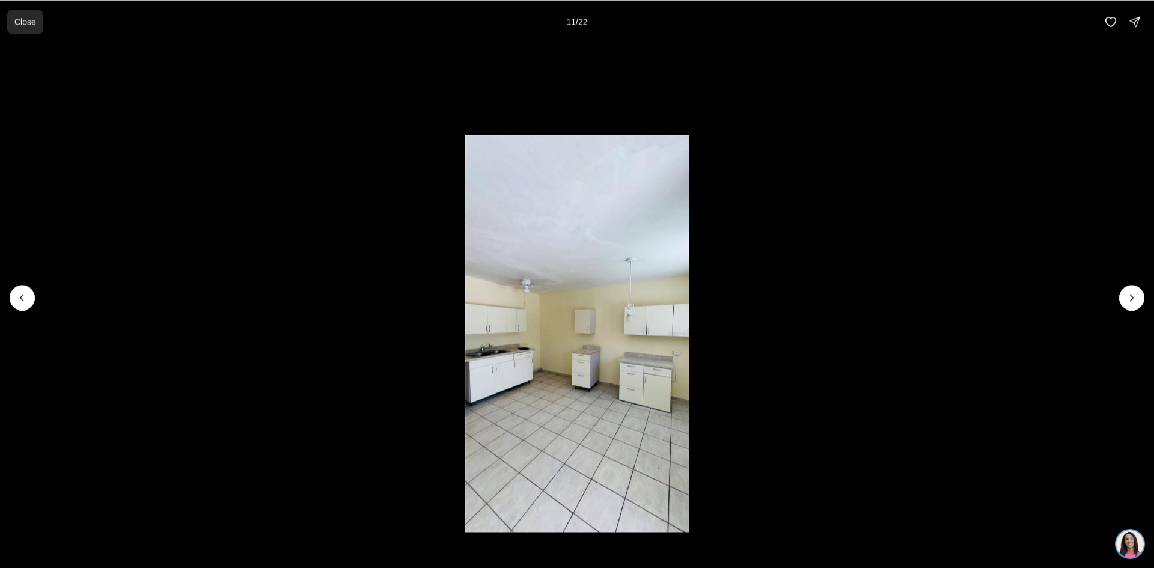
click at [26, 25] on p "Close" at bounding box center [25, 22] width 22 height 10
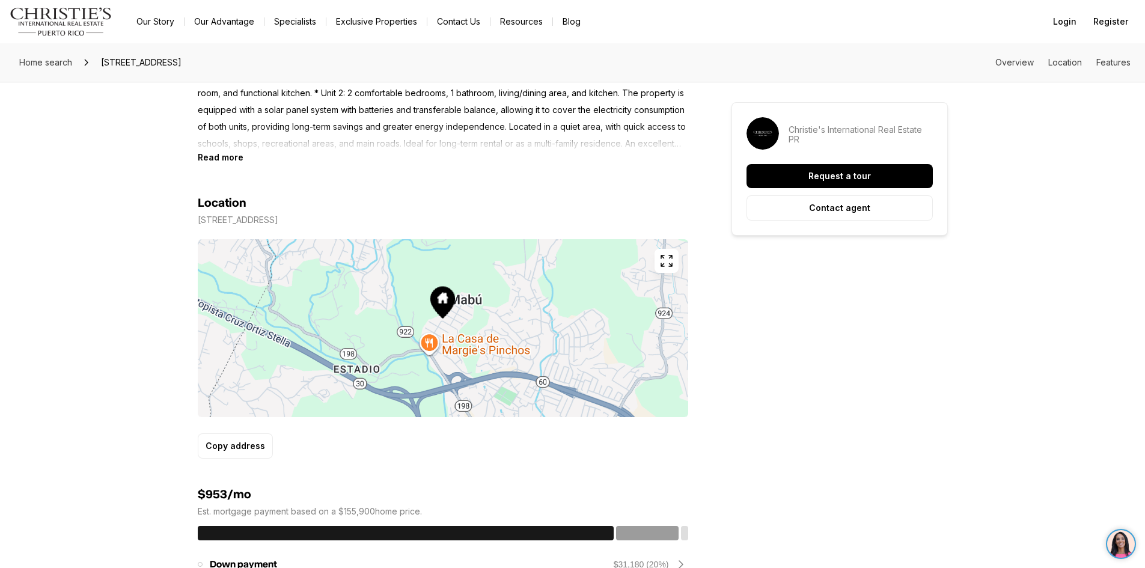
scroll to position [601, 0]
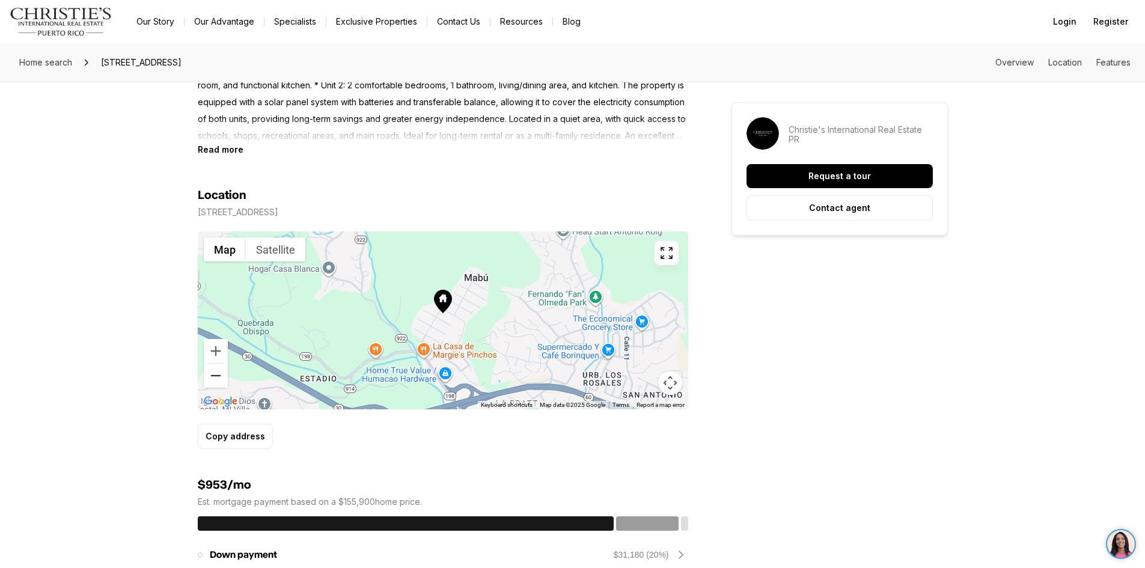
click at [215, 379] on button "Zoom out" at bounding box center [216, 376] width 24 height 24
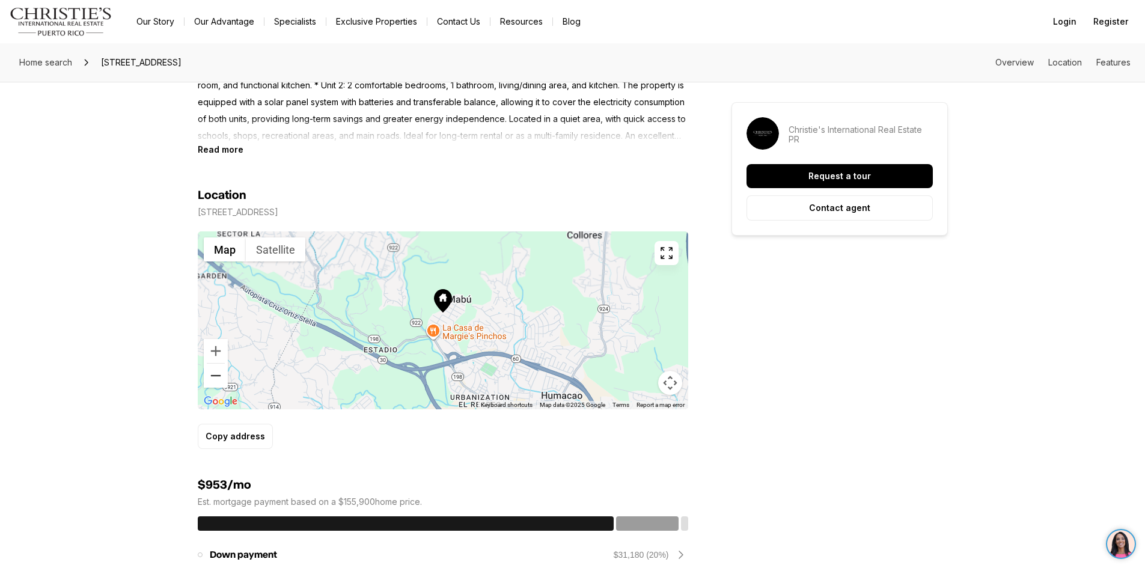
click at [215, 379] on button "Zoom out" at bounding box center [216, 376] width 24 height 24
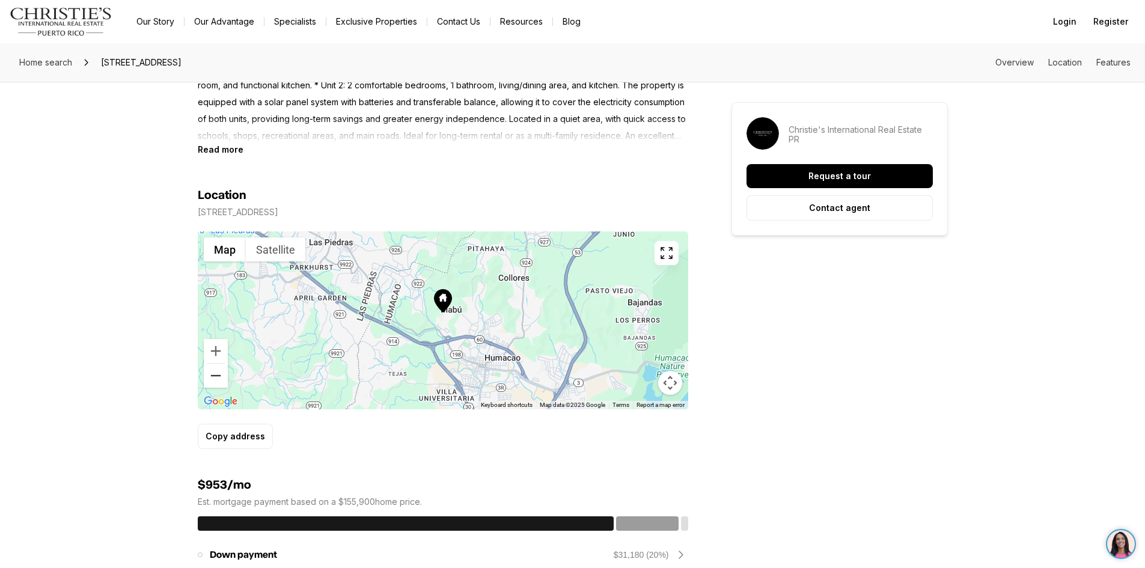
click at [215, 379] on button "Zoom out" at bounding box center [216, 376] width 24 height 24
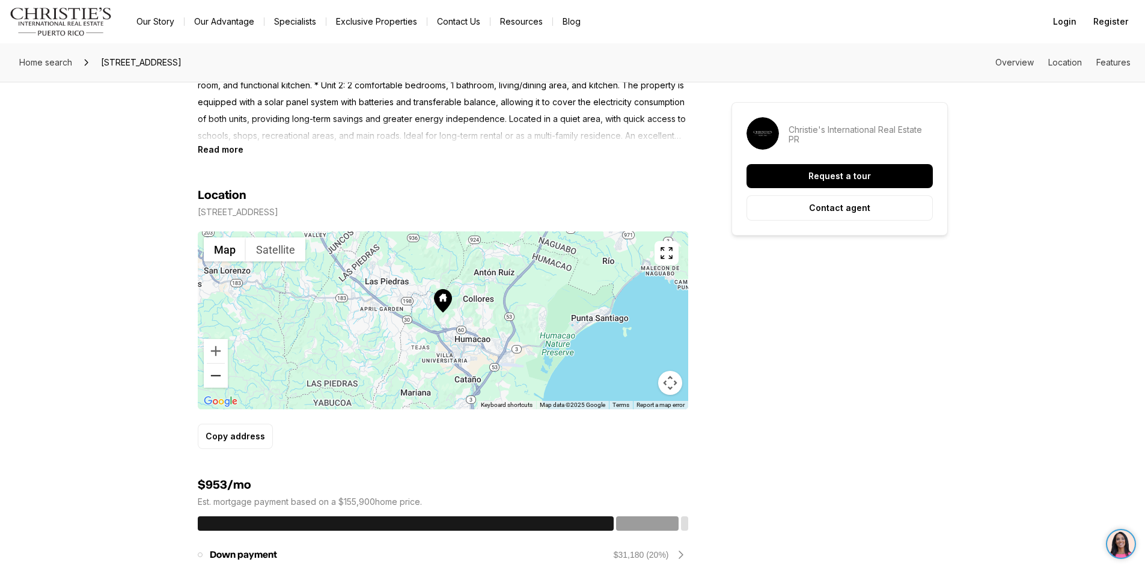
click at [215, 379] on button "Zoom out" at bounding box center [216, 376] width 24 height 24
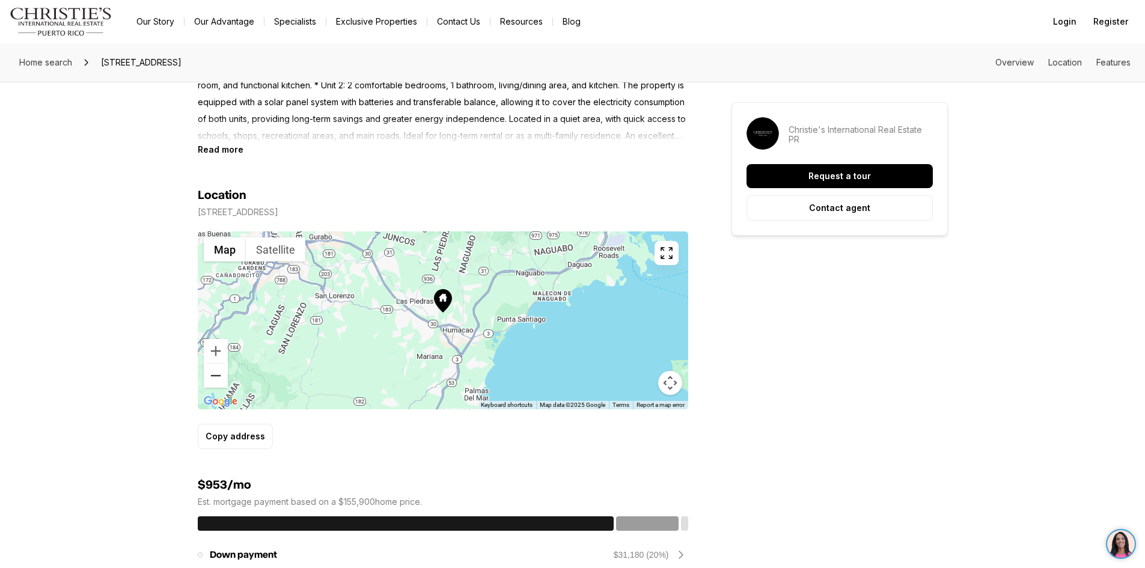
click at [215, 379] on button "Zoom out" at bounding box center [216, 376] width 24 height 24
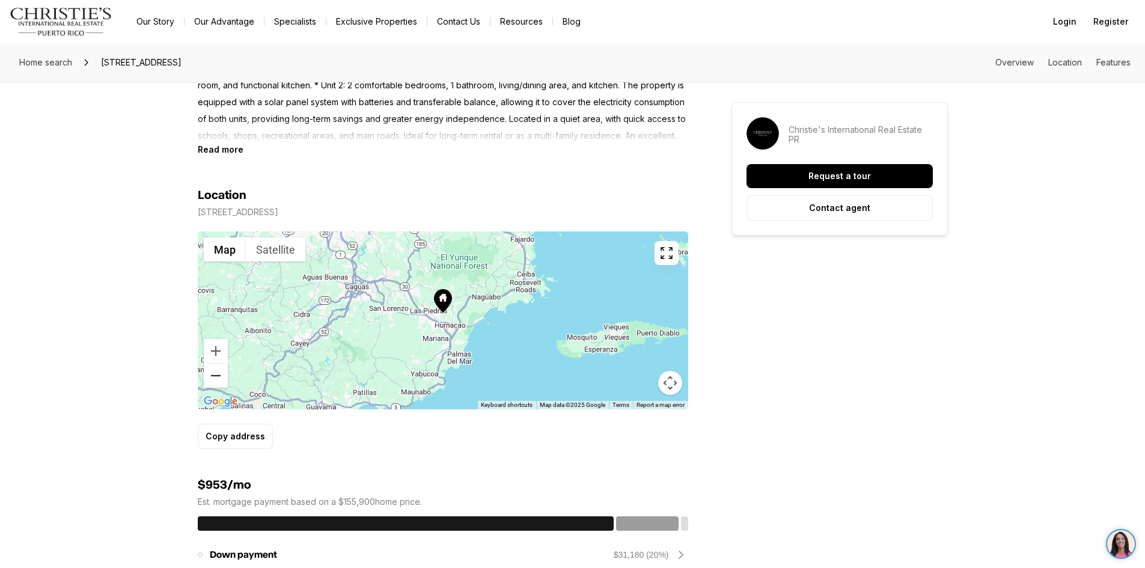
click at [215, 379] on button "Zoom out" at bounding box center [216, 376] width 24 height 24
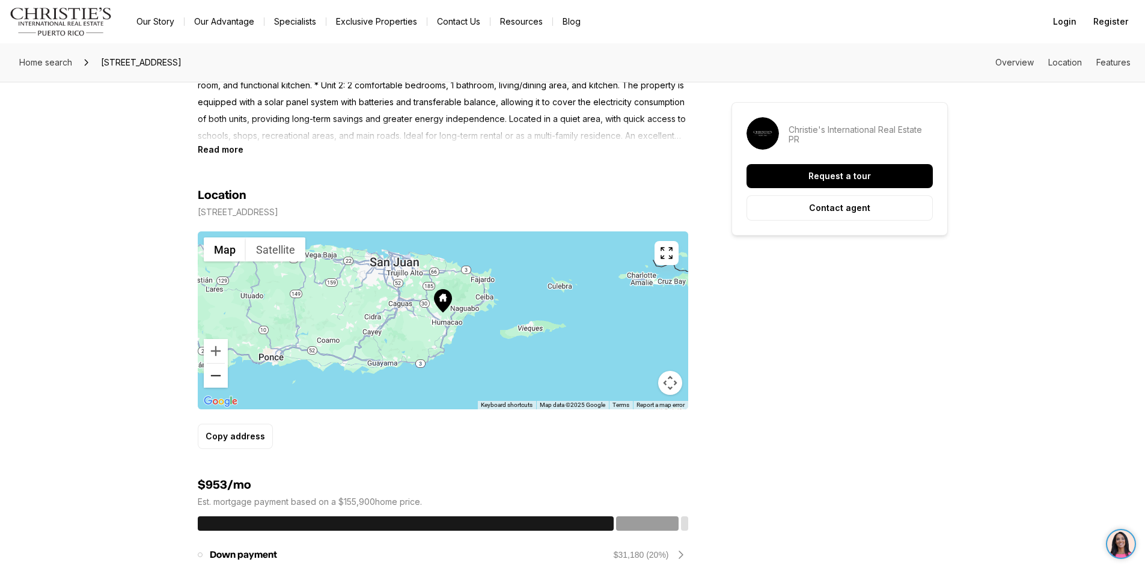
click at [215, 379] on button "Zoom out" at bounding box center [216, 376] width 24 height 24
